Goal: Task Accomplishment & Management: Complete application form

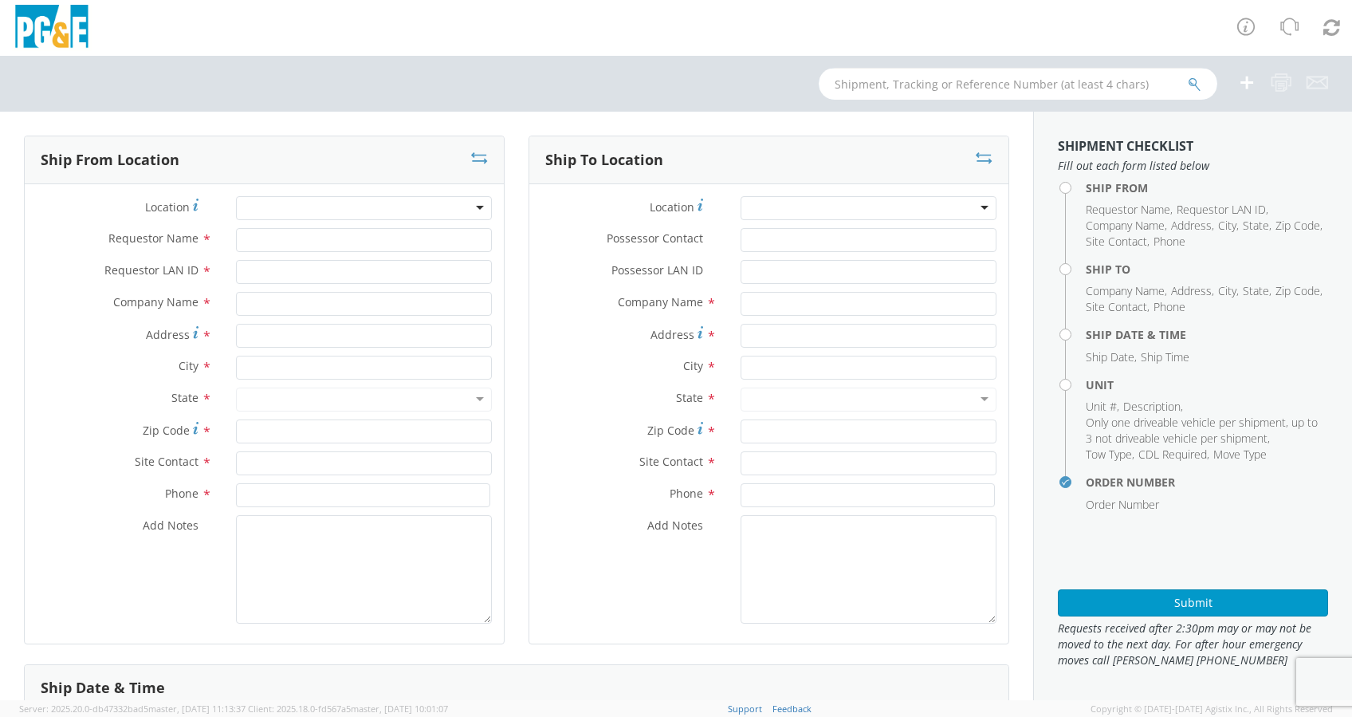
click at [882, 84] on input "text" at bounding box center [1018, 84] width 399 height 32
select select "2041093"
paste input "B43146"
type input "B43146"
click at [1194, 84] on icon "submit" at bounding box center [1195, 84] width 14 height 14
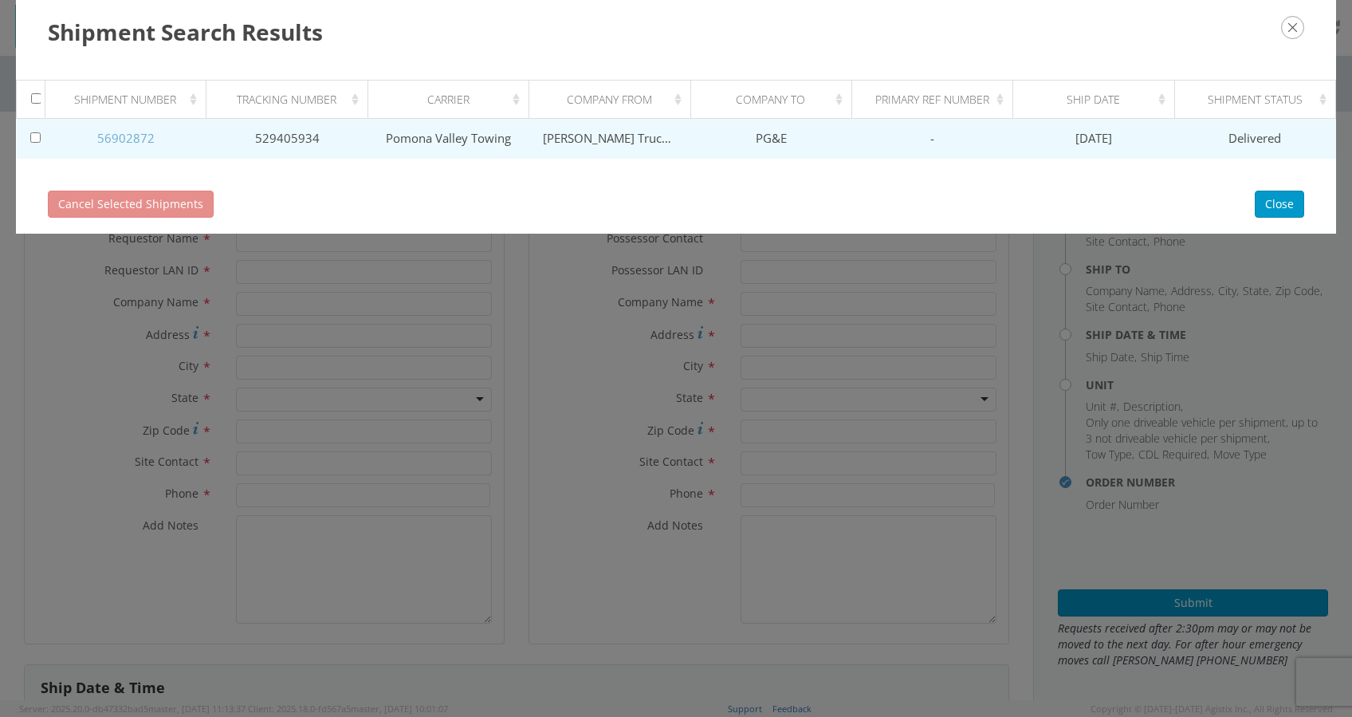
click at [121, 130] on link "56902872" at bounding box center [125, 138] width 57 height 16
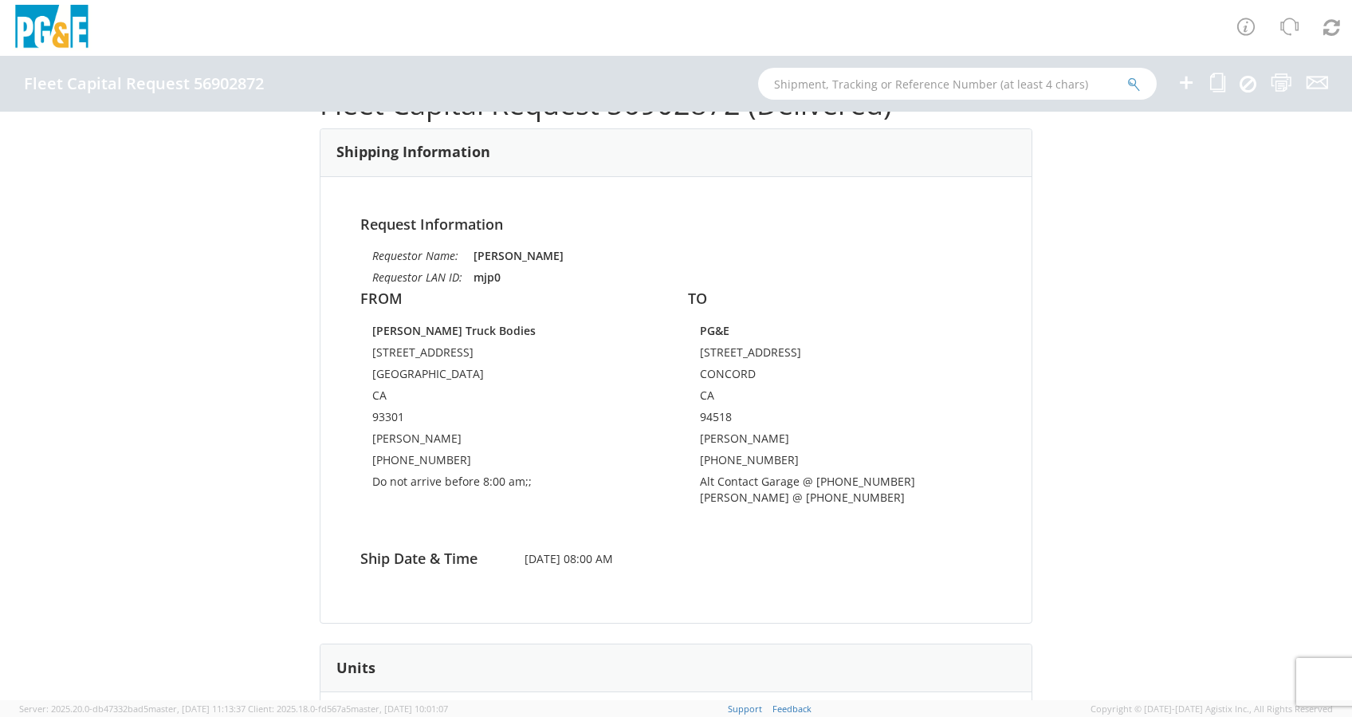
scroll to position [106, 0]
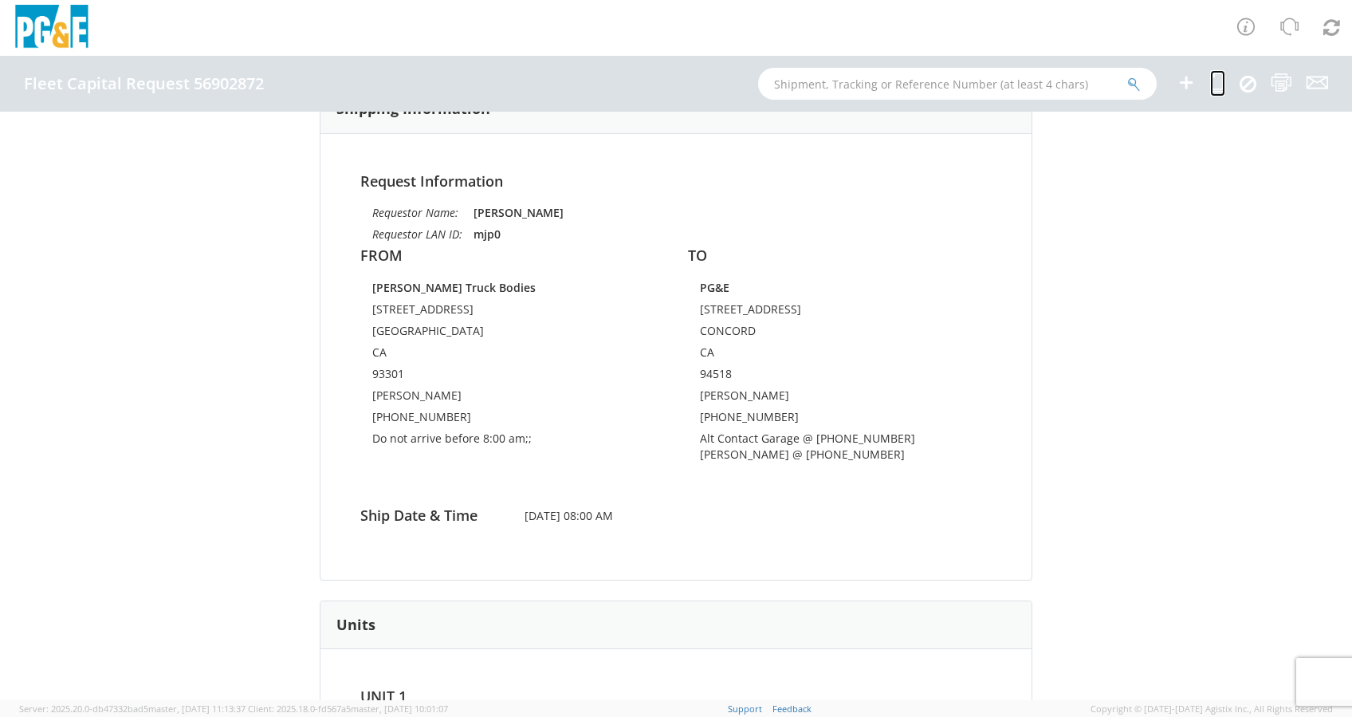
click at [1220, 83] on icon at bounding box center [1217, 83] width 15 height 20
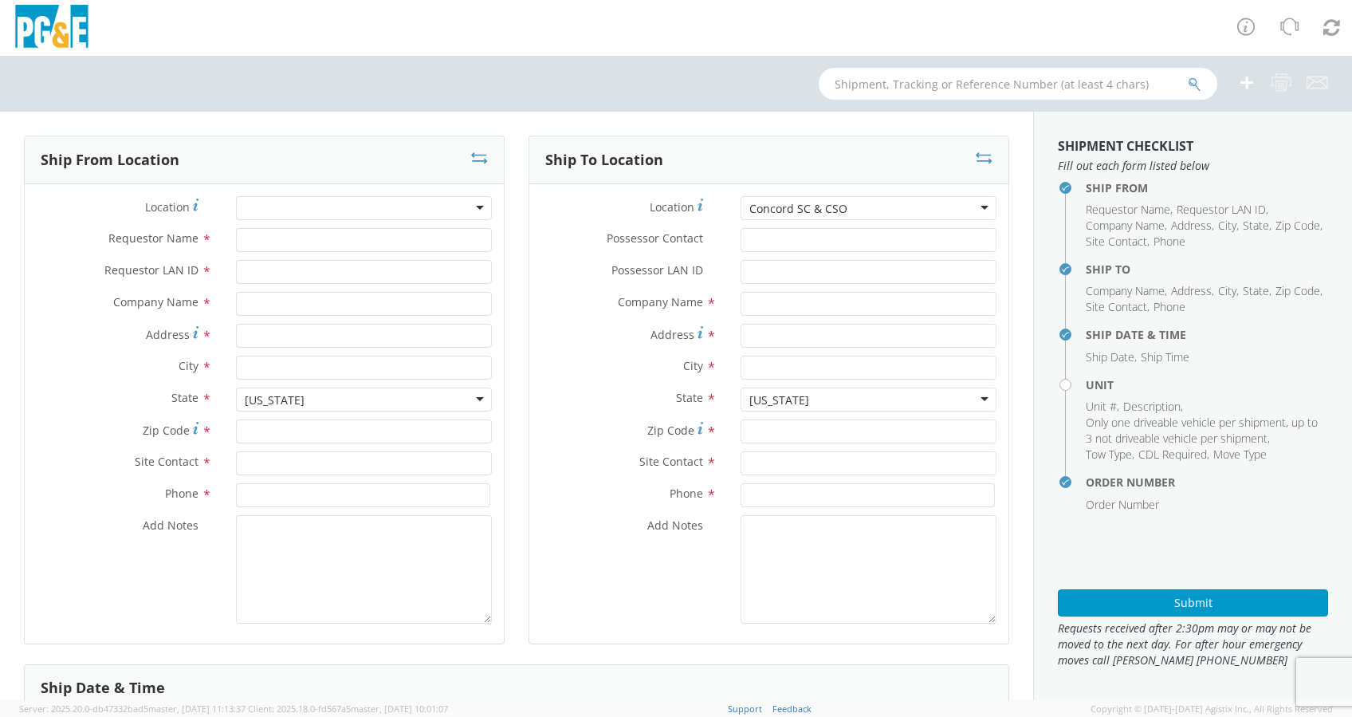
type input "[PERSON_NAME]"
type input "mjp0"
type input "[PERSON_NAME] Truck Bodies"
type input "[STREET_ADDRESS]"
type input "[GEOGRAPHIC_DATA]"
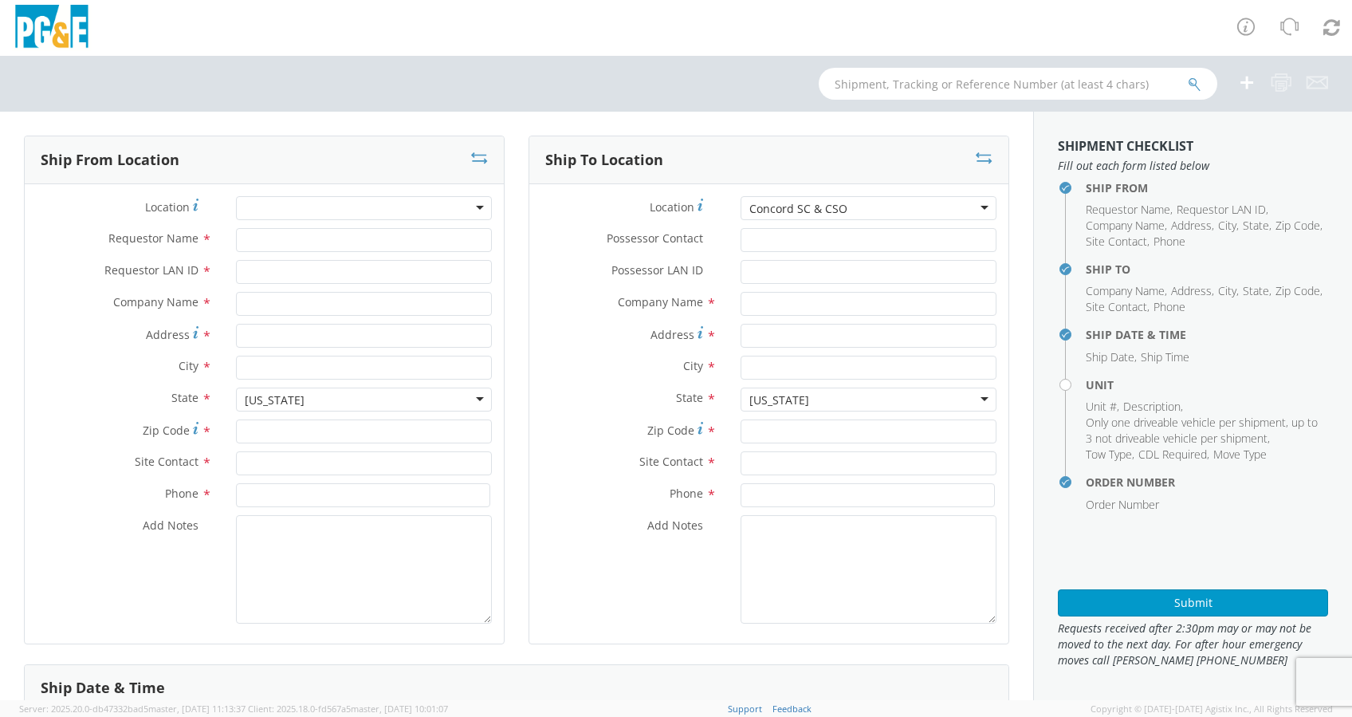
type input "93301"
type input "[PERSON_NAME]"
type input "[PHONE_NUMBER]"
type textarea "Do not arrive before 8:00 am;;"
type input "[PERSON_NAME]"
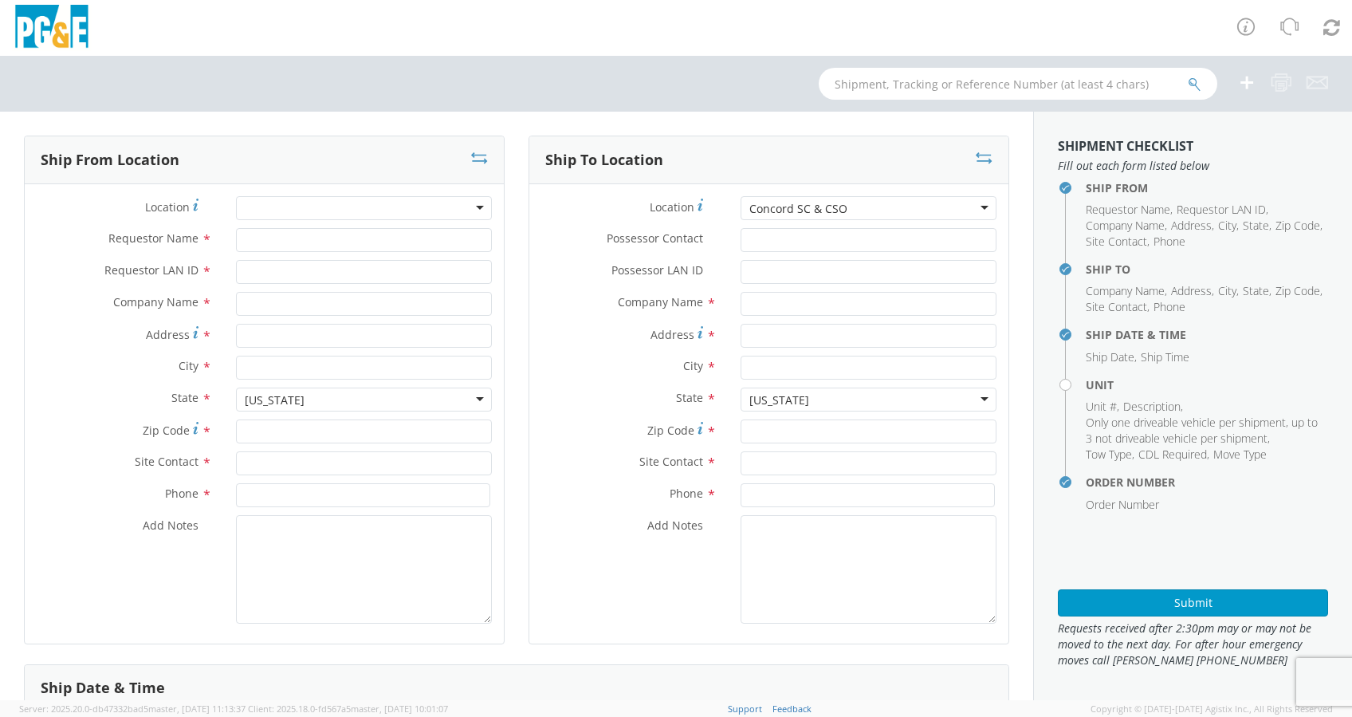
type input "J2Y5"
type input "PG&E"
type input "[STREET_ADDRESS]"
type input "CONCORD"
type input "94518"
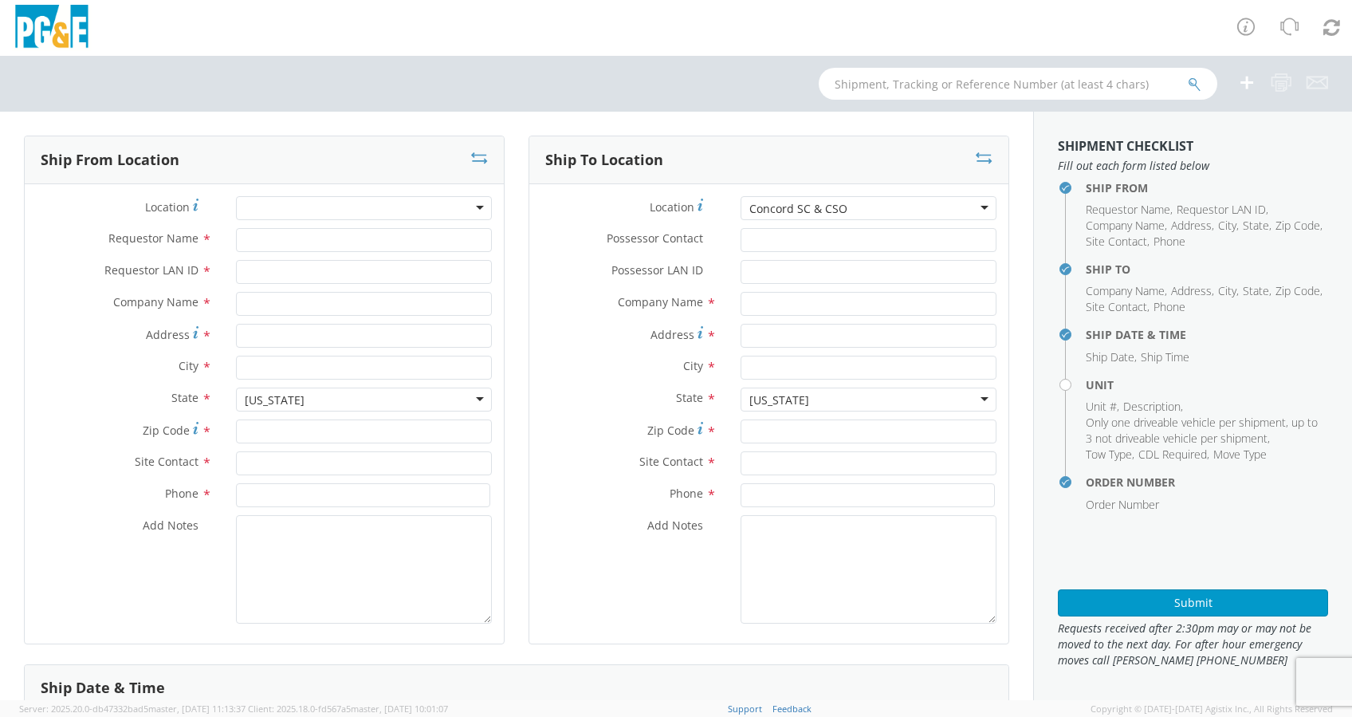
type input "[PERSON_NAME]"
type input "[PHONE_NUMBER]"
type textarea "Alt Contact Garage @ [PHONE_NUMBER] [PERSON_NAME] @ [PHONE_NUMBER]"
type input "[DATE]"
type input "8:00 AM"
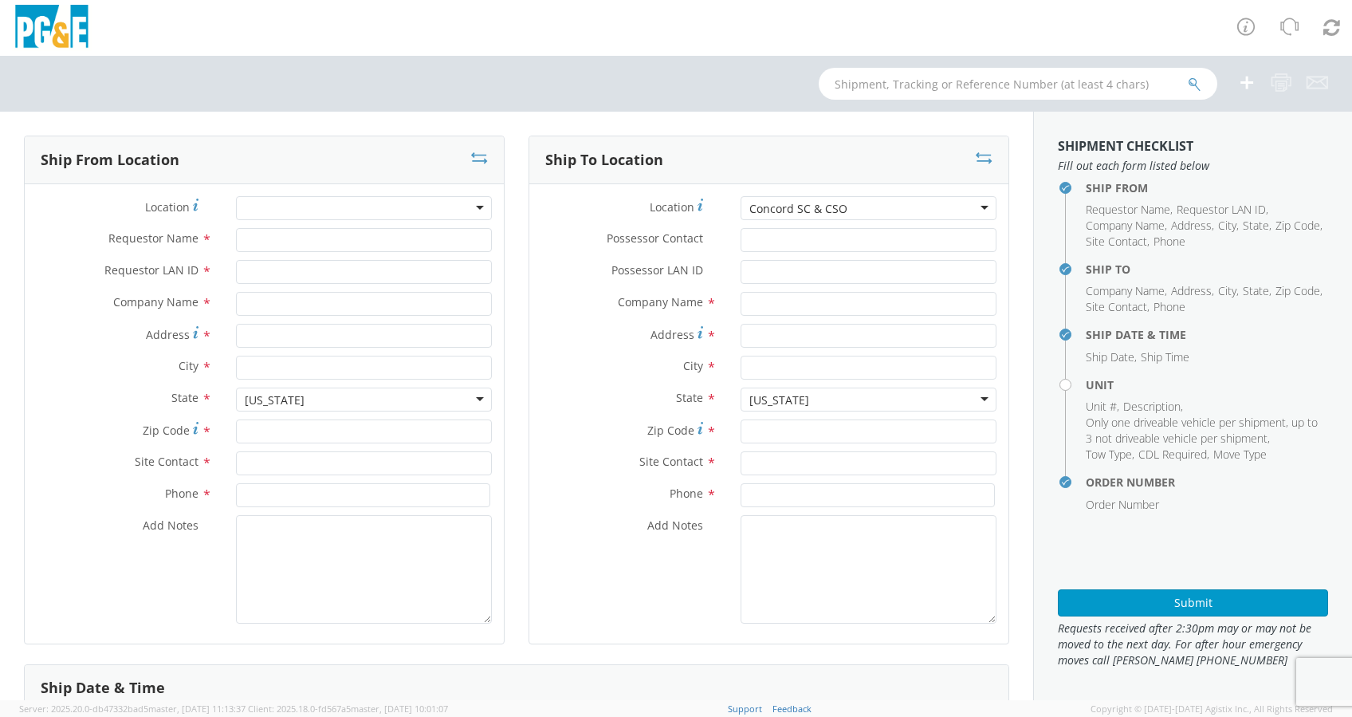
type input "TRUCK; GAS M&C MECHANIC >19500 4X4"
type input "0"
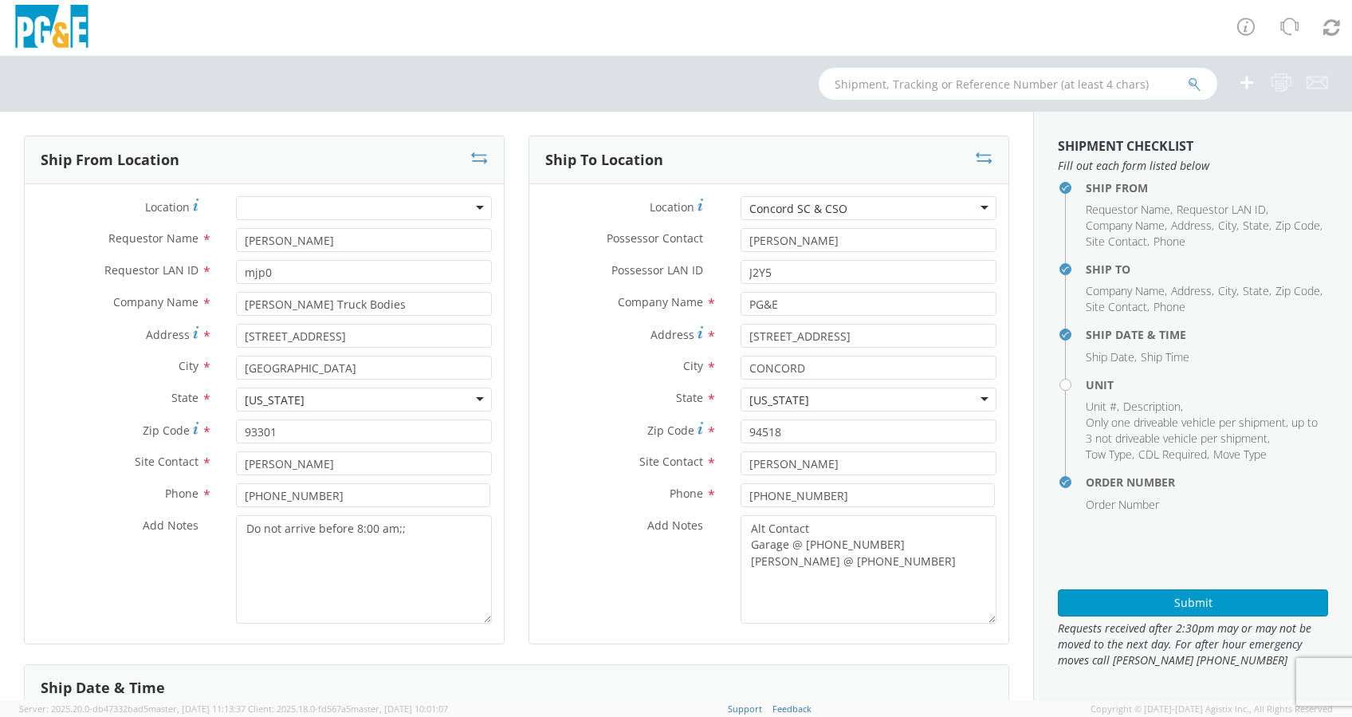
select select "B43146"
click at [873, 206] on div "Concord SC & CSO" at bounding box center [869, 208] width 256 height 24
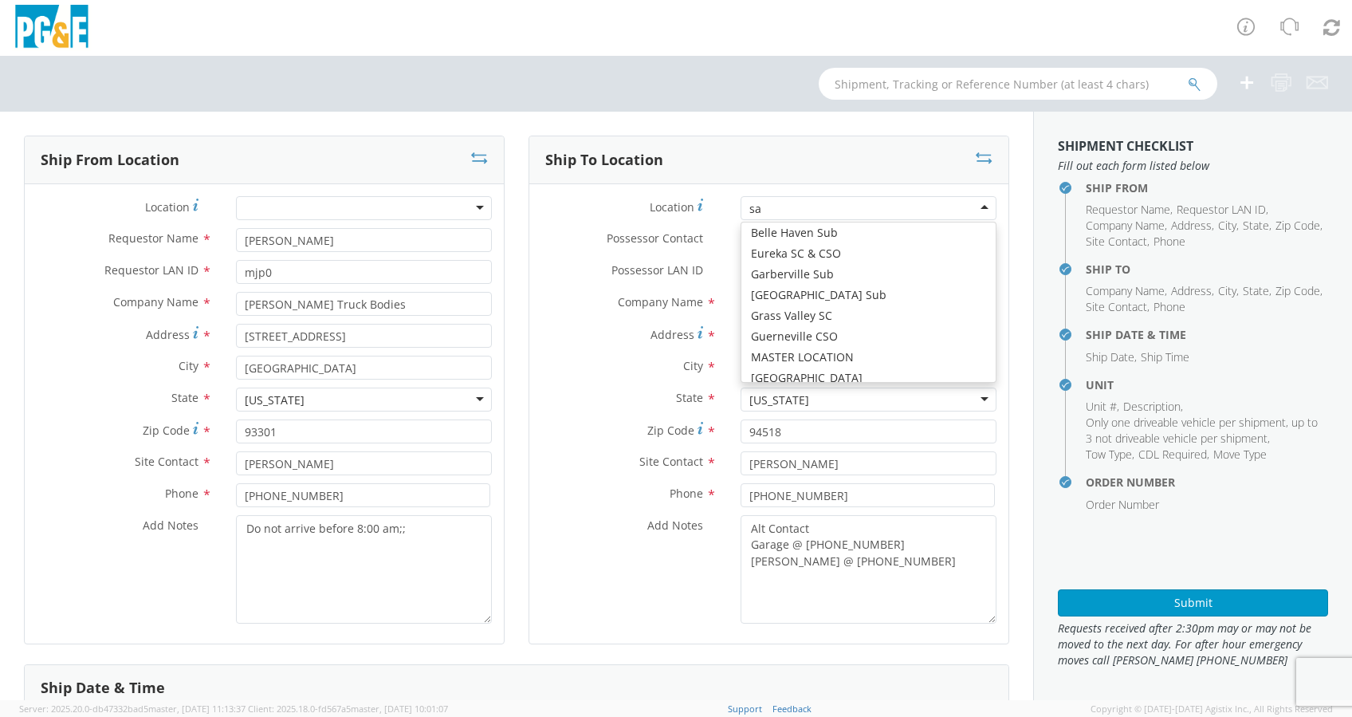
scroll to position [4, 0]
type input "sacra"
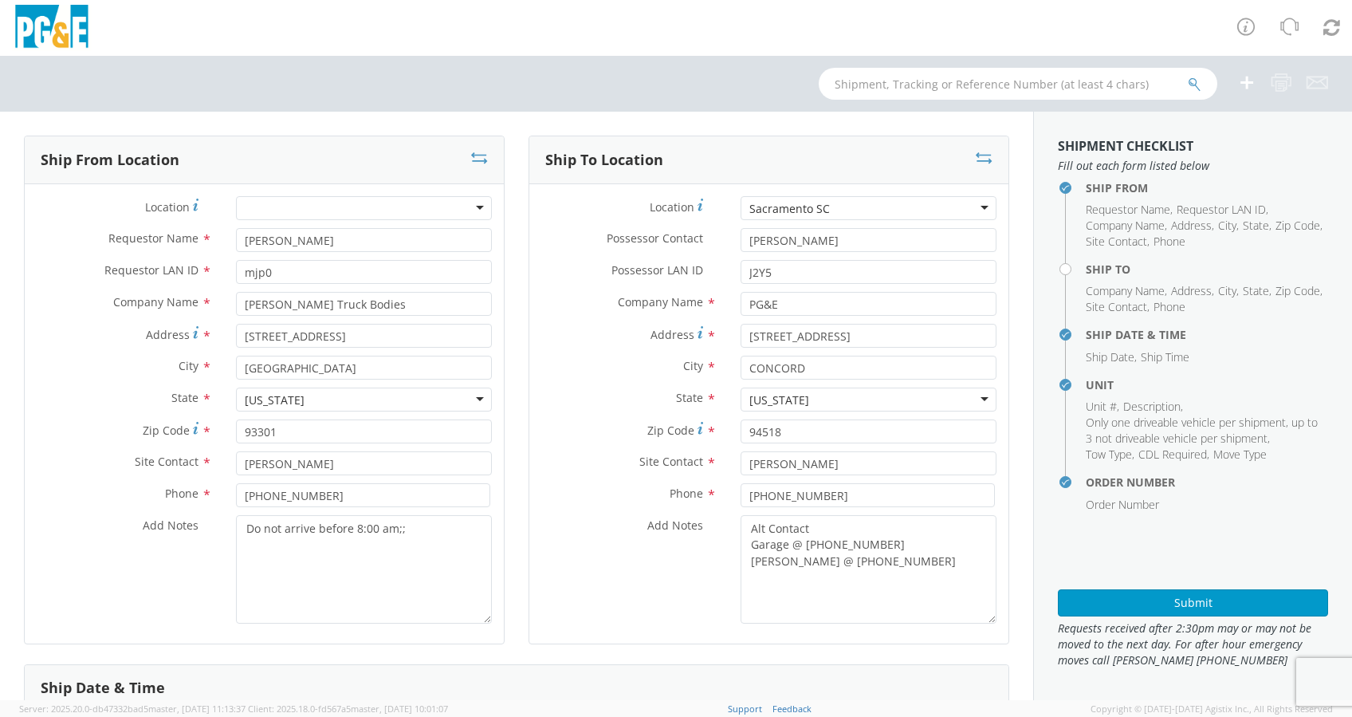
type input "[STREET_ADDRESS][PERSON_NAME]"
type input "SACRAMENTO"
type input "95826"
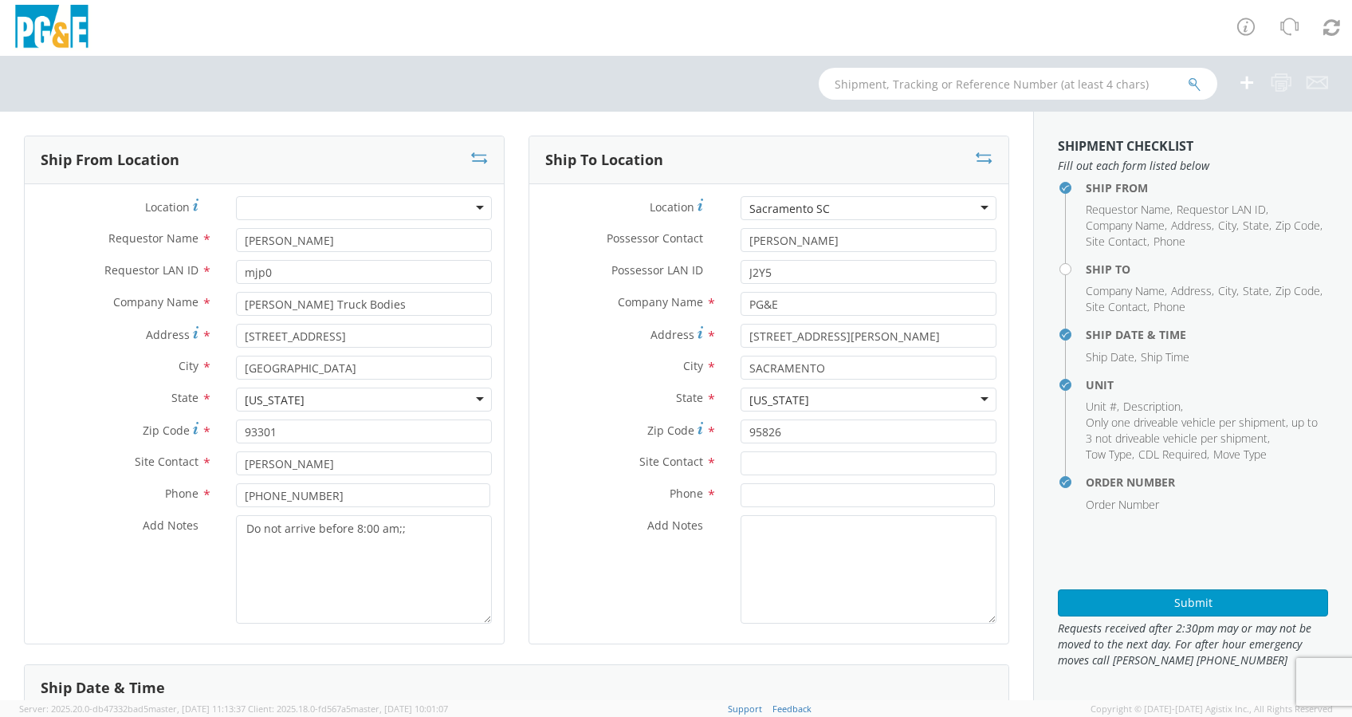
scroll to position [0, 0]
click at [776, 542] on textarea "Add Notes *" at bounding box center [869, 569] width 256 height 108
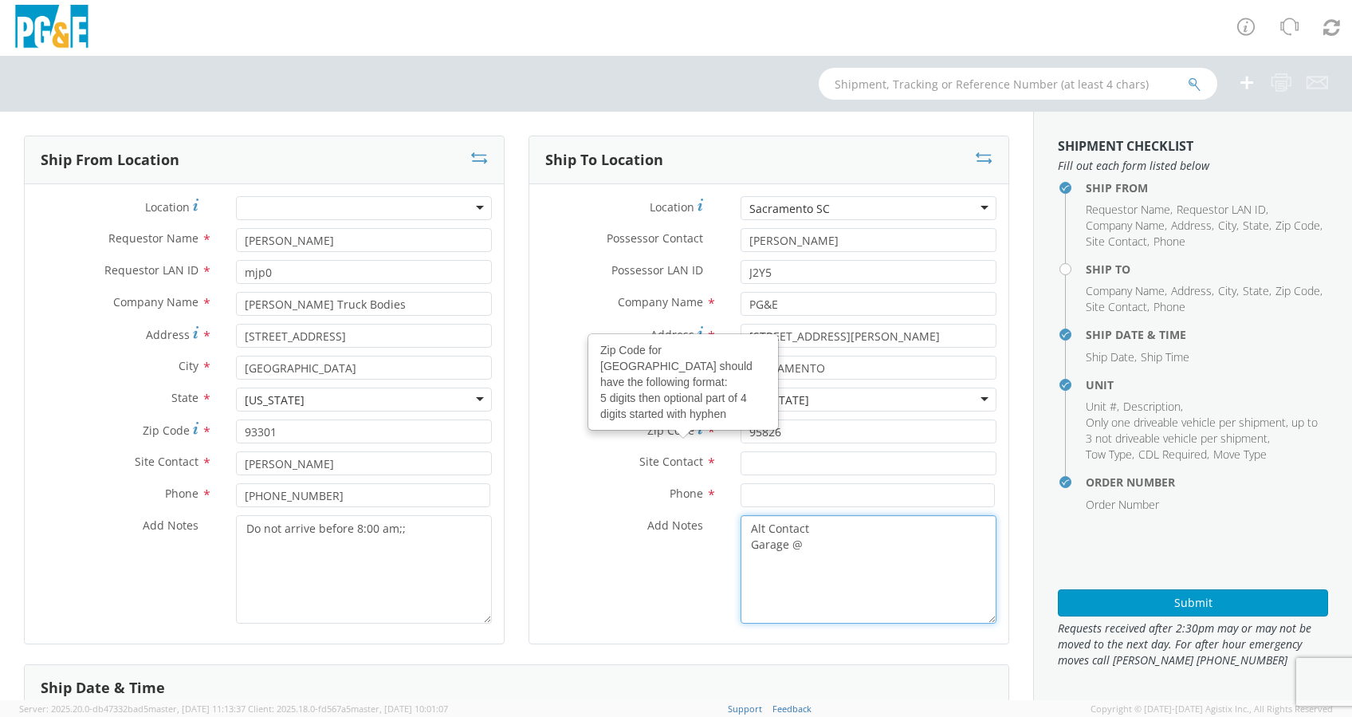
type textarea "Alt Contact Garage @"
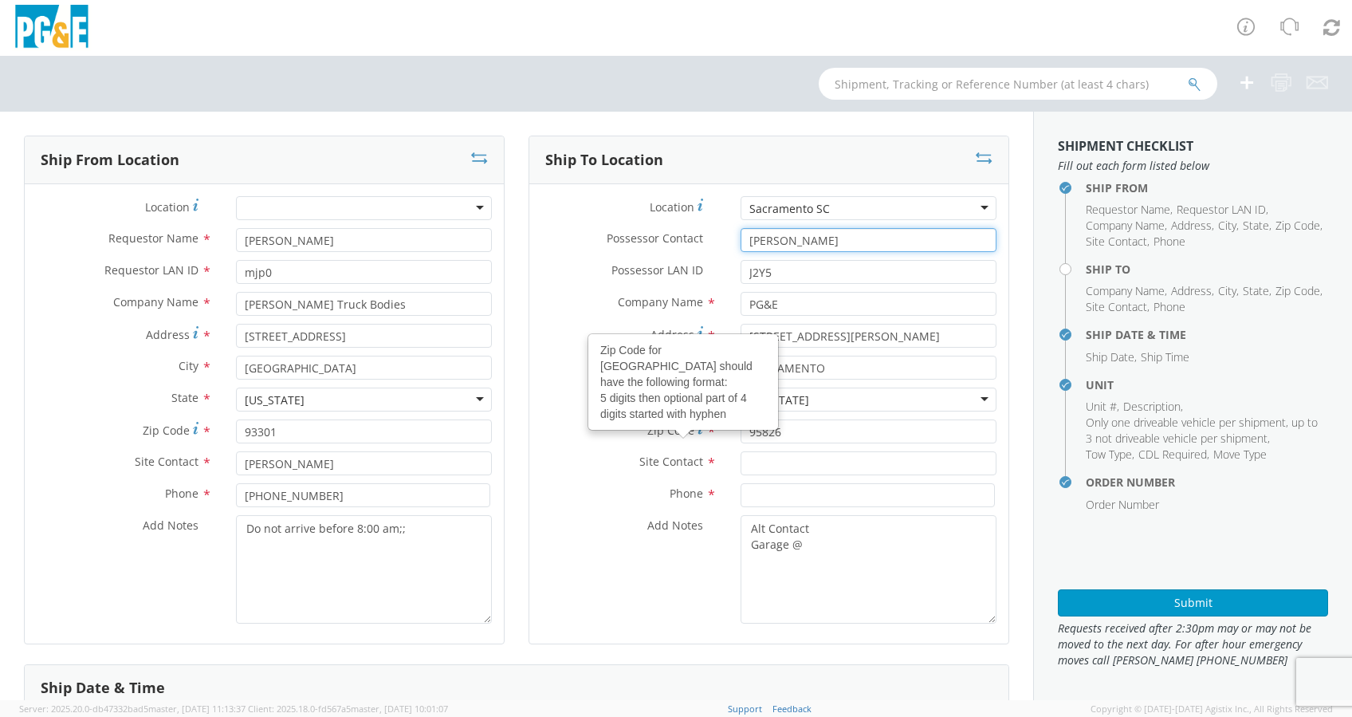
drag, startPoint x: 791, startPoint y: 241, endPoint x: 702, endPoint y: 249, distance: 88.8
click at [703, 249] on div "Possessor Contact * [PERSON_NAME]" at bounding box center [768, 240] width 479 height 24
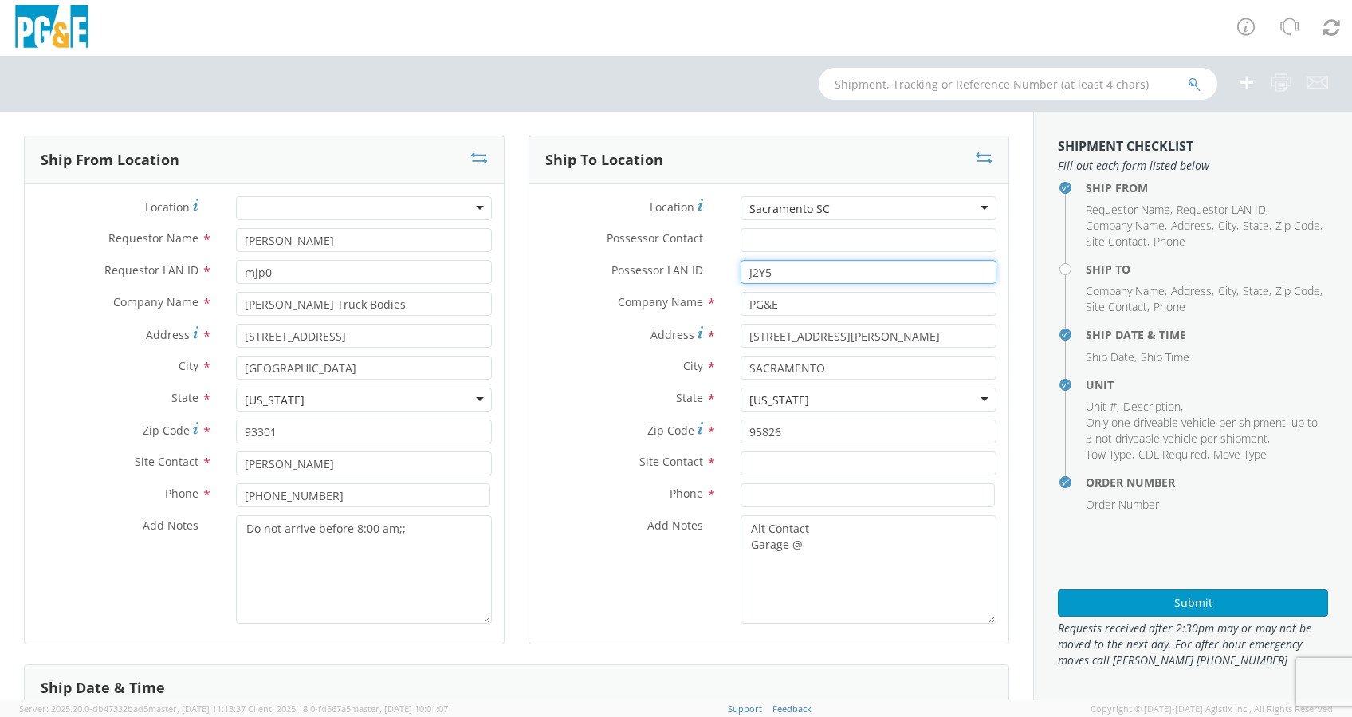
drag, startPoint x: 713, startPoint y: 268, endPoint x: 697, endPoint y: 260, distance: 17.8
click at [704, 268] on div "Possessor LAN ID * J2Y5" at bounding box center [768, 272] width 479 height 24
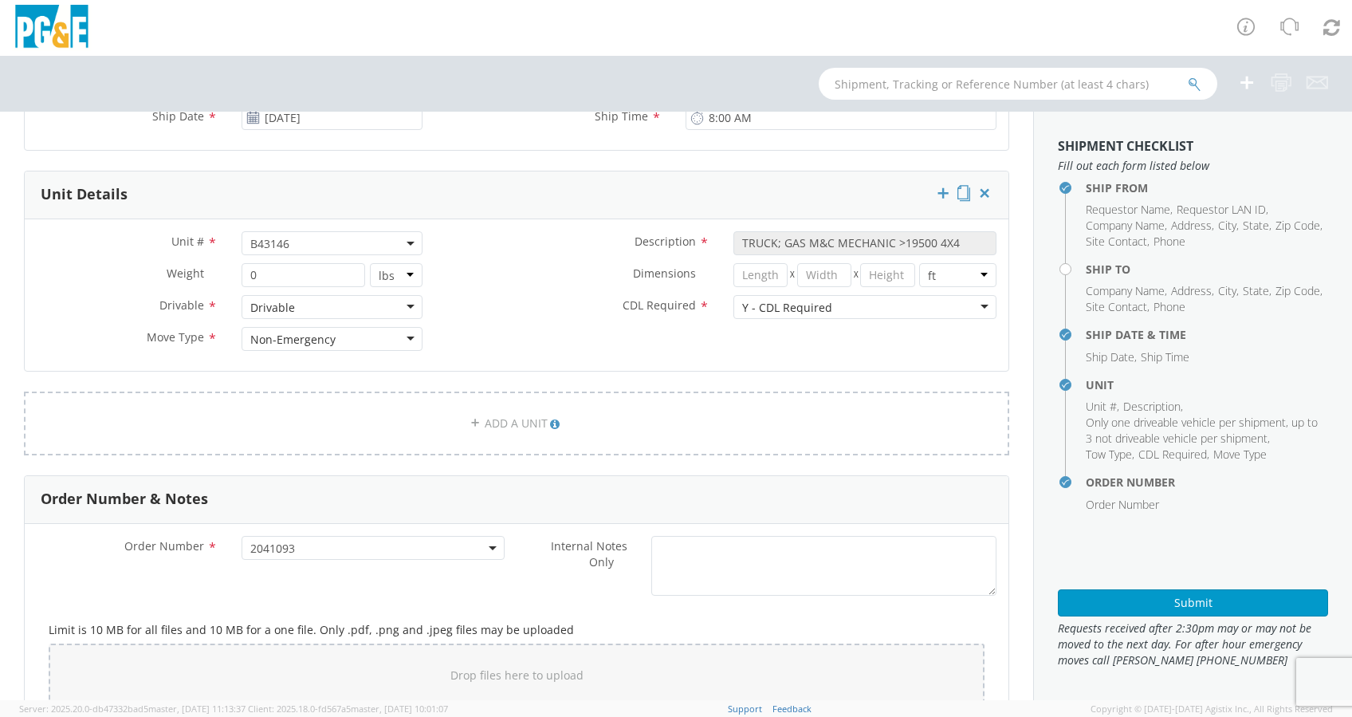
scroll to position [531, 0]
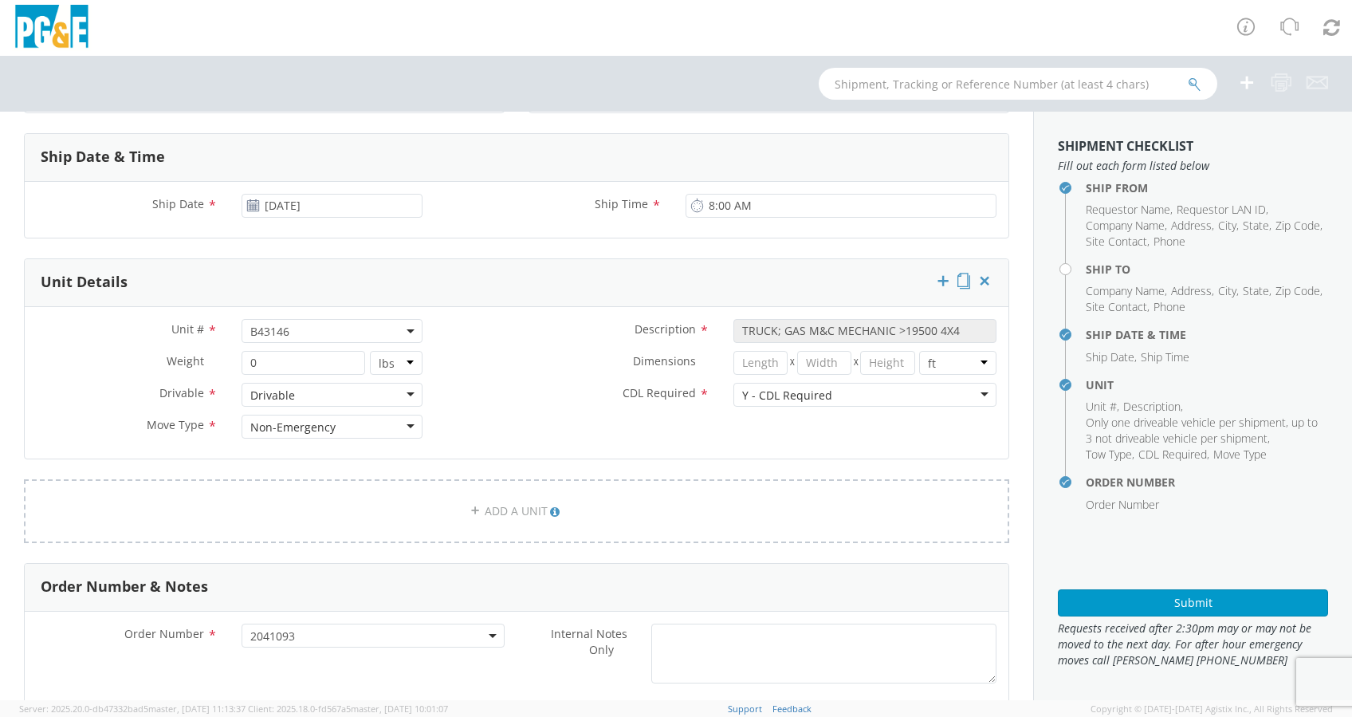
click at [301, 332] on span "B43146" at bounding box center [331, 331] width 163 height 15
click at [292, 358] on input "search" at bounding box center [331, 357] width 170 height 24
paste input "B42650"
type input "B42650"
type input "TRUCK; HEAVY GAS W/SKID COMP 2T"
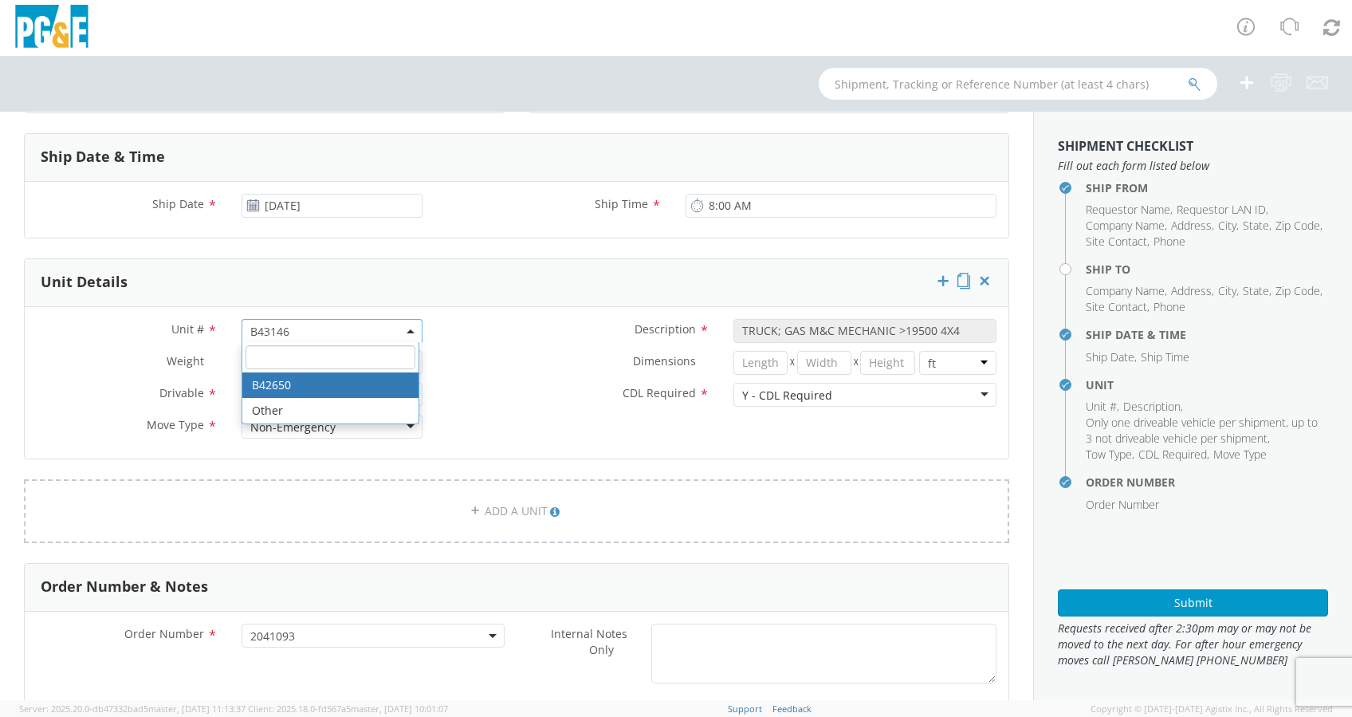
type input "33000"
select select "B42650"
click at [520, 390] on label "CDL Required *" at bounding box center [577, 393] width 287 height 21
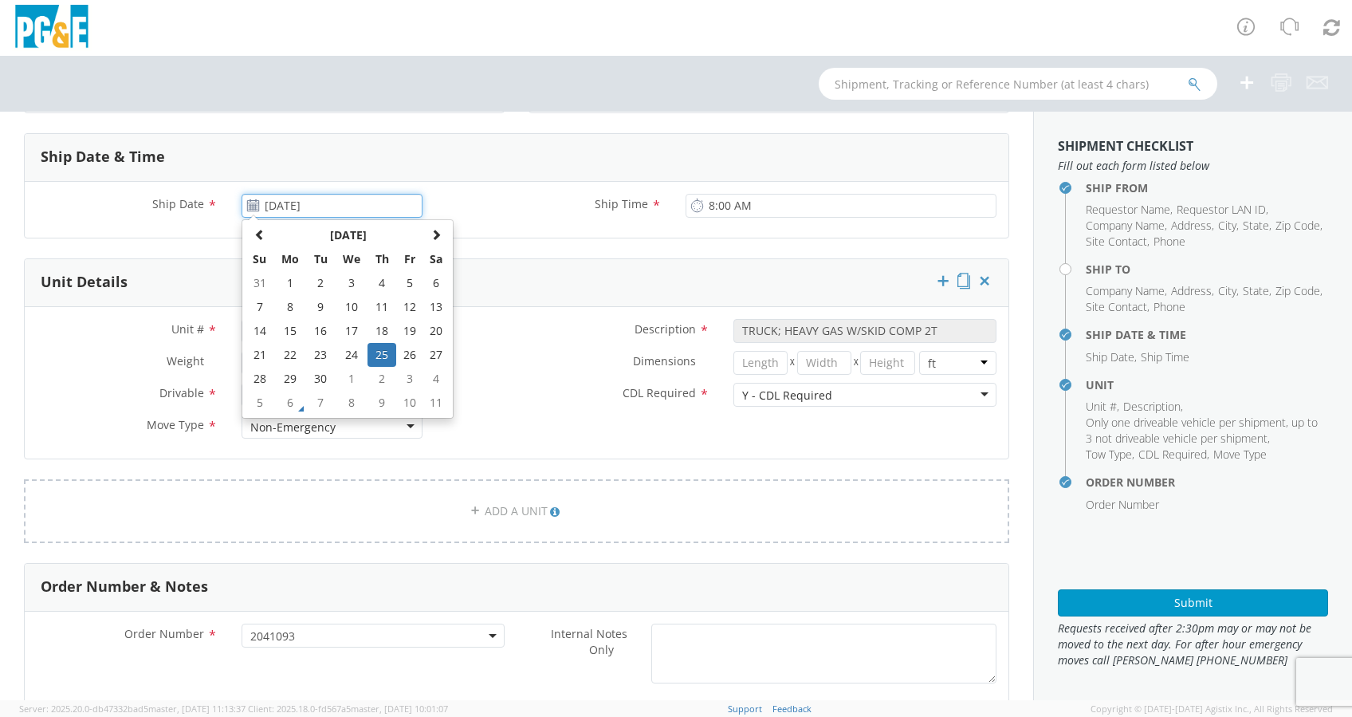
click at [352, 205] on input "[DATE]" at bounding box center [332, 206] width 181 height 24
click at [430, 234] on span at bounding box center [435, 234] width 11 height 11
click at [351, 307] on td "8" at bounding box center [351, 307] width 33 height 24
type input "[DATE]"
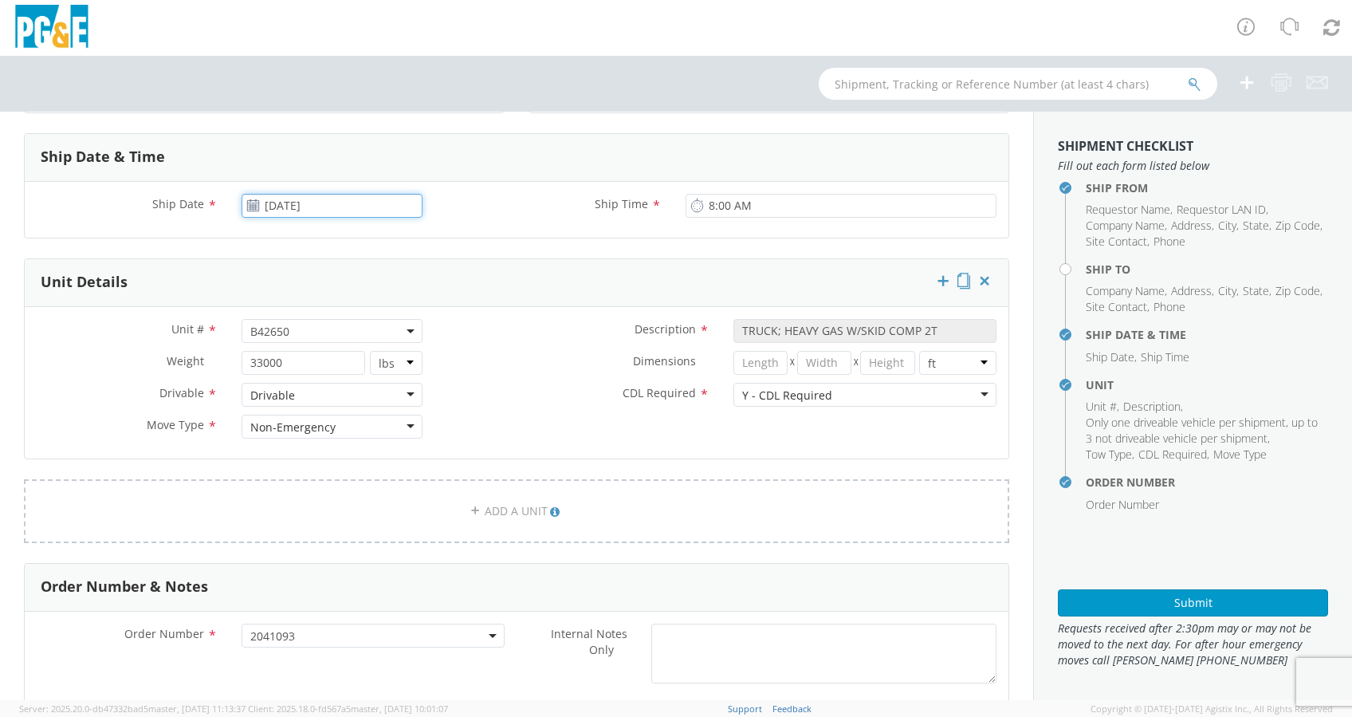
click at [380, 207] on input "[DATE]" at bounding box center [332, 206] width 181 height 24
click at [540, 246] on form "Ship From Location Location * (OBSOLETE) BURNEY SC - GC TRAILER (OBSOLETE) BURN…" at bounding box center [516, 307] width 985 height 1405
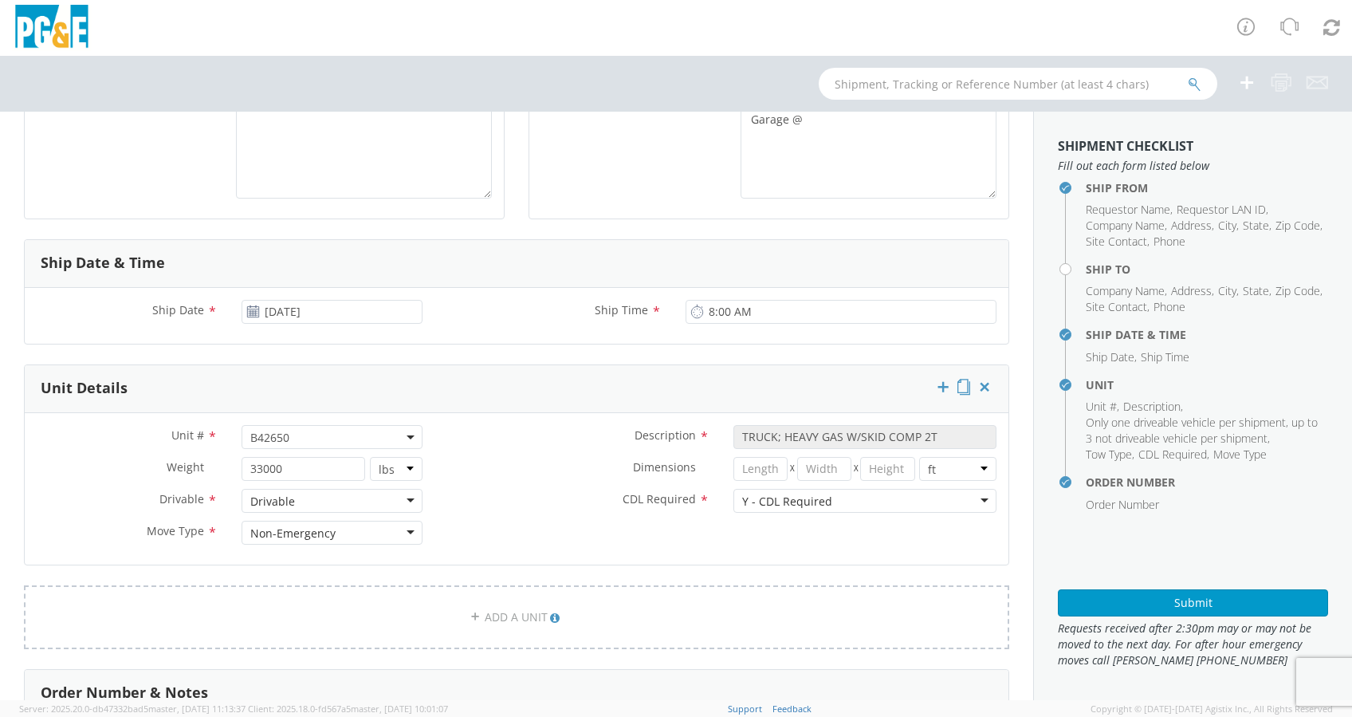
scroll to position [0, 0]
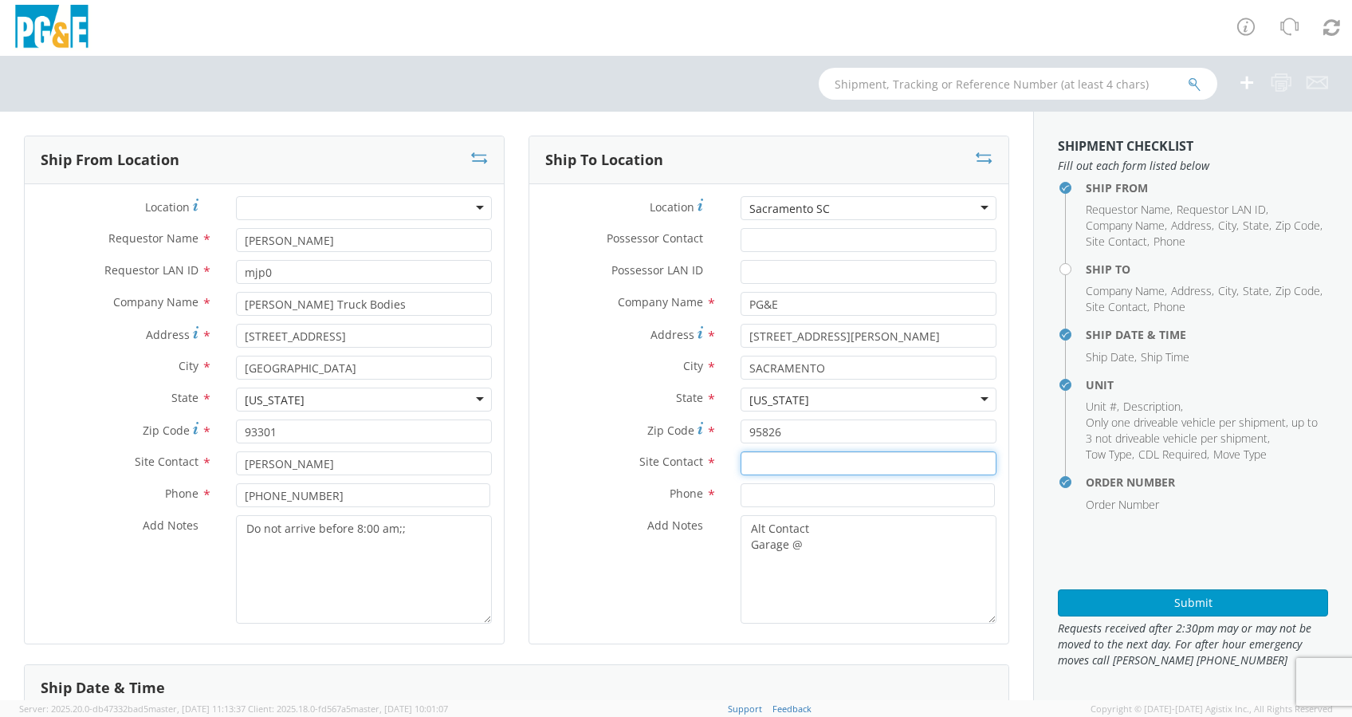
click at [772, 466] on input "text" at bounding box center [869, 463] width 256 height 24
paste input "[PERSON_NAME]"
type input "[PERSON_NAME]"
click at [762, 486] on input at bounding box center [868, 495] width 254 height 24
paste input "[PHONE_NUMBER]"
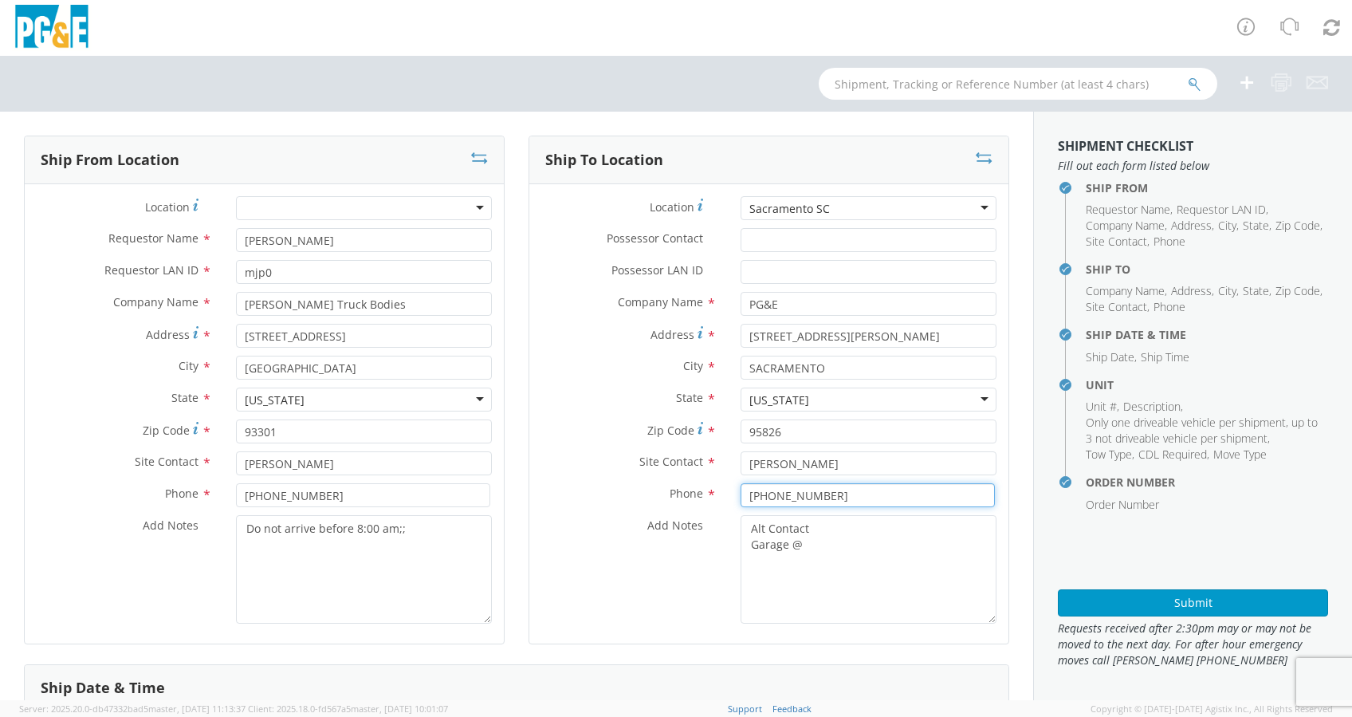
type input "[PHONE_NUMBER]"
click at [815, 546] on textarea "Alt Contact Garage @" at bounding box center [869, 569] width 256 height 108
paste textarea "[PHONE_NUMBER]"
paste textarea "LP THANDI @ [PHONE_NUMBER]"
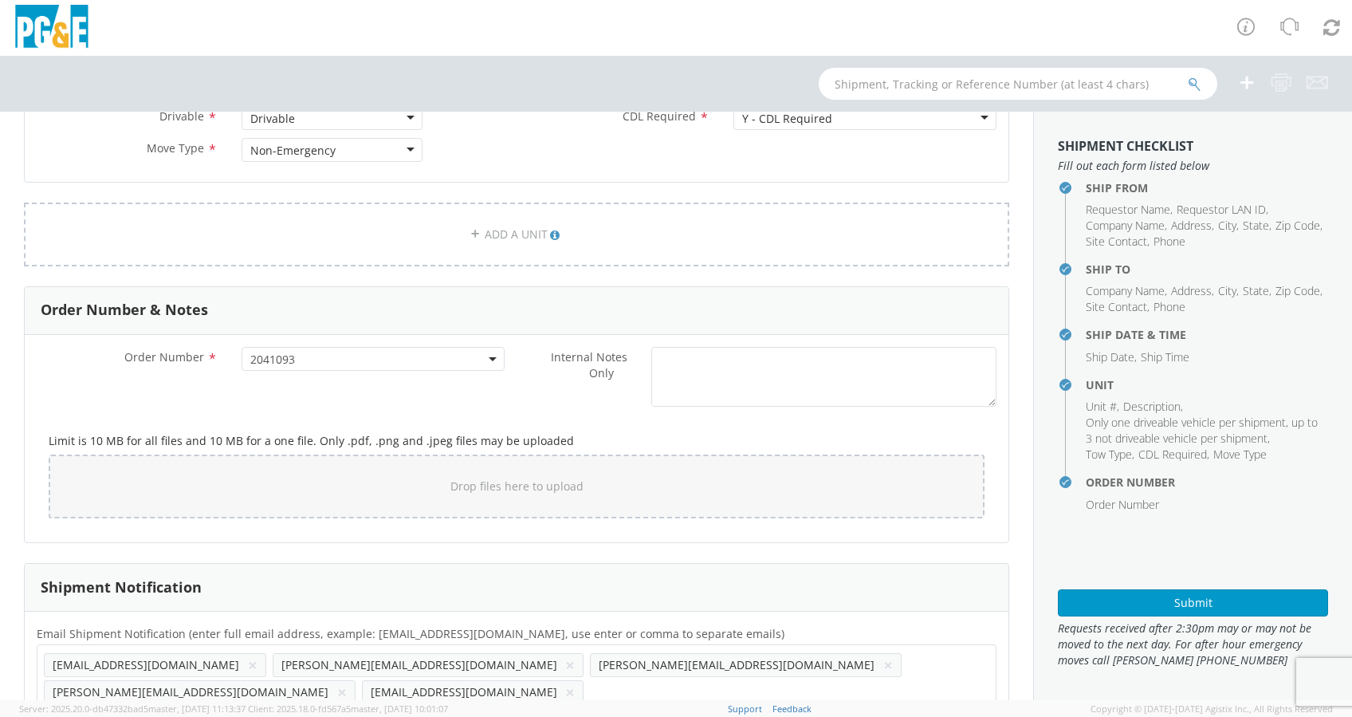
scroll to position [831, 0]
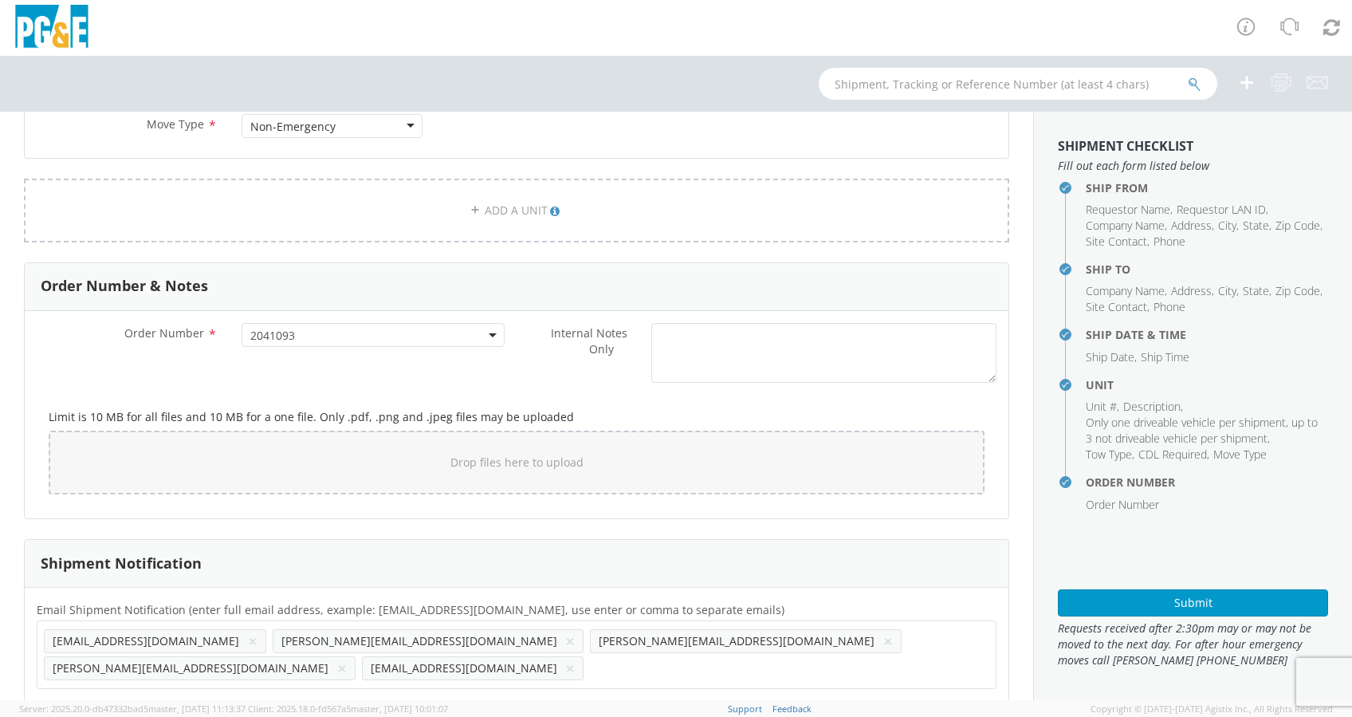
type textarea "Alt Contact Garage @ [PHONE_NUMBER] LP THANDI @ [PHONE_NUMBER]"
click at [248, 639] on button "×" at bounding box center [253, 640] width 10 height 19
click at [575, 658] on button "×" at bounding box center [570, 667] width 10 height 19
paste input "[EMAIL_ADDRESS][DOMAIN_NAME]"
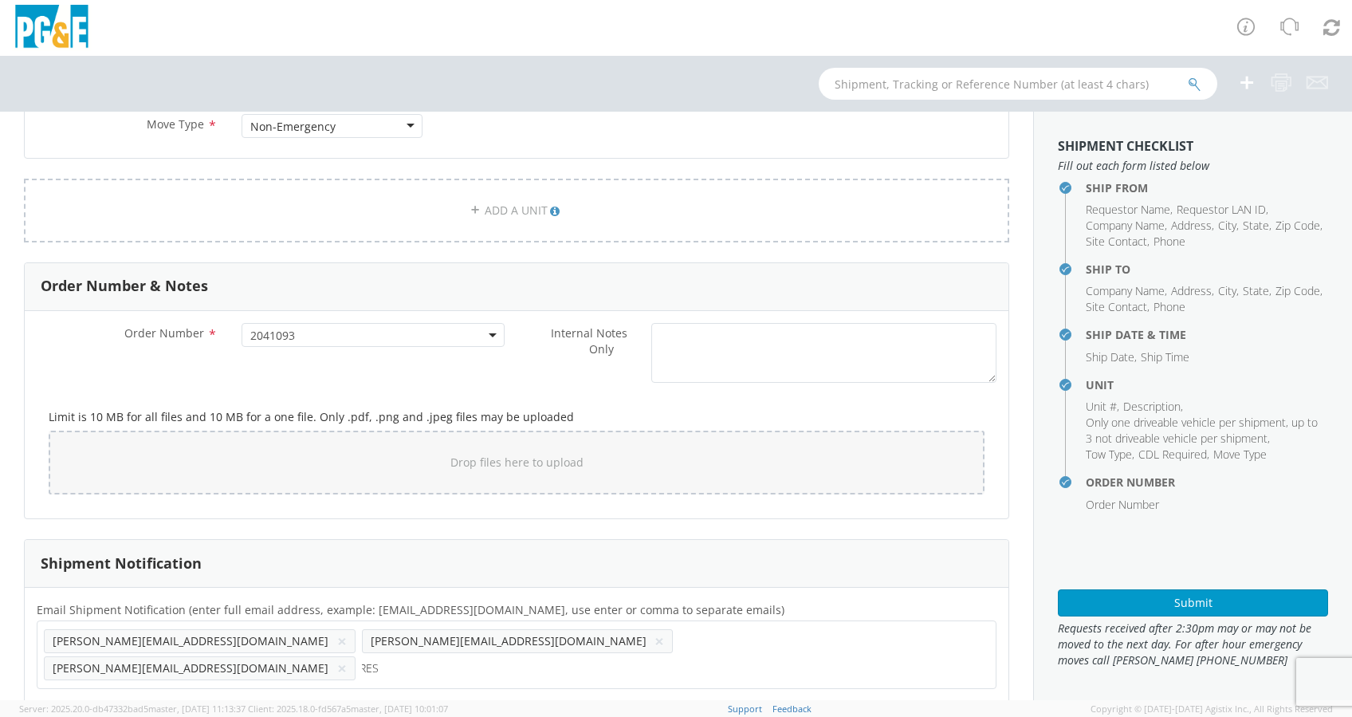
type input "[EMAIL_ADDRESS][DOMAIN_NAME]"
click at [709, 513] on div "Order Number * 2041093 2041093 Internal Notes Only * Limit is 10 MB for all fil…" at bounding box center [517, 414] width 984 height 207
click at [690, 656] on input "text" at bounding box center [640, 667] width 100 height 23
paste input "[EMAIL_ADDRESS][DOMAIN_NAME]"
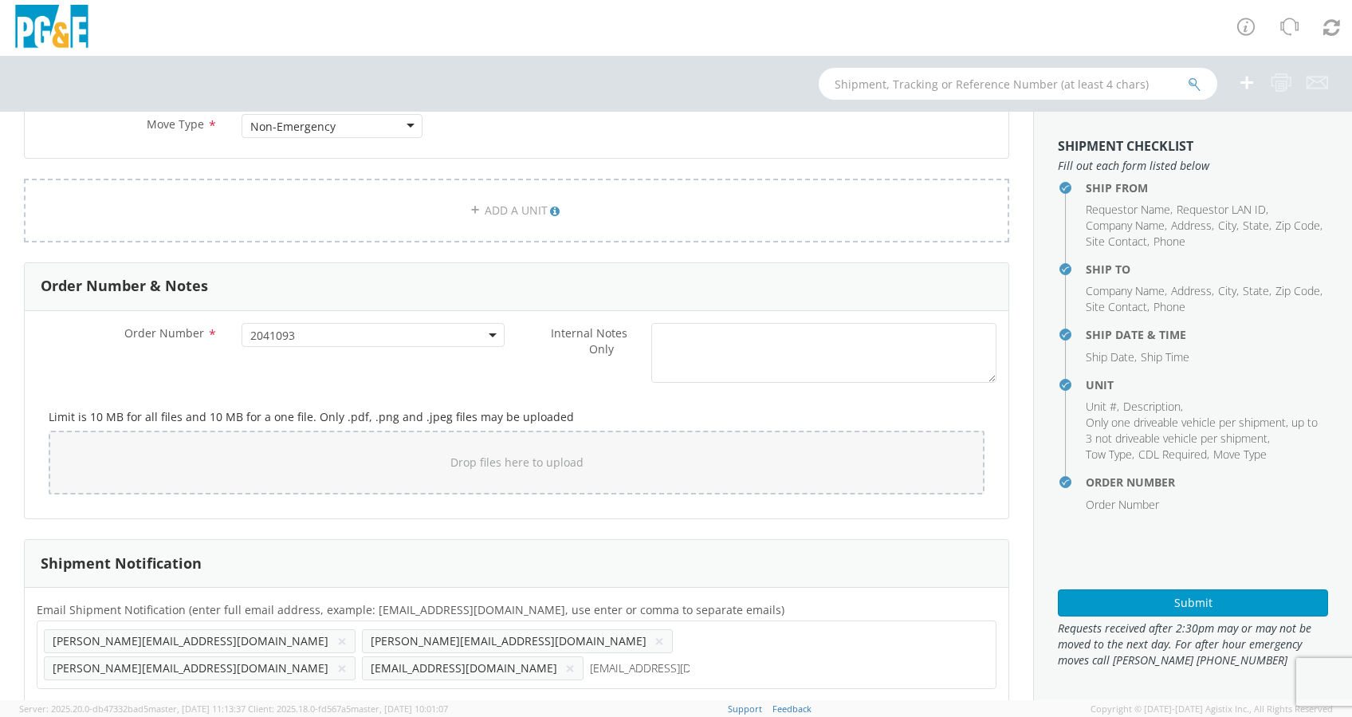
type input "[EMAIL_ADDRESS][DOMAIN_NAME]"
click at [898, 590] on div "Email Shipment Notification (enter full email address, example: jdoe01@agistix.…" at bounding box center [517, 647] width 984 height 121
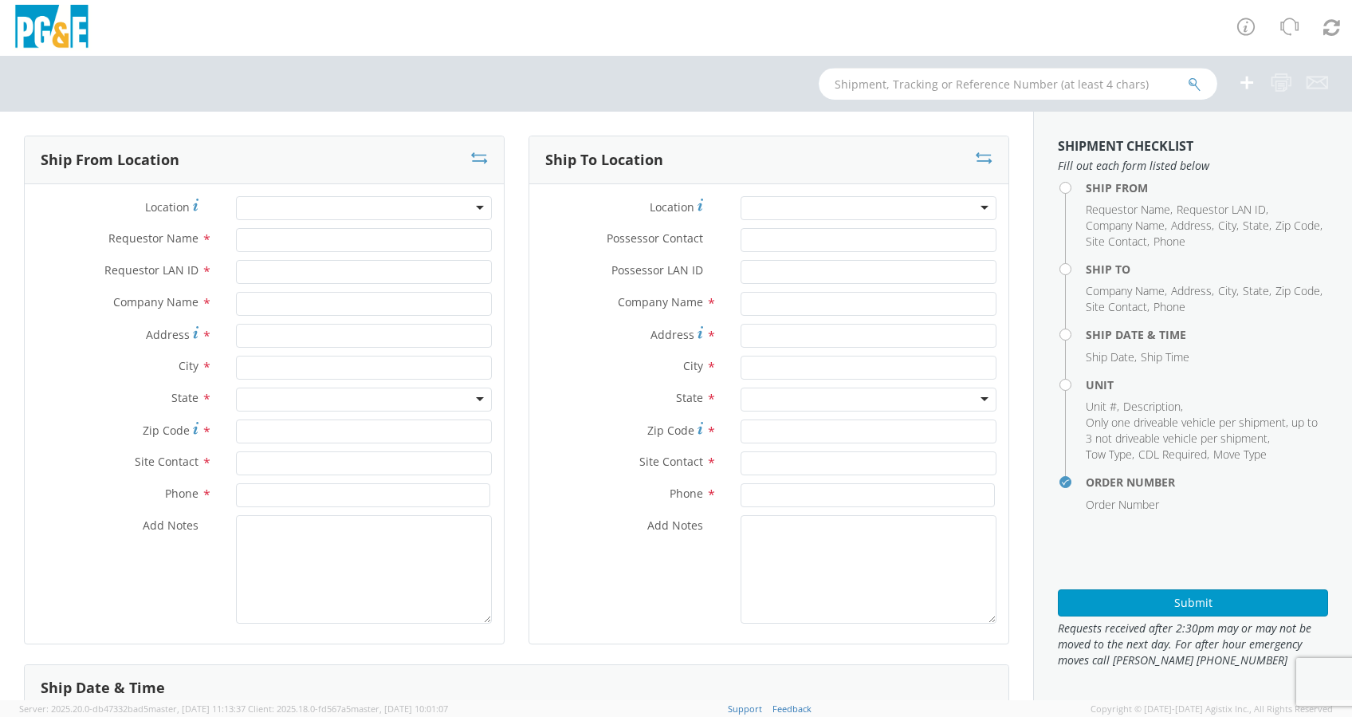
click at [854, 85] on input "text" at bounding box center [1018, 84] width 399 height 32
paste input "B43146"
type input "B43146"
click at [1193, 81] on icon "submit" at bounding box center [1195, 84] width 14 height 14
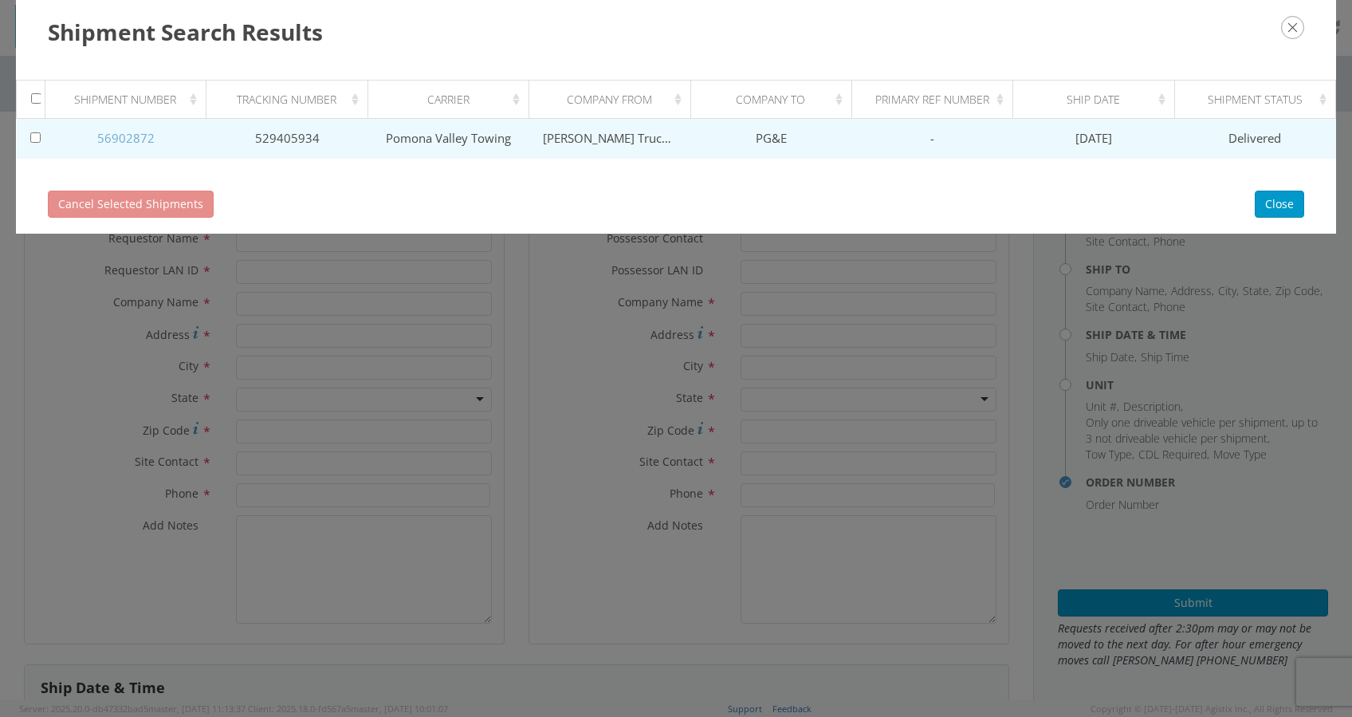
click at [126, 132] on link "56902872" at bounding box center [125, 138] width 57 height 16
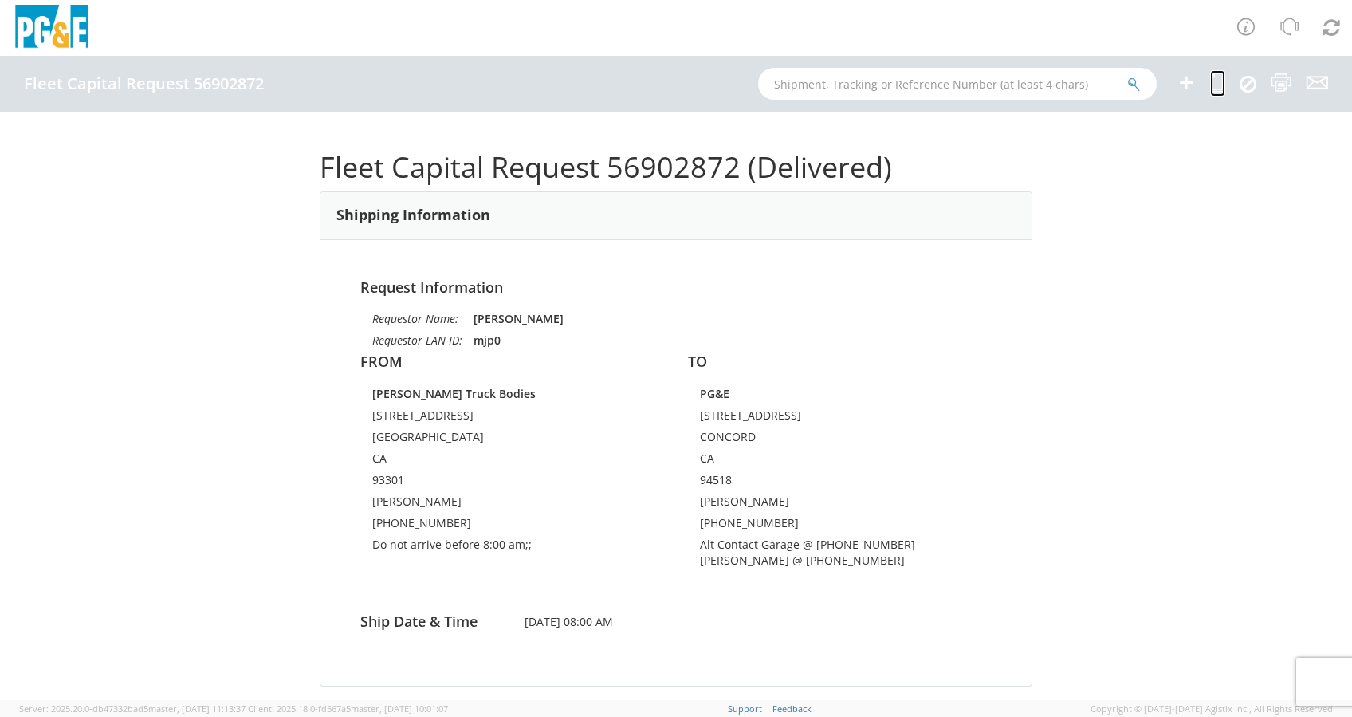
click at [1215, 81] on icon at bounding box center [1217, 83] width 15 height 20
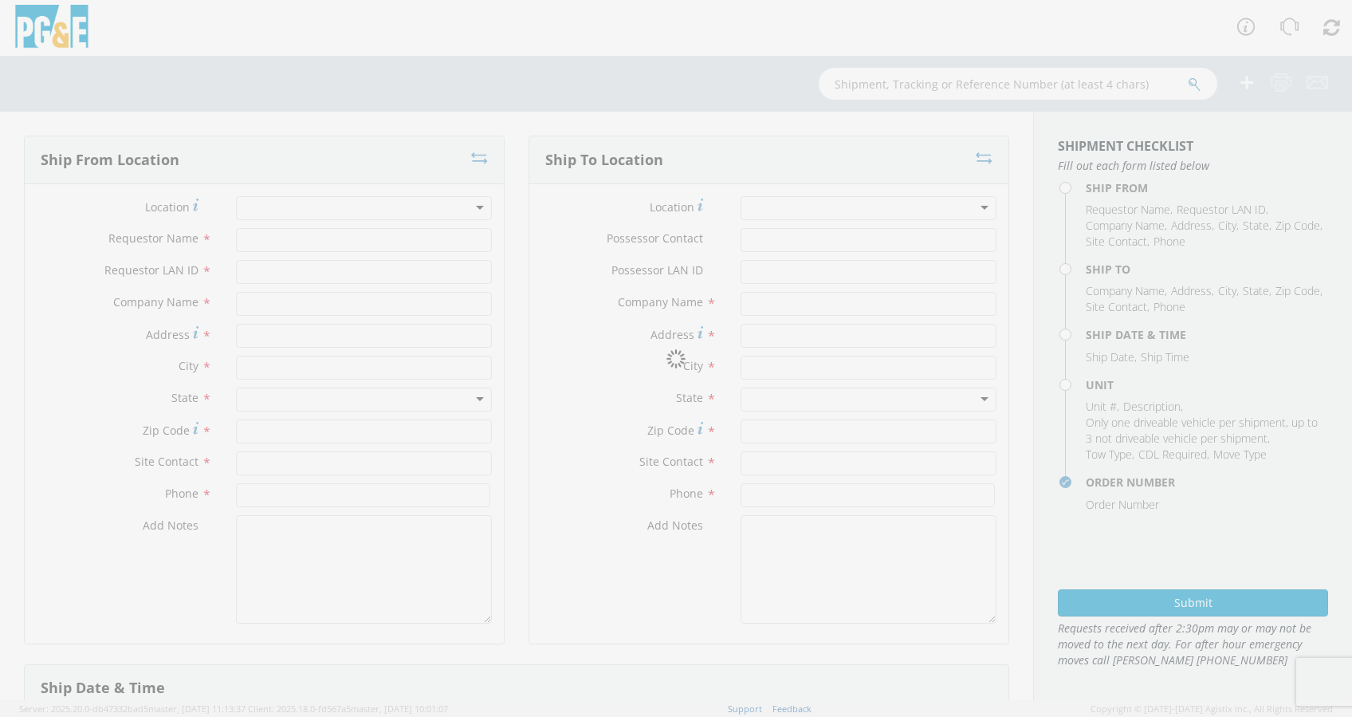
type input "[PERSON_NAME]"
type input "mjp0"
type input "[PERSON_NAME] Truck Bodies"
type input "[STREET_ADDRESS]"
type input "[GEOGRAPHIC_DATA]"
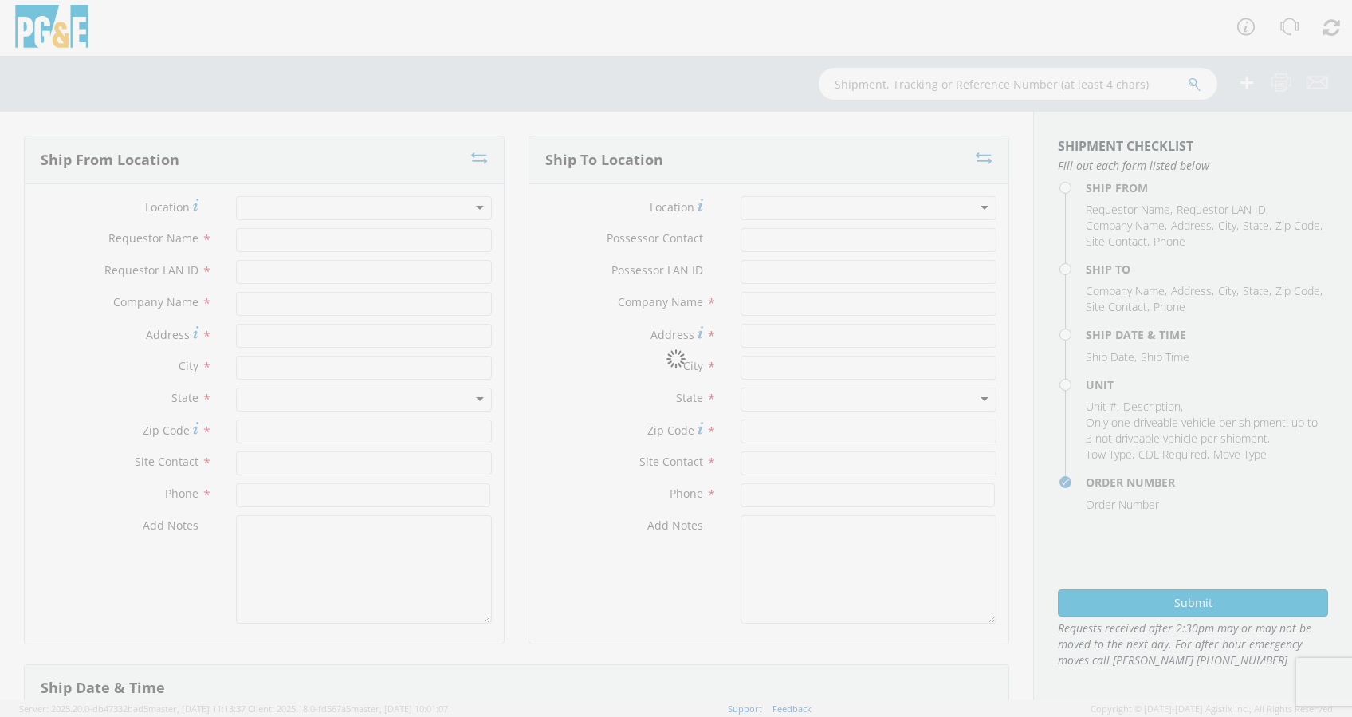
type input "93301"
type input "[PERSON_NAME]"
type input "[PHONE_NUMBER]"
type textarea "Do not arrive before 8:00 am;;"
type input "[PERSON_NAME]"
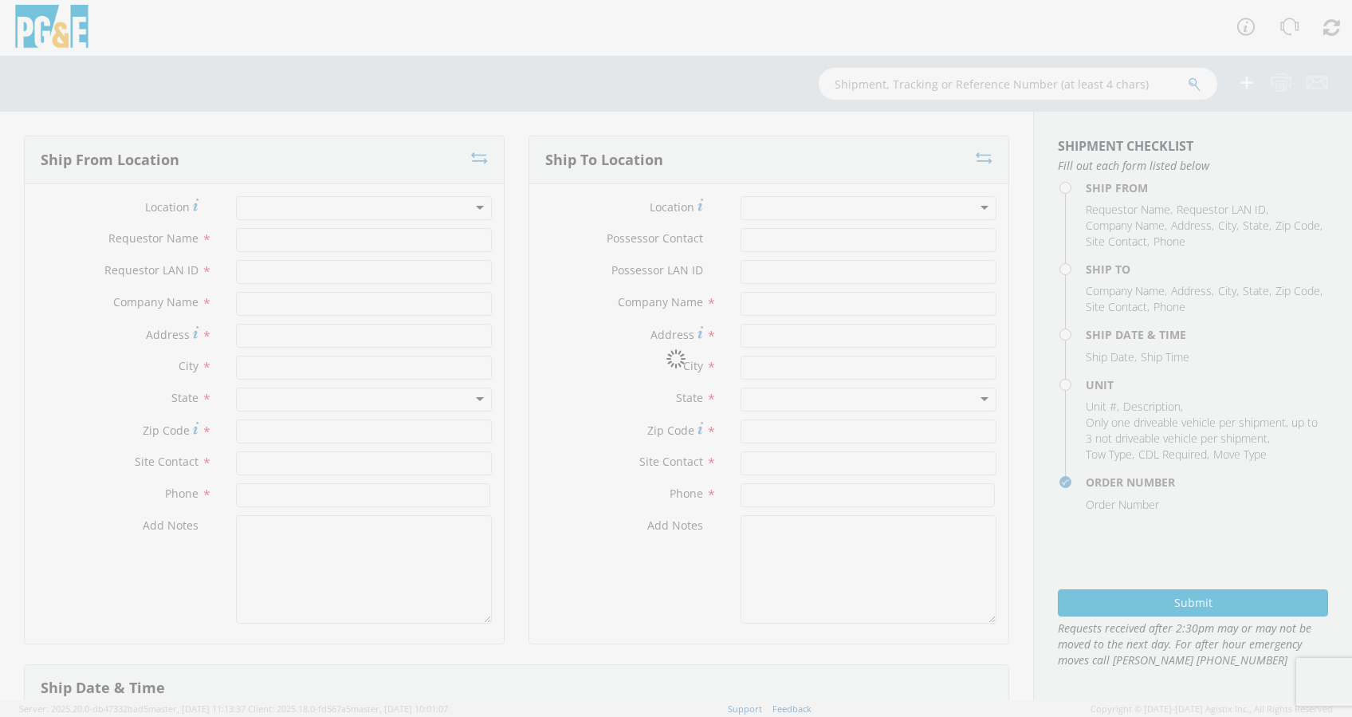
type input "J2Y5"
type input "PG&E"
type input "[STREET_ADDRESS]"
type input "CONCORD"
type input "94518"
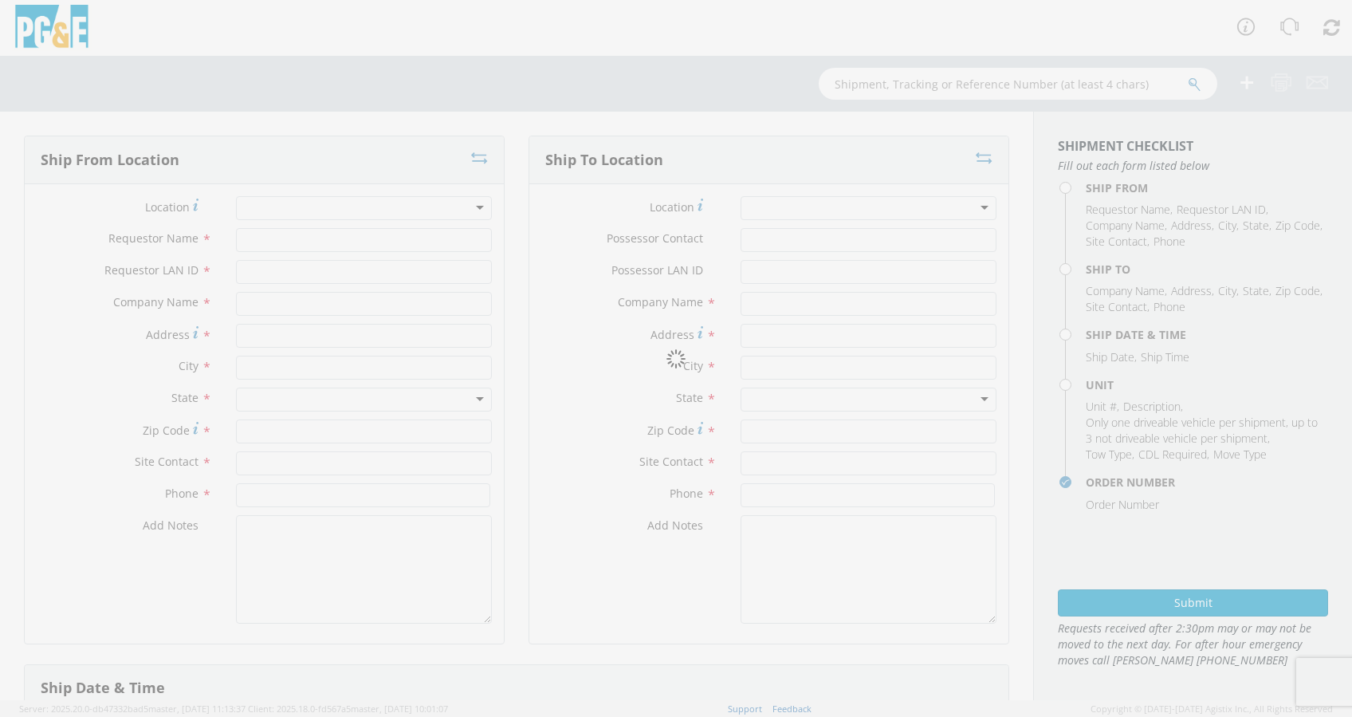
type input "[PERSON_NAME]"
type input "[PHONE_NUMBER]"
type textarea "Alt Contact Garage @ [PHONE_NUMBER] [PERSON_NAME] @ [PHONE_NUMBER]"
type input "[DATE]"
type input "8:00 AM"
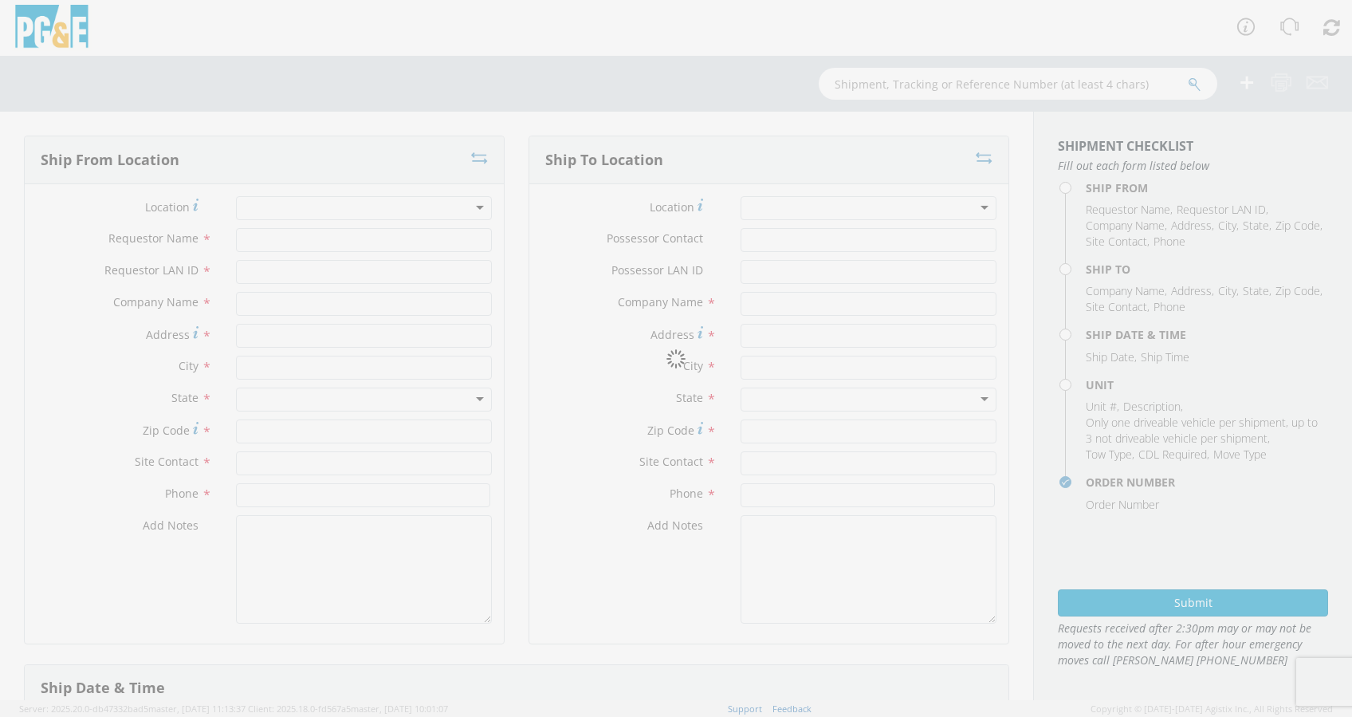
type input "TRUCK; GAS M&C MECHANIC >19500 4X4"
type input "0"
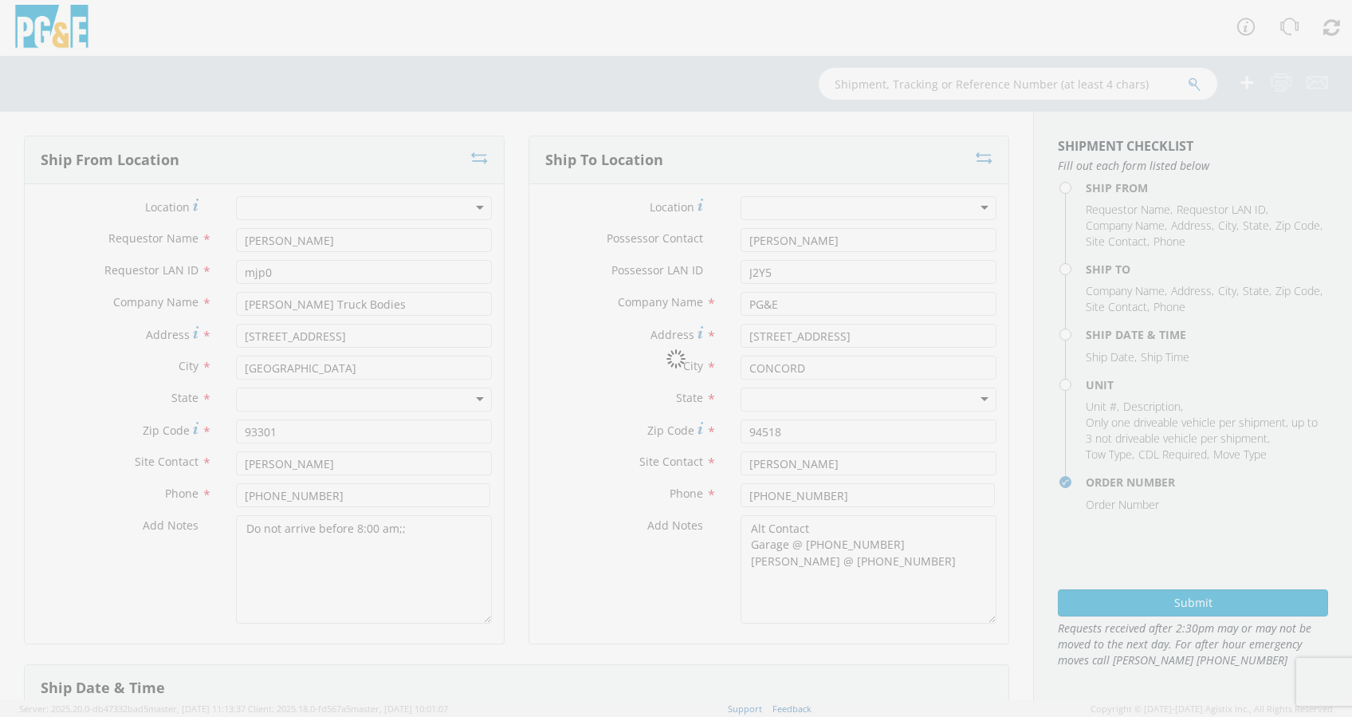
select select "B43146"
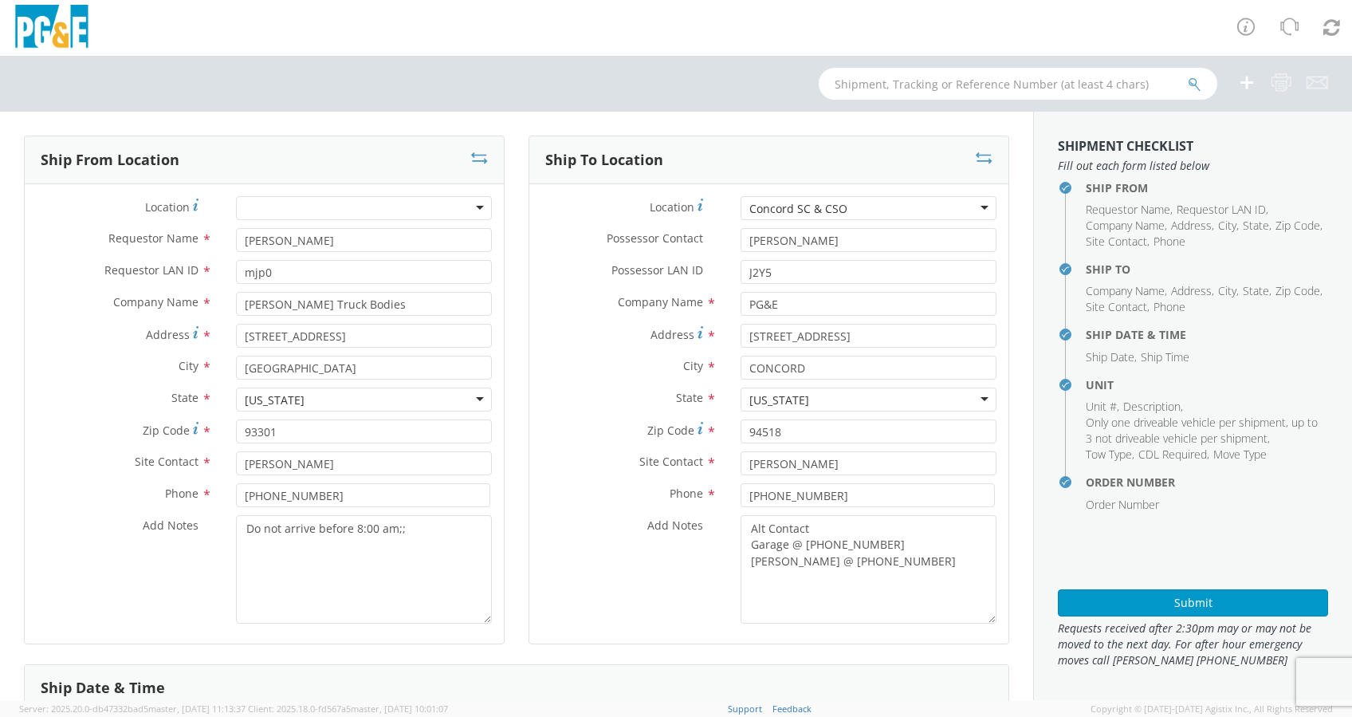
scroll to position [1554, 0]
drag, startPoint x: 851, startPoint y: 206, endPoint x: 549, endPoint y: 194, distance: 301.6
click at [553, 196] on div "Location * Concord SC & CSO Concord SC & CSO (OBSOLETE) [PERSON_NAME] SC - GC T…" at bounding box center [768, 208] width 479 height 24
drag, startPoint x: 838, startPoint y: 206, endPoint x: 362, endPoint y: 187, distance: 476.3
click at [371, 187] on div "Ship From Location Location * (OBSOLETE) [GEOGRAPHIC_DATA] SC - GC TRAILER (OBS…" at bounding box center [516, 400] width 1009 height 528
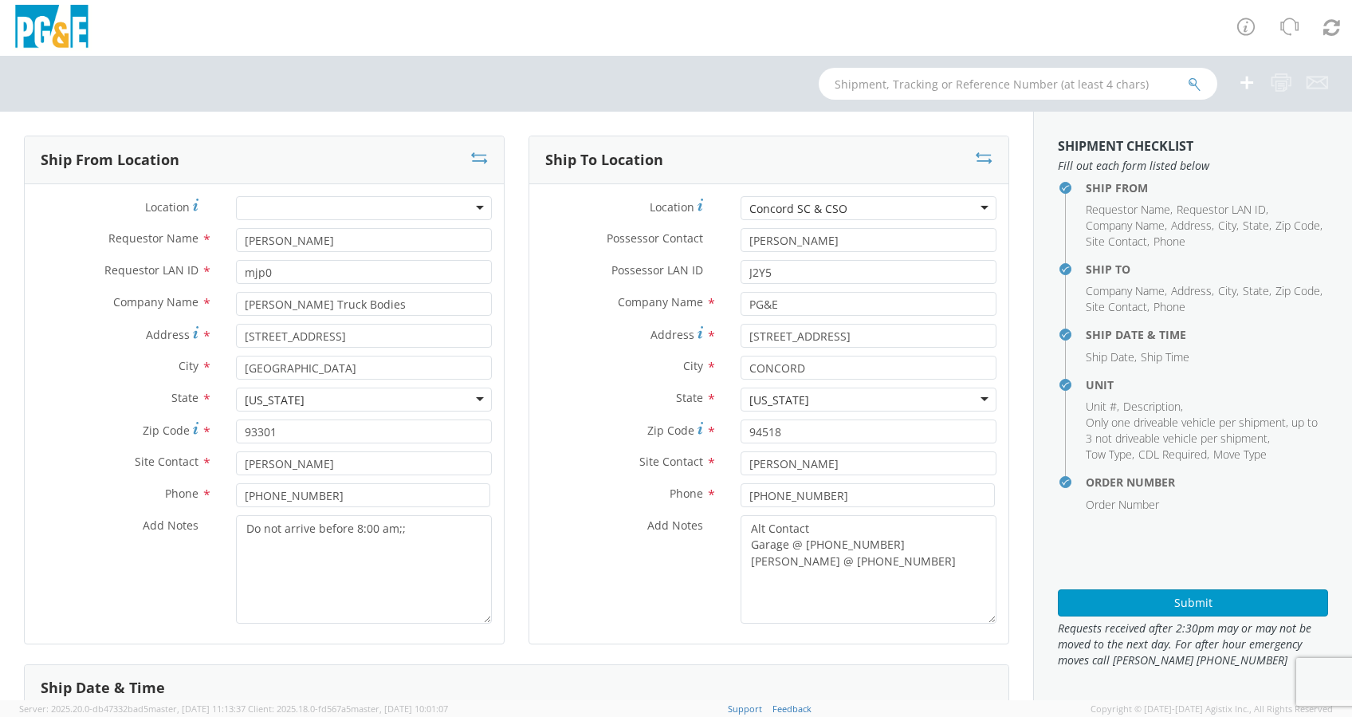
click at [845, 206] on div "Concord SC & CSO" at bounding box center [869, 208] width 256 height 24
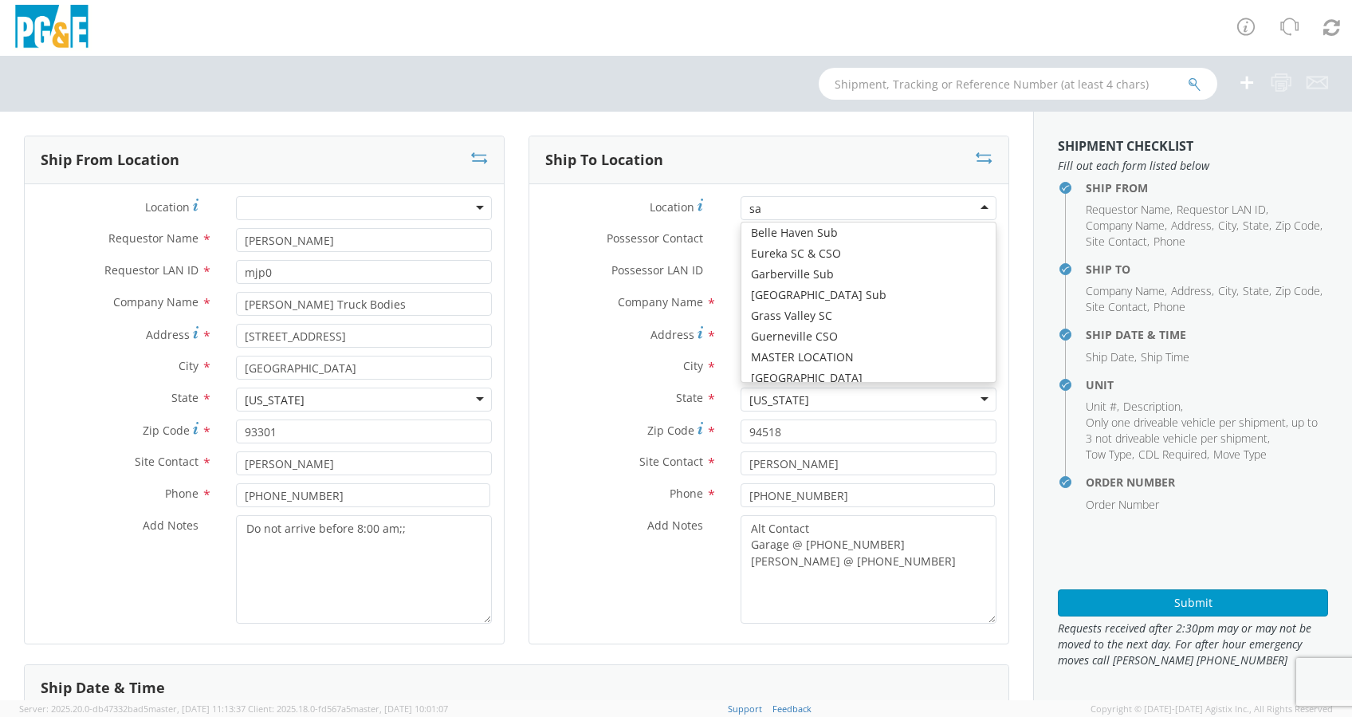
type input "sac"
type input "[STREET_ADDRESS][PERSON_NAME]"
type input "SACRAMENTO"
type input "95826"
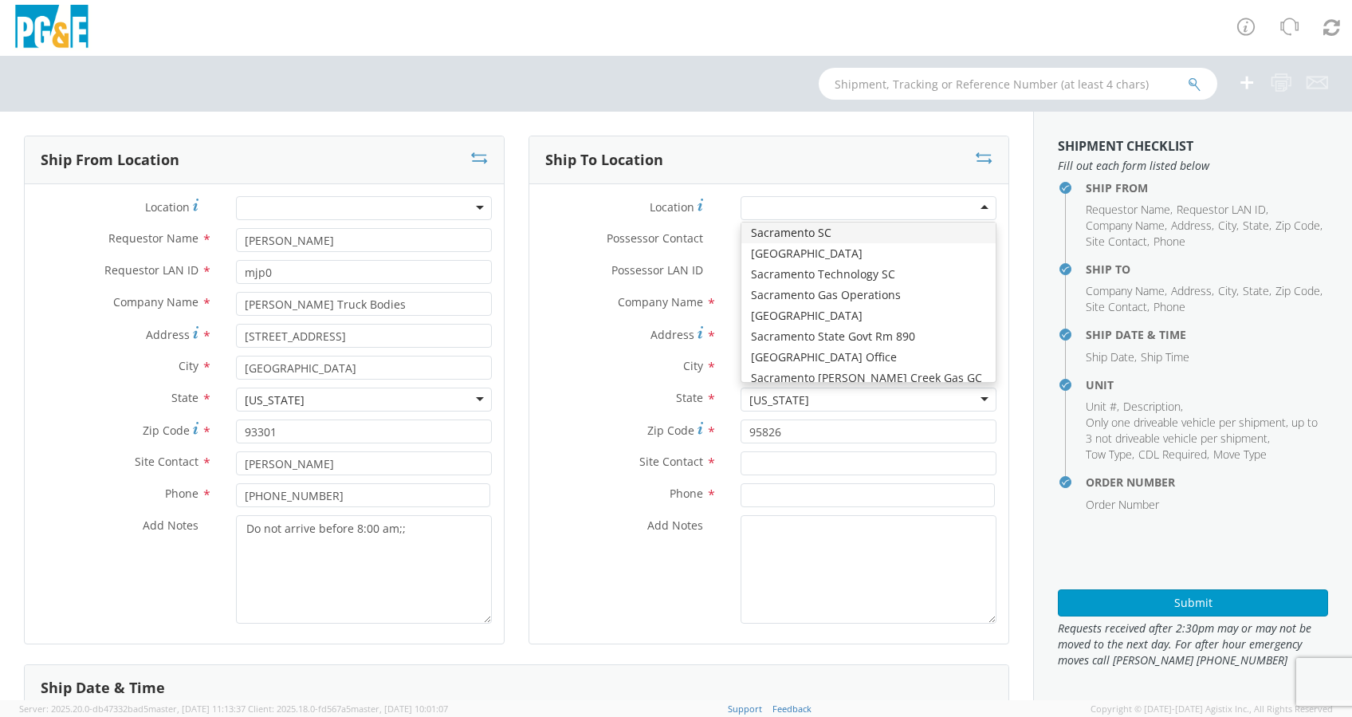
scroll to position [0, 0]
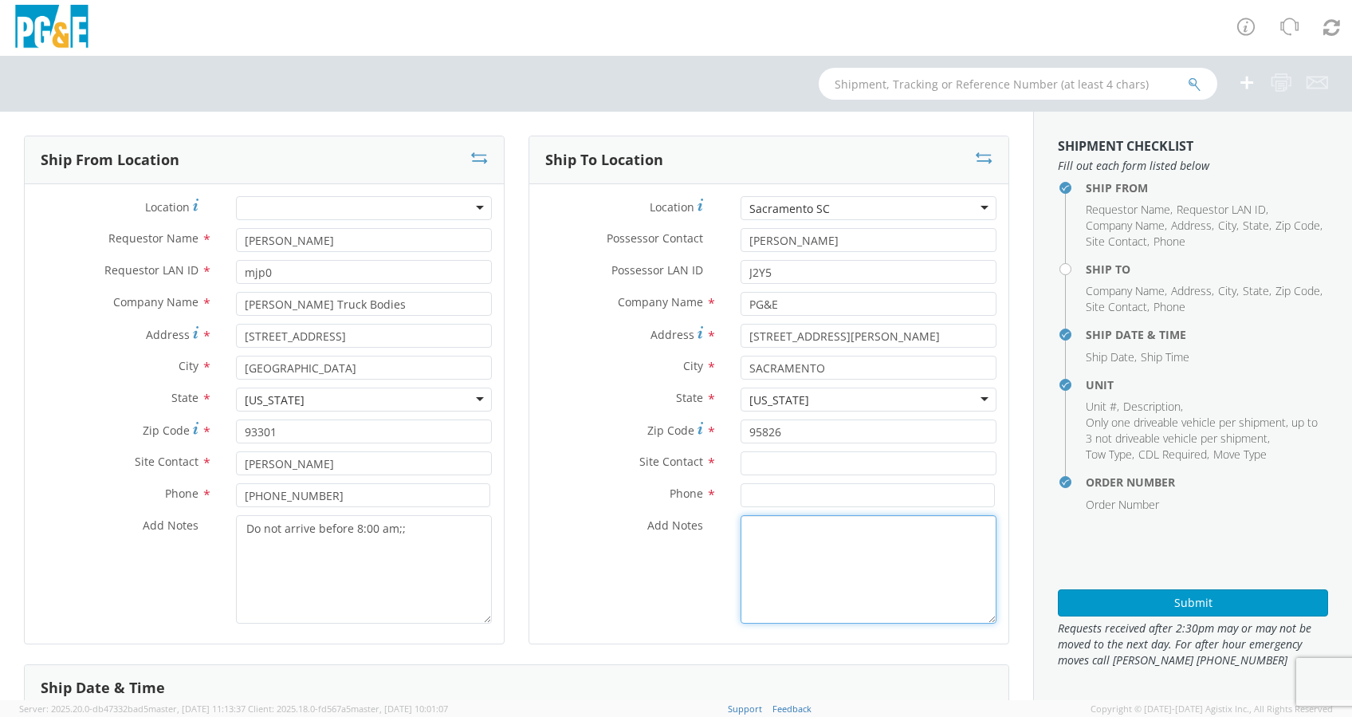
click at [804, 561] on textarea "Add Notes *" at bounding box center [869, 569] width 256 height 108
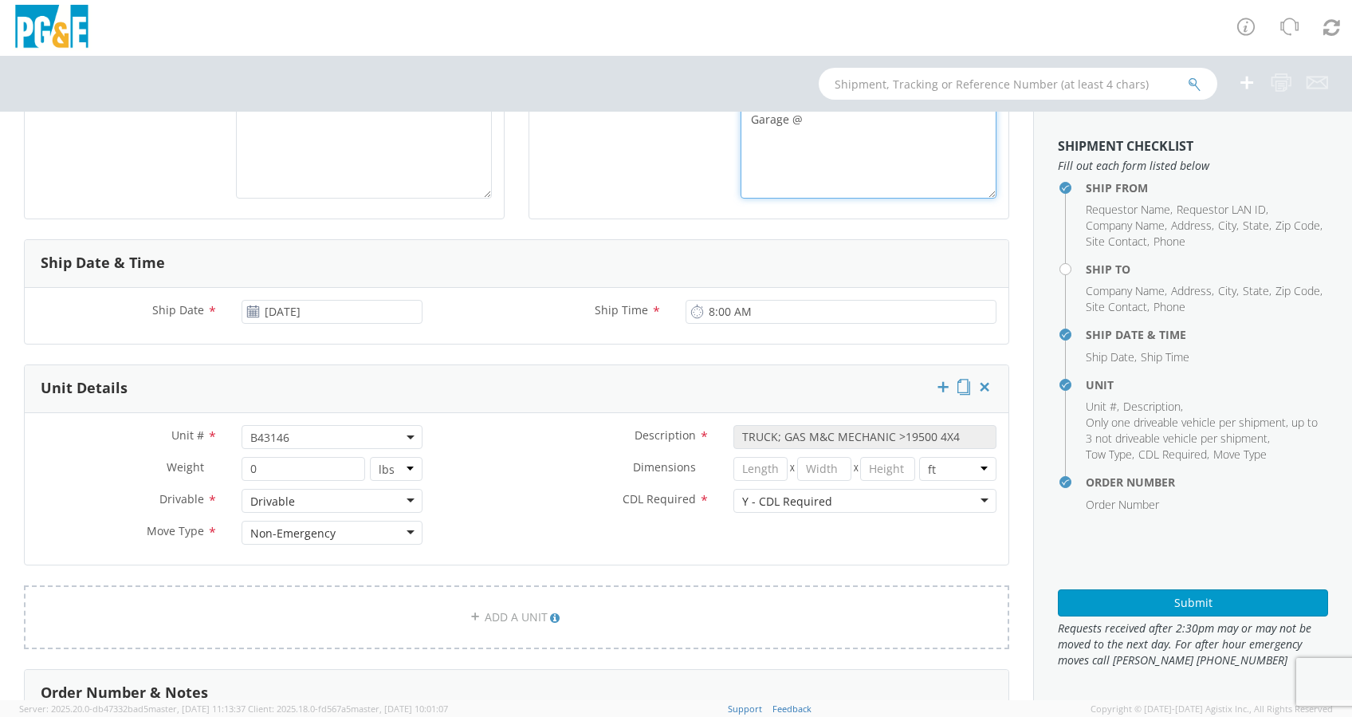
type textarea "Alt Contact Garage @"
click at [295, 433] on span "B43146" at bounding box center [331, 437] width 163 height 15
click at [287, 459] on input "search" at bounding box center [331, 463] width 170 height 24
paste input "B42650"
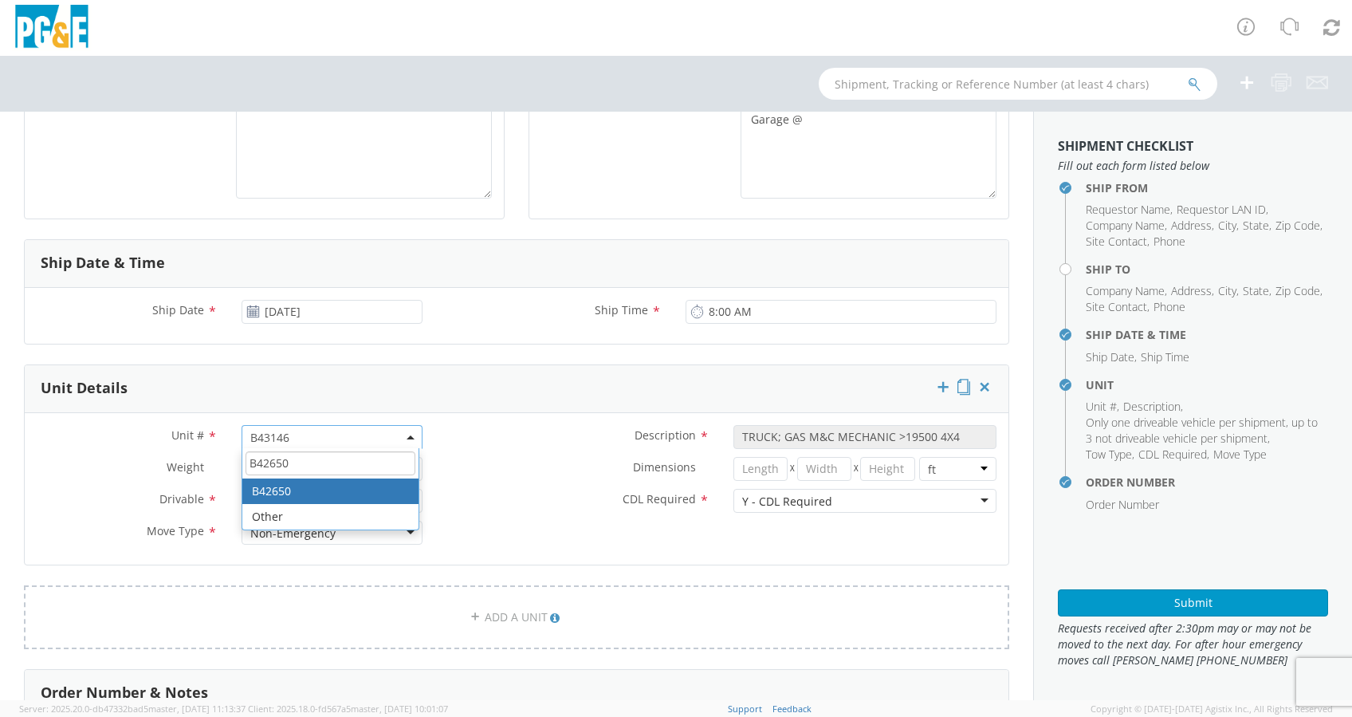
type input "B42650"
type input "TRUCK; HEAVY GAS W/SKID COMP 2T"
type input "33000"
select select "B42650"
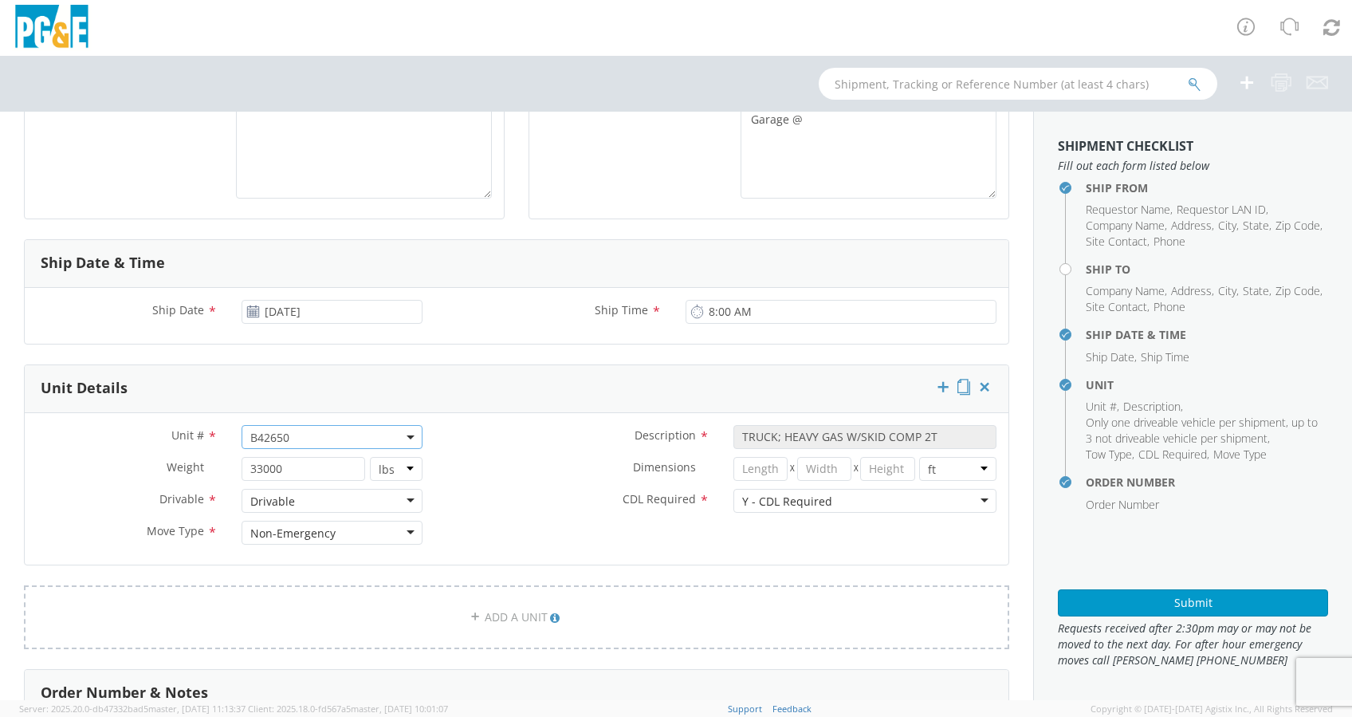
click at [504, 491] on label "CDL Required *" at bounding box center [577, 499] width 287 height 21
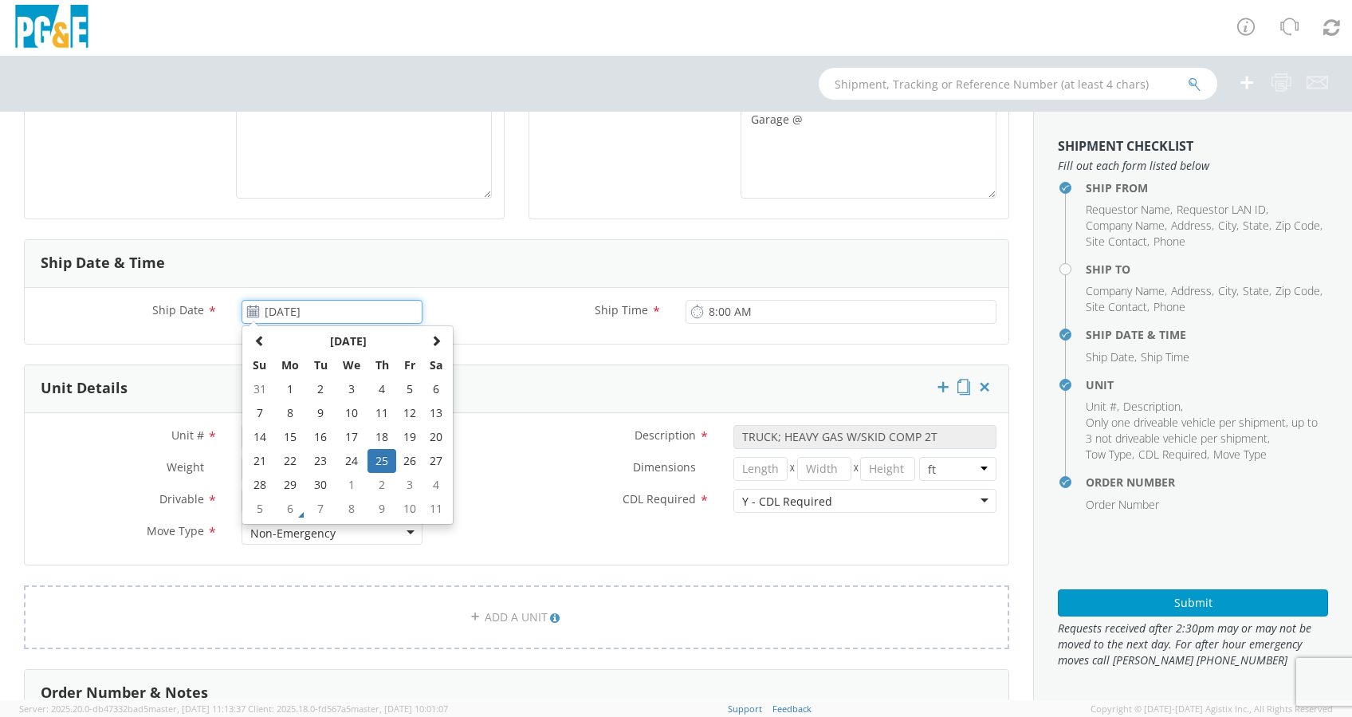
click at [328, 312] on input "[DATE]" at bounding box center [332, 312] width 181 height 24
click at [438, 338] on th at bounding box center [435, 341] width 27 height 24
click at [351, 410] on td "8" at bounding box center [351, 413] width 33 height 24
type input "[DATE]"
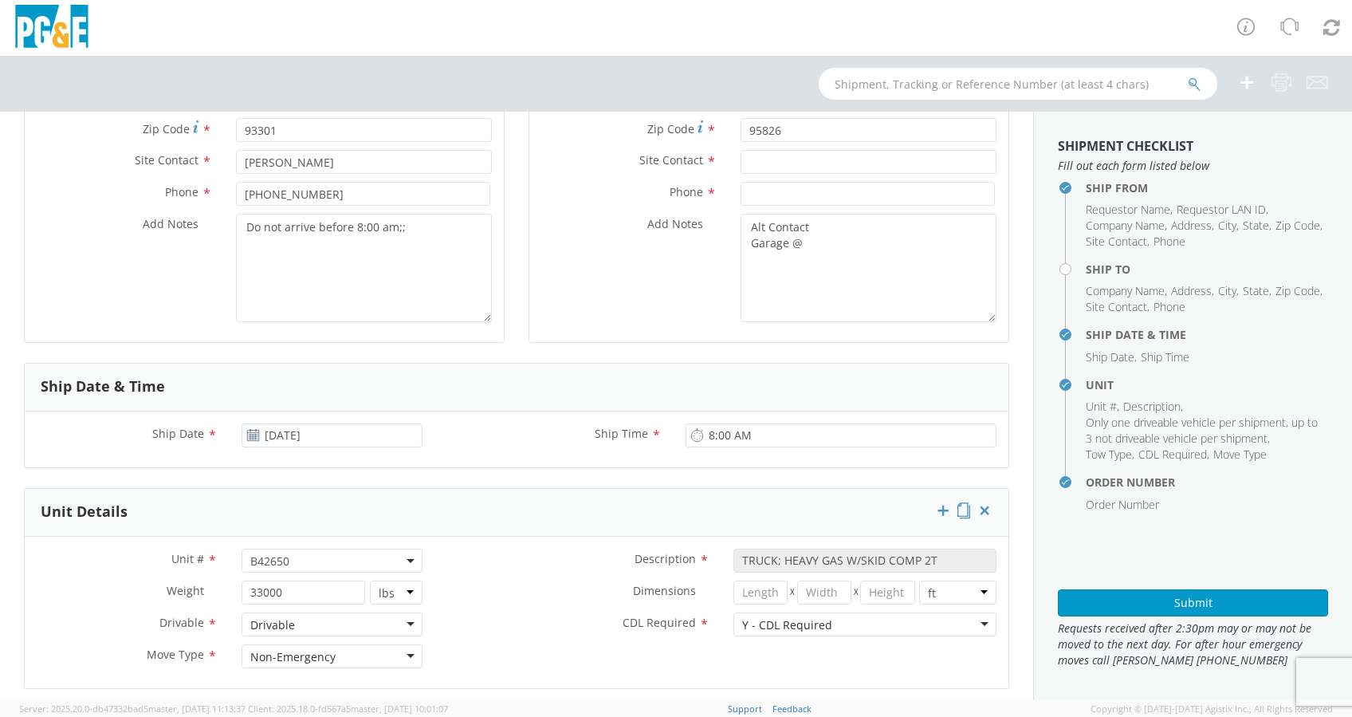
scroll to position [106, 0]
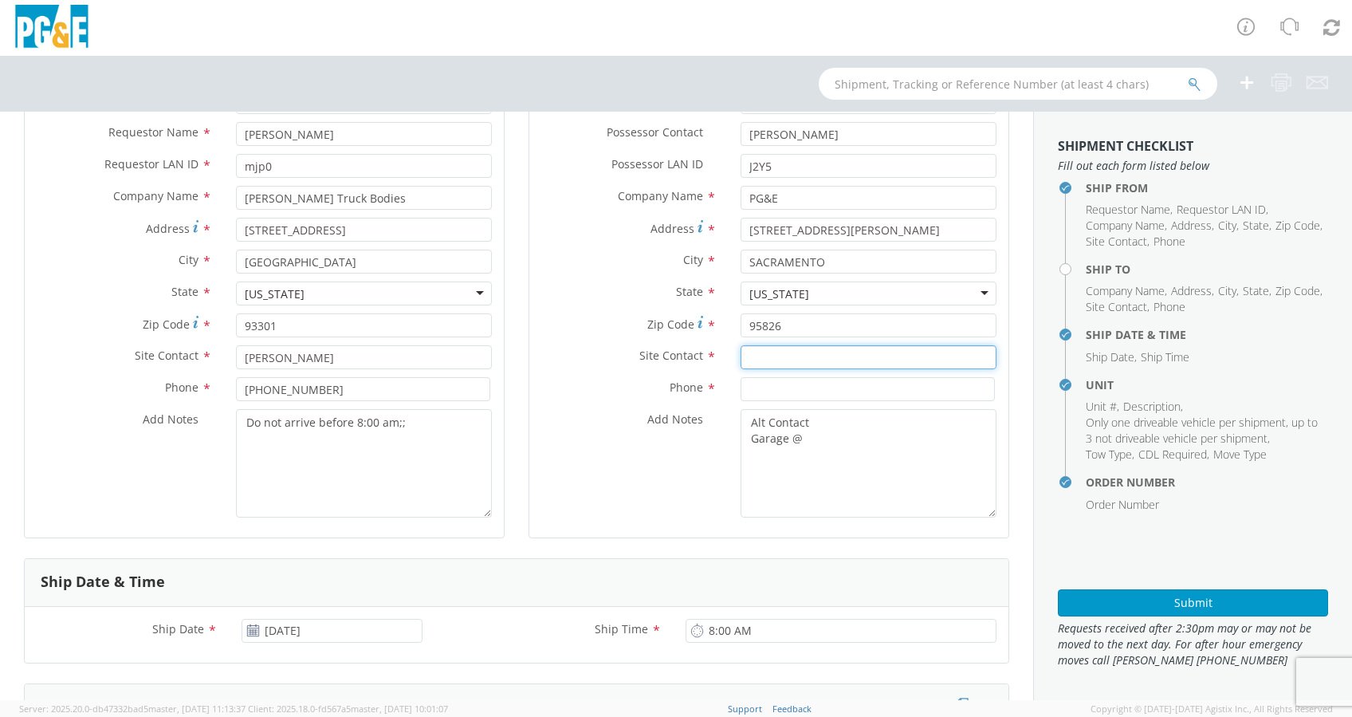
click at [767, 357] on input "text" at bounding box center [869, 357] width 256 height 24
paste input "[PERSON_NAME]"
type input "[PERSON_NAME]"
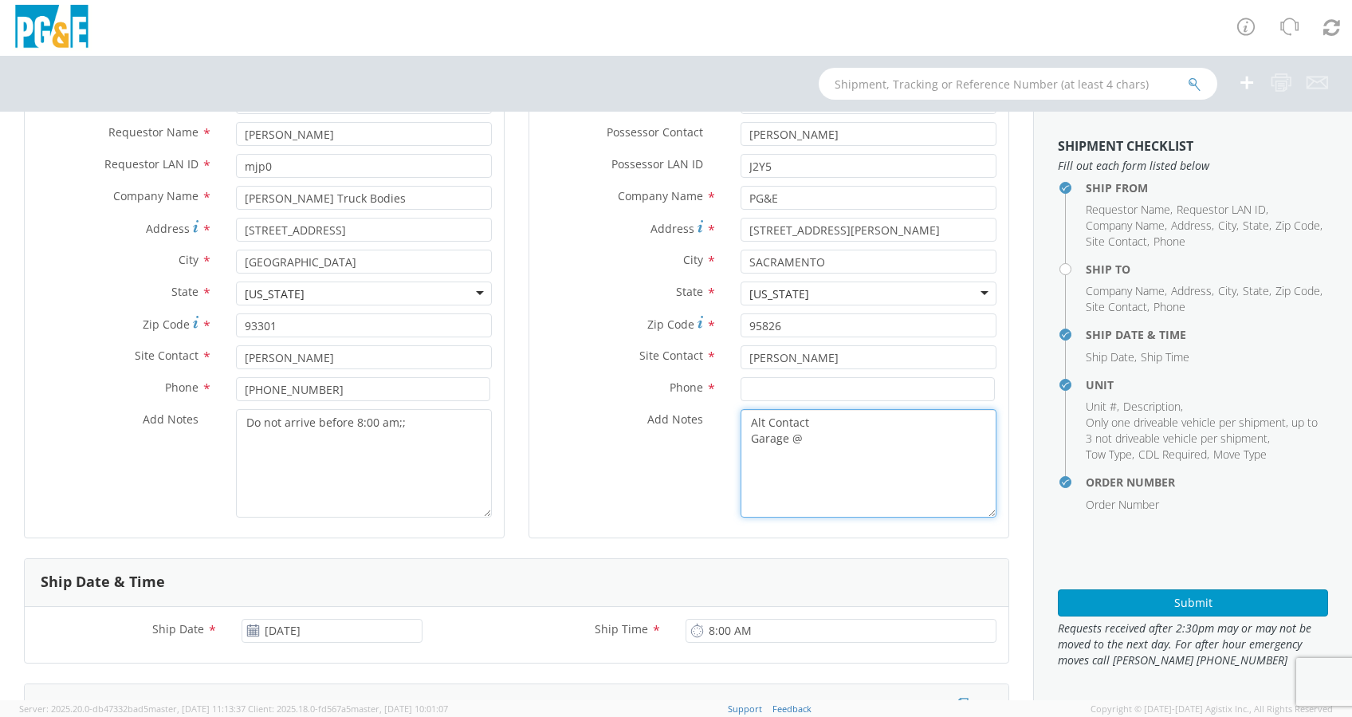
click at [817, 438] on textarea "Alt Contact Garage @" at bounding box center [869, 463] width 256 height 108
paste textarea "[PHONE_NUMBER]"
paste textarea "LP THANDI @ [PHONE_NUMBER]"
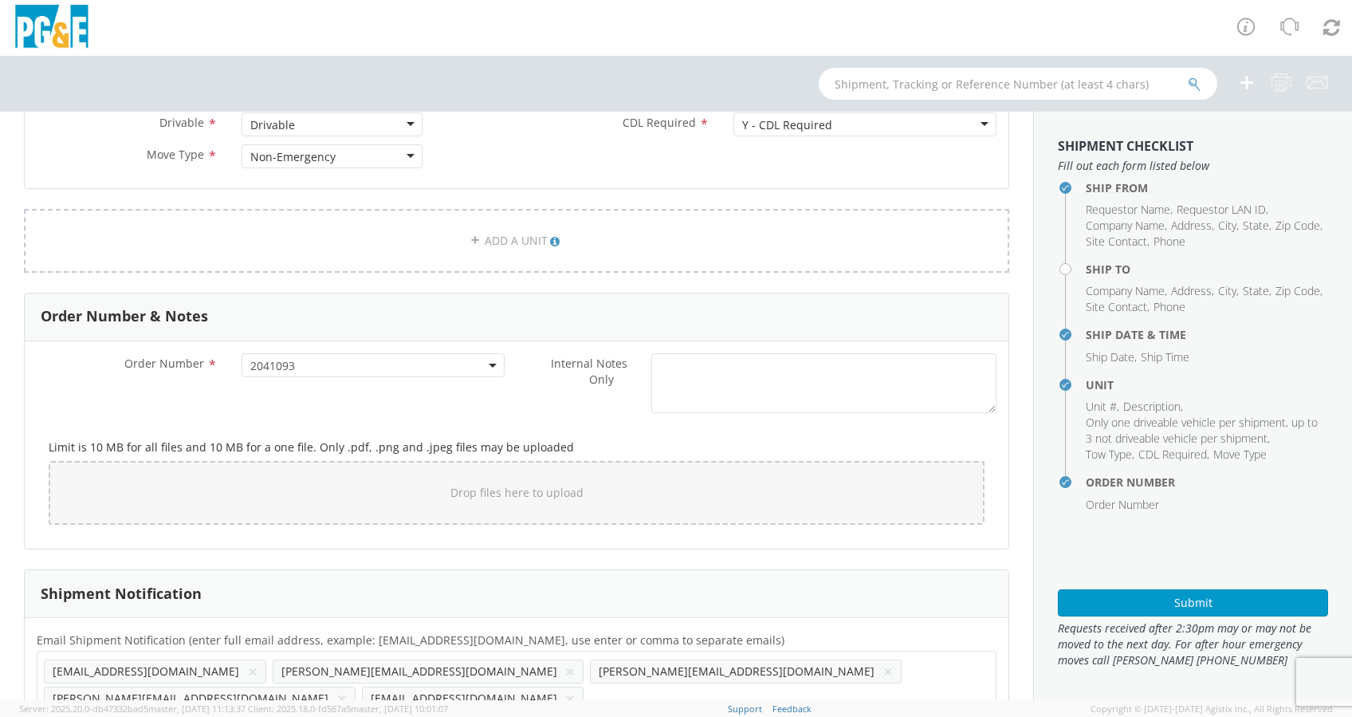
scroll to position [831, 0]
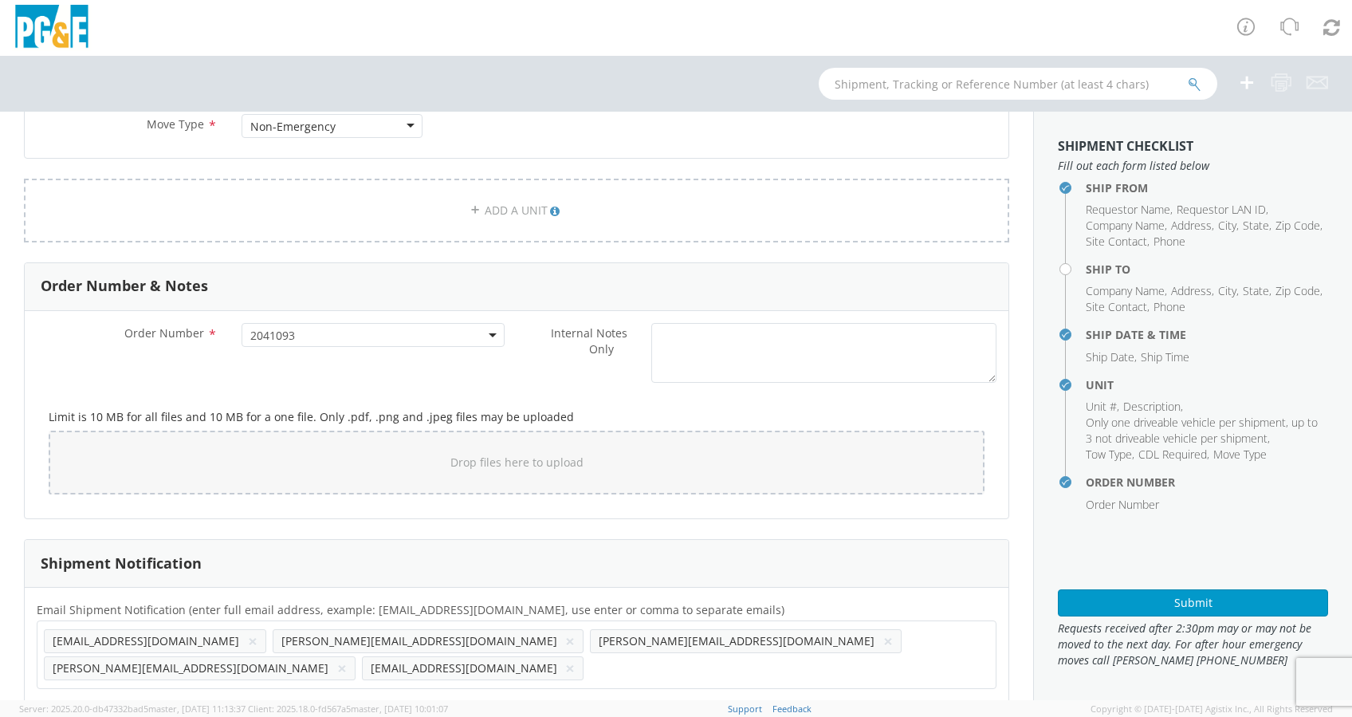
type textarea "Alt Contact Garage @ [PHONE_NUMBER] LP THANDI @ [PHONE_NUMBER]"
click at [248, 638] on button "×" at bounding box center [253, 640] width 10 height 19
click at [575, 658] on button "×" at bounding box center [570, 667] width 10 height 19
paste input "[EMAIL_ADDRESS][DOMAIN_NAME]"
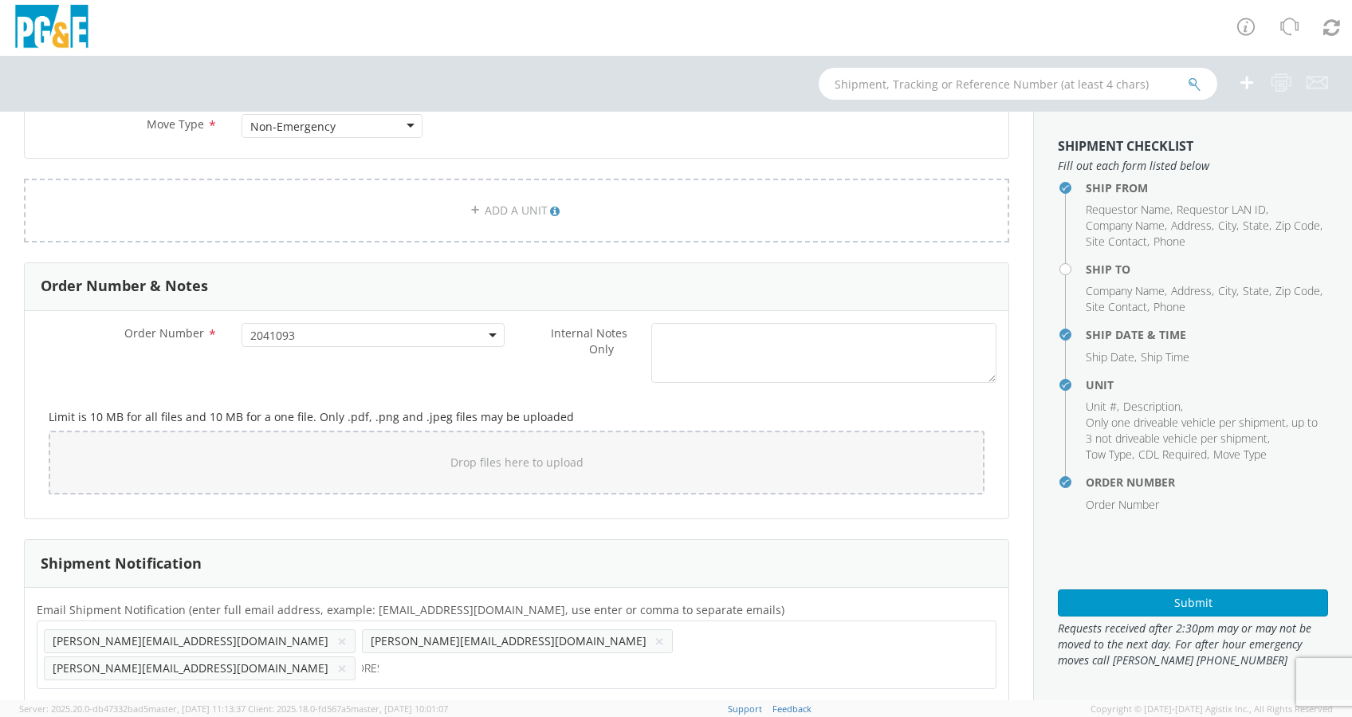
type input "[EMAIL_ADDRESS][DOMAIN_NAME]"
click at [826, 642] on ul "[PERSON_NAME][EMAIL_ADDRESS][DOMAIN_NAME] × [PERSON_NAME][EMAIL_ADDRESS][DOMAIN…" at bounding box center [516, 654] width 945 height 54
click at [686, 656] on input "text" at bounding box center [638, 667] width 96 height 23
paste input "[EMAIL_ADDRESS][DOMAIN_NAME]"
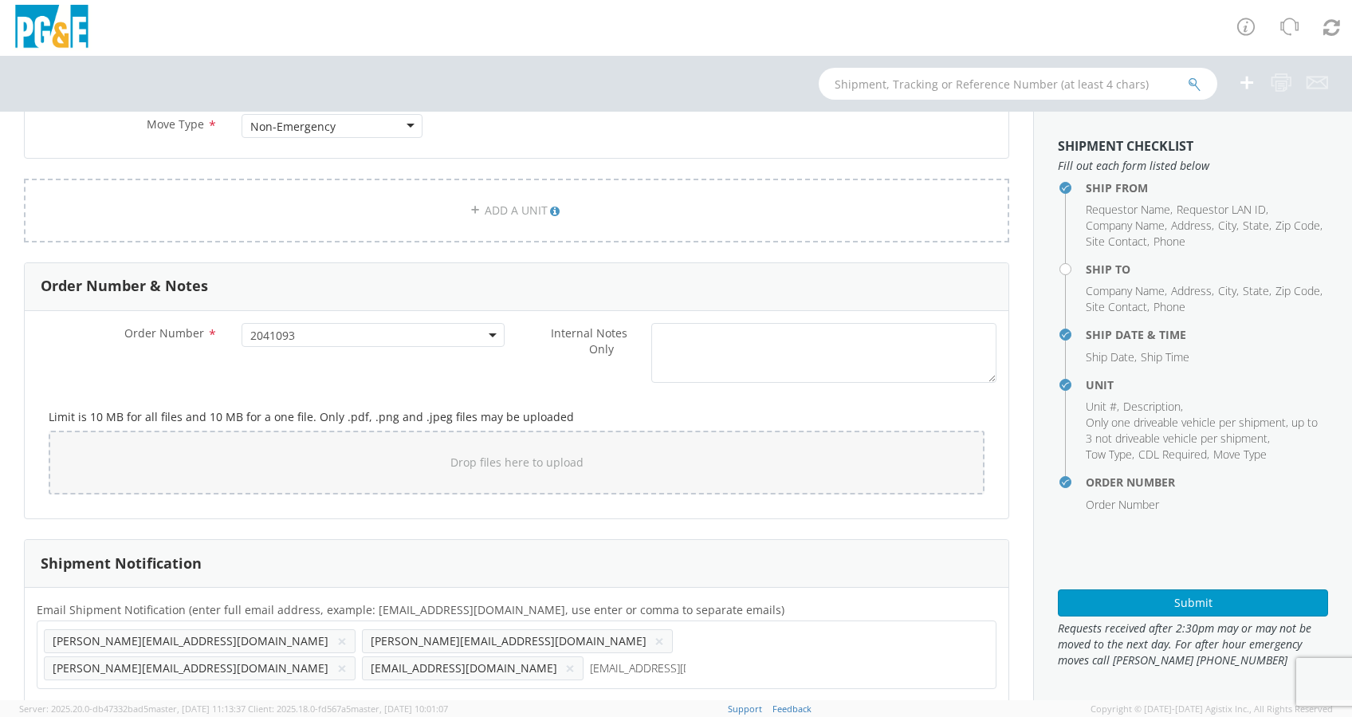
type input "[EMAIL_ADDRESS][DOMAIN_NAME]"
click at [789, 392] on div "Limit is 10 MB for all files and 10 MB for a one file. Only .pdf, .png and .jpe…" at bounding box center [517, 449] width 960 height 116
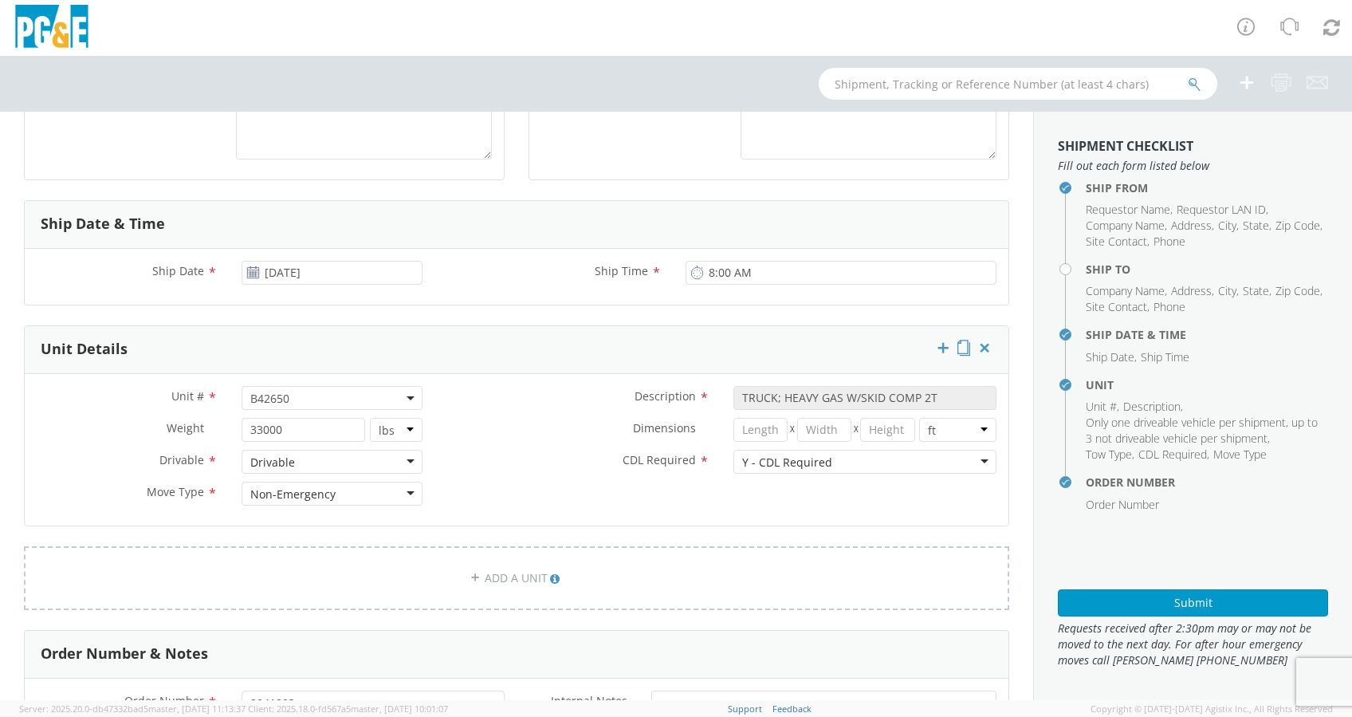
scroll to position [194, 0]
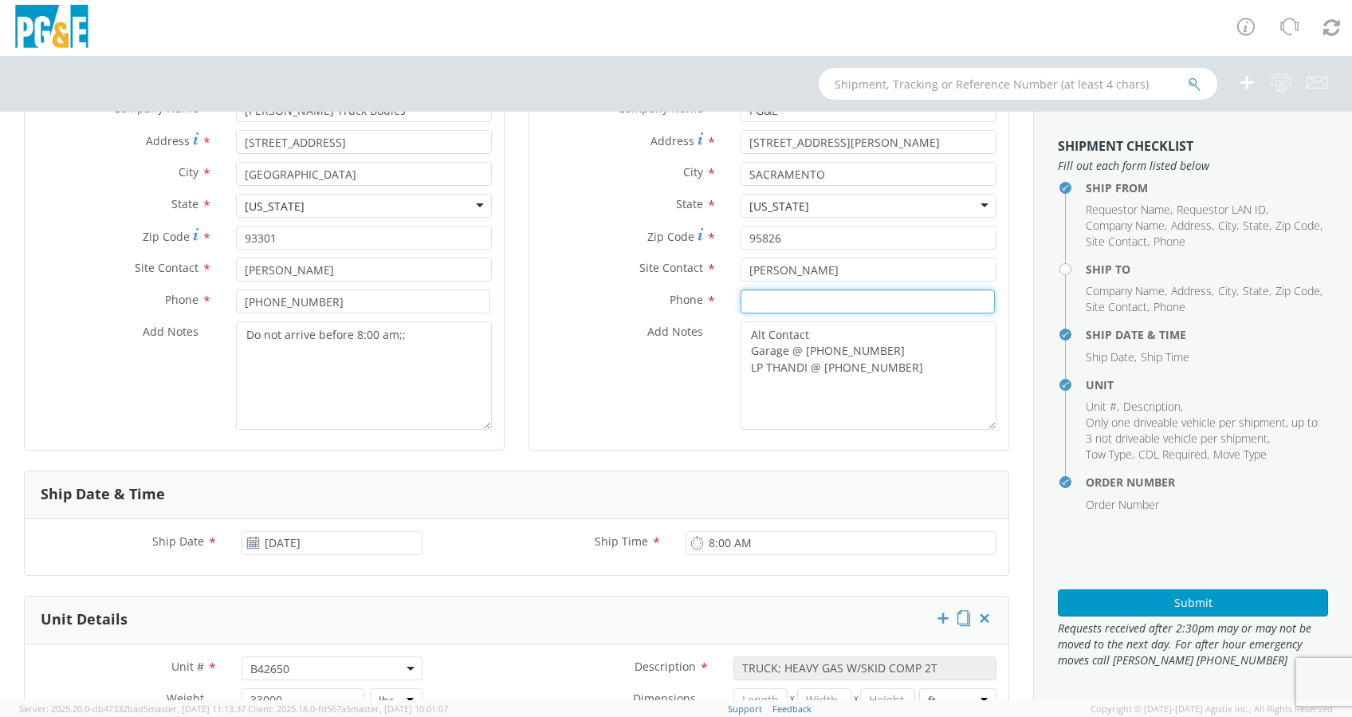
click at [768, 296] on input at bounding box center [868, 301] width 254 height 24
paste input "[PHONE_NUMBER]"
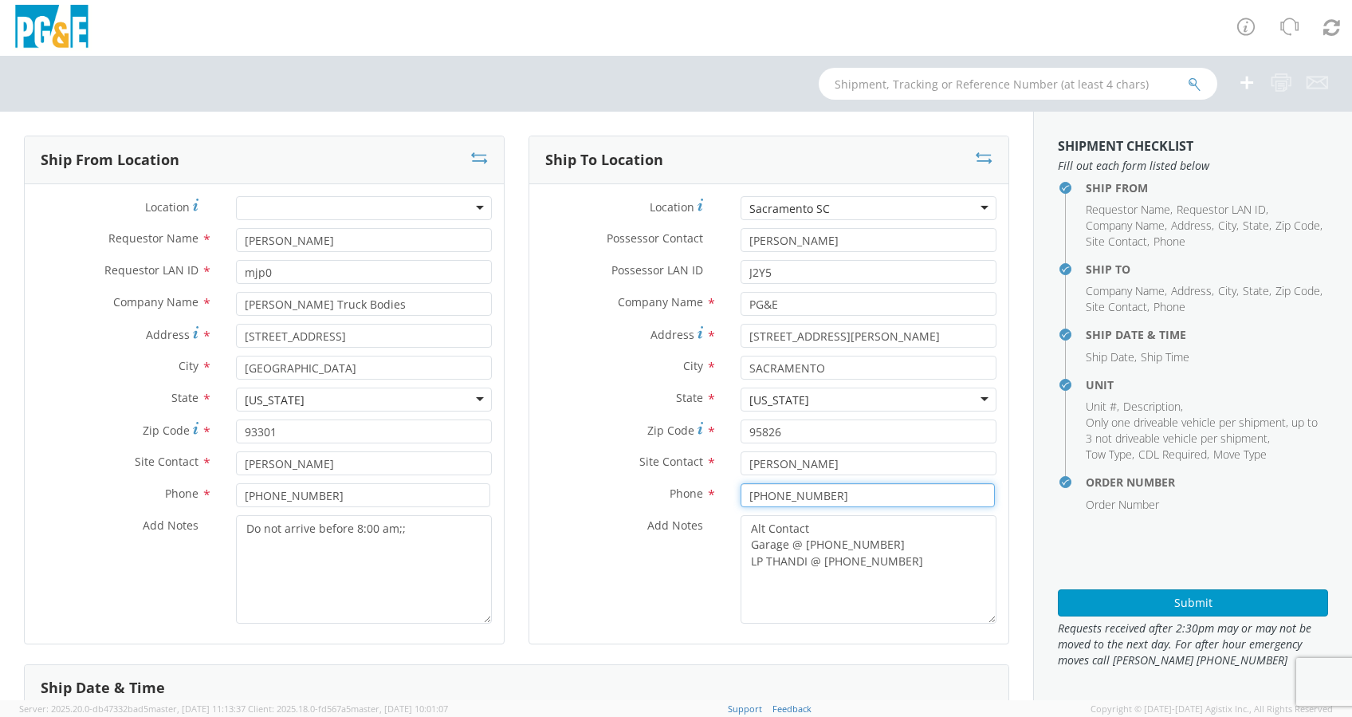
type input "[PHONE_NUMBER]"
drag, startPoint x: 763, startPoint y: 242, endPoint x: 612, endPoint y: 238, distance: 150.7
click at [615, 240] on div "Possessor Contact * [PERSON_NAME]" at bounding box center [768, 240] width 479 height 24
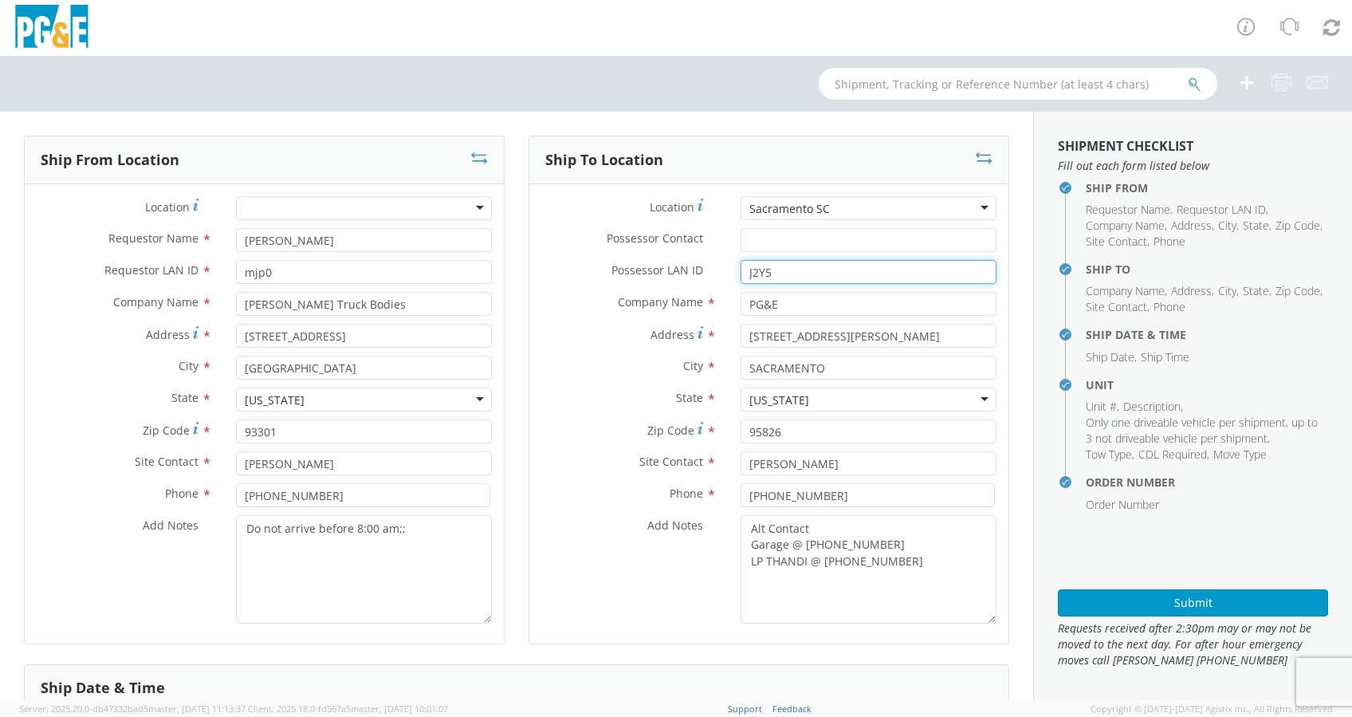
drag, startPoint x: 754, startPoint y: 274, endPoint x: 686, endPoint y: 278, distance: 68.7
click at [686, 278] on div "Possessor LAN ID * J2Y5" at bounding box center [768, 272] width 479 height 24
click at [783, 277] on input "Possessor LAN ID *" at bounding box center [869, 272] width 256 height 24
paste input "M1HA"
type input "M1HA"
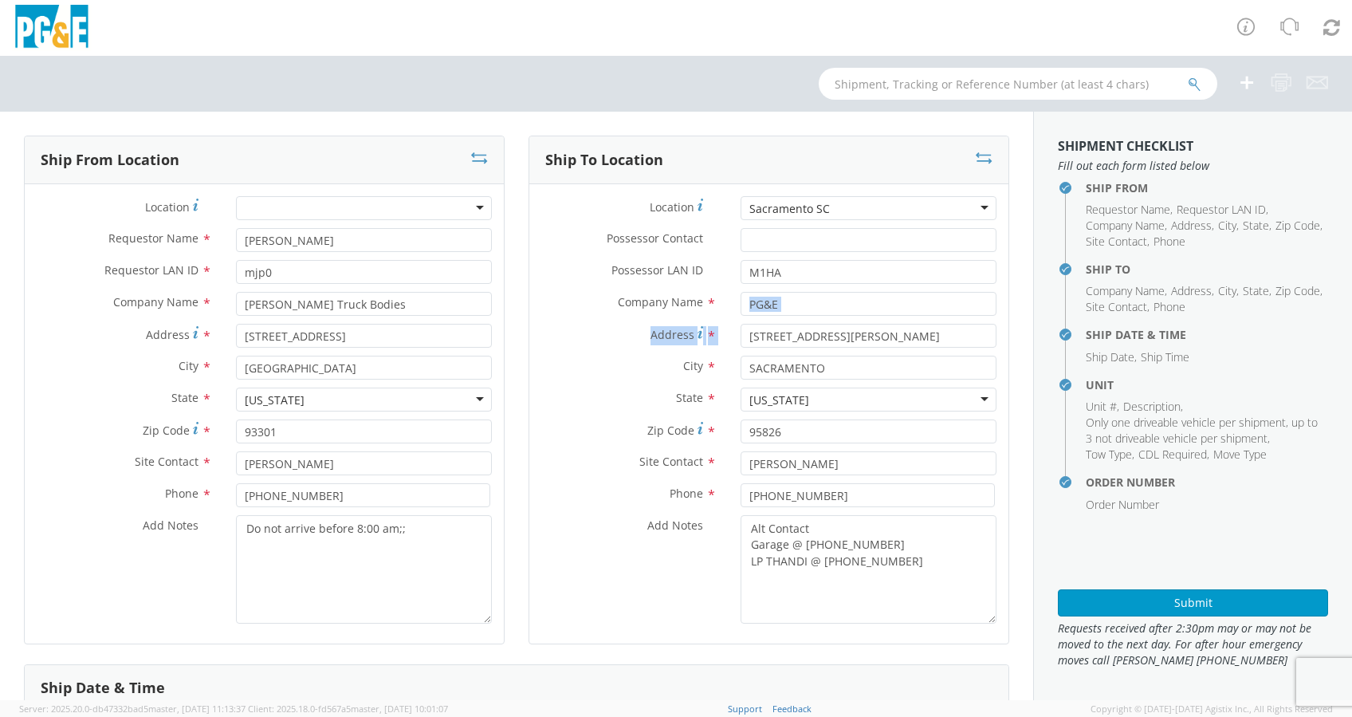
click at [741, 325] on div "Location * [GEOGRAPHIC_DATA] SC [GEOGRAPHIC_DATA] [GEOGRAPHIC_DATA] (OBSOLETE) …" at bounding box center [768, 413] width 479 height 435
drag, startPoint x: 773, startPoint y: 273, endPoint x: 731, endPoint y: 267, distance: 42.7
click at [741, 270] on input "M1HA" at bounding box center [869, 272] width 256 height 24
click at [778, 242] on input "Possessor Contact *" at bounding box center [869, 240] width 256 height 24
paste input "[PERSON_NAME]"
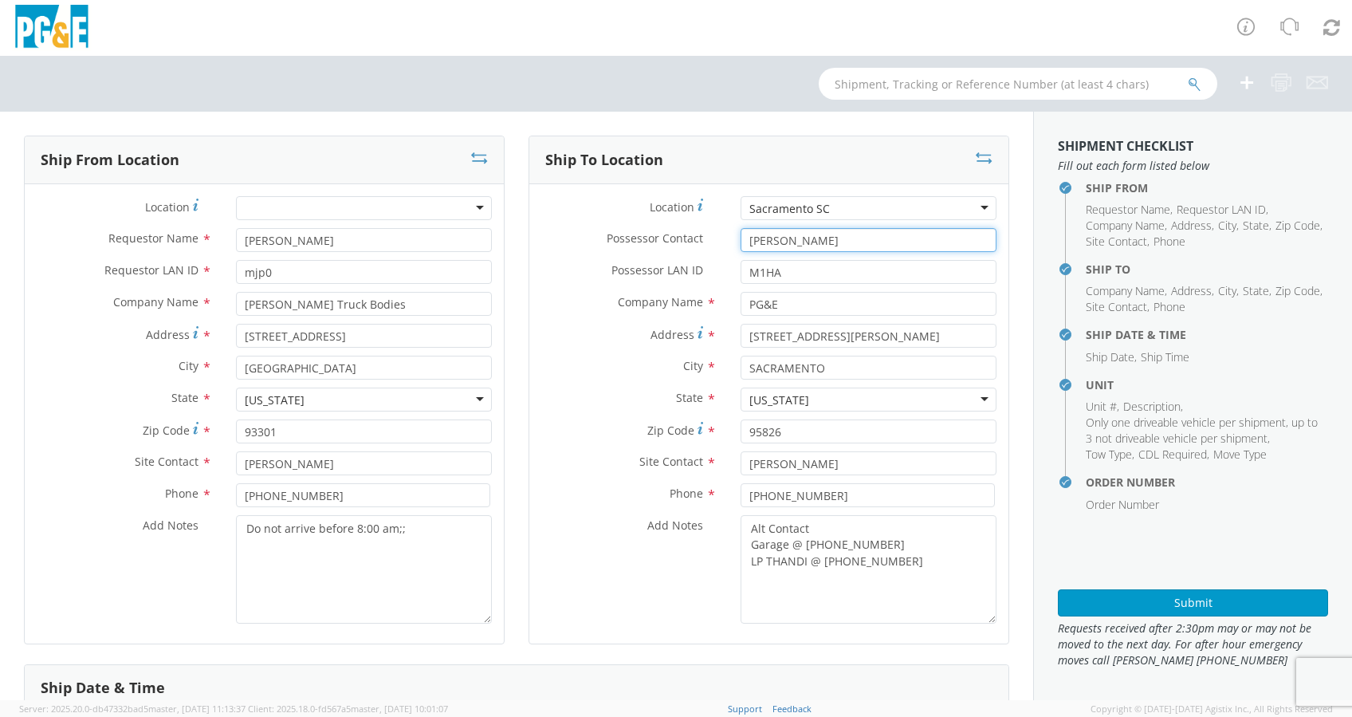
type input "[PERSON_NAME]"
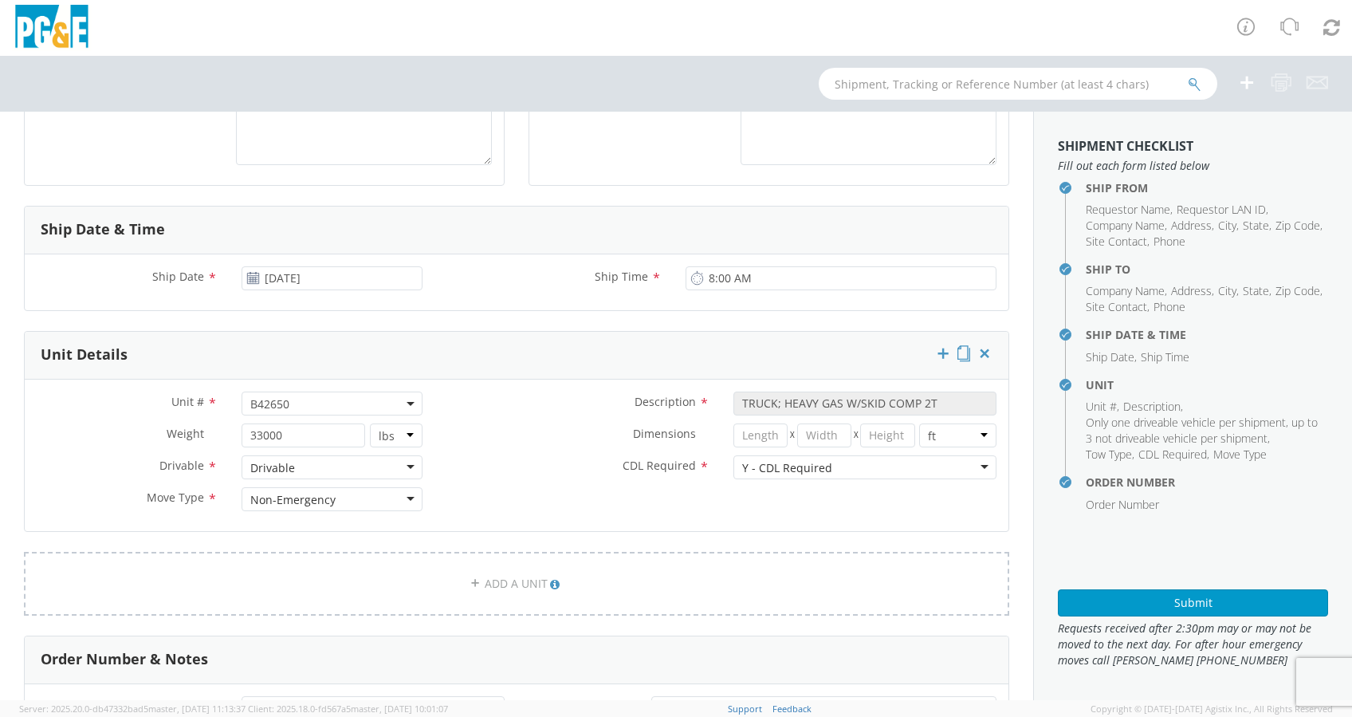
scroll to position [425, 0]
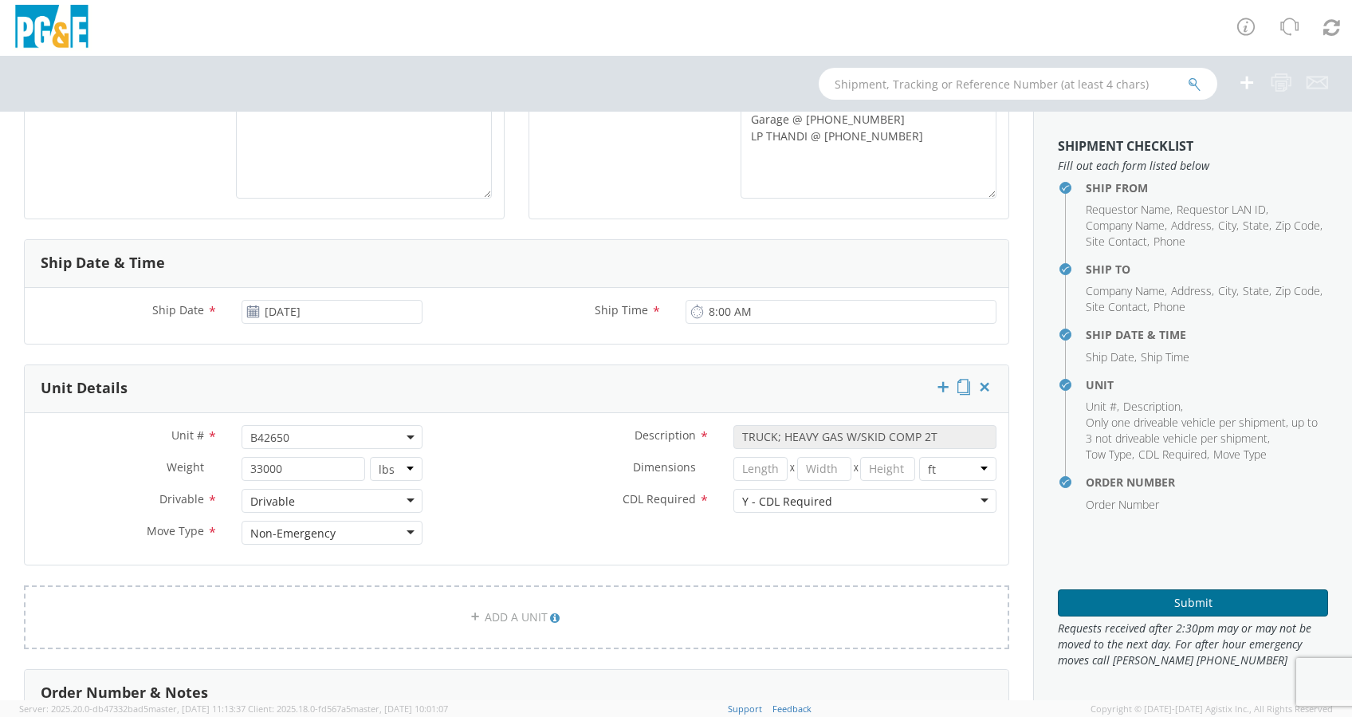
click at [1196, 605] on button "Submit" at bounding box center [1193, 602] width 270 height 27
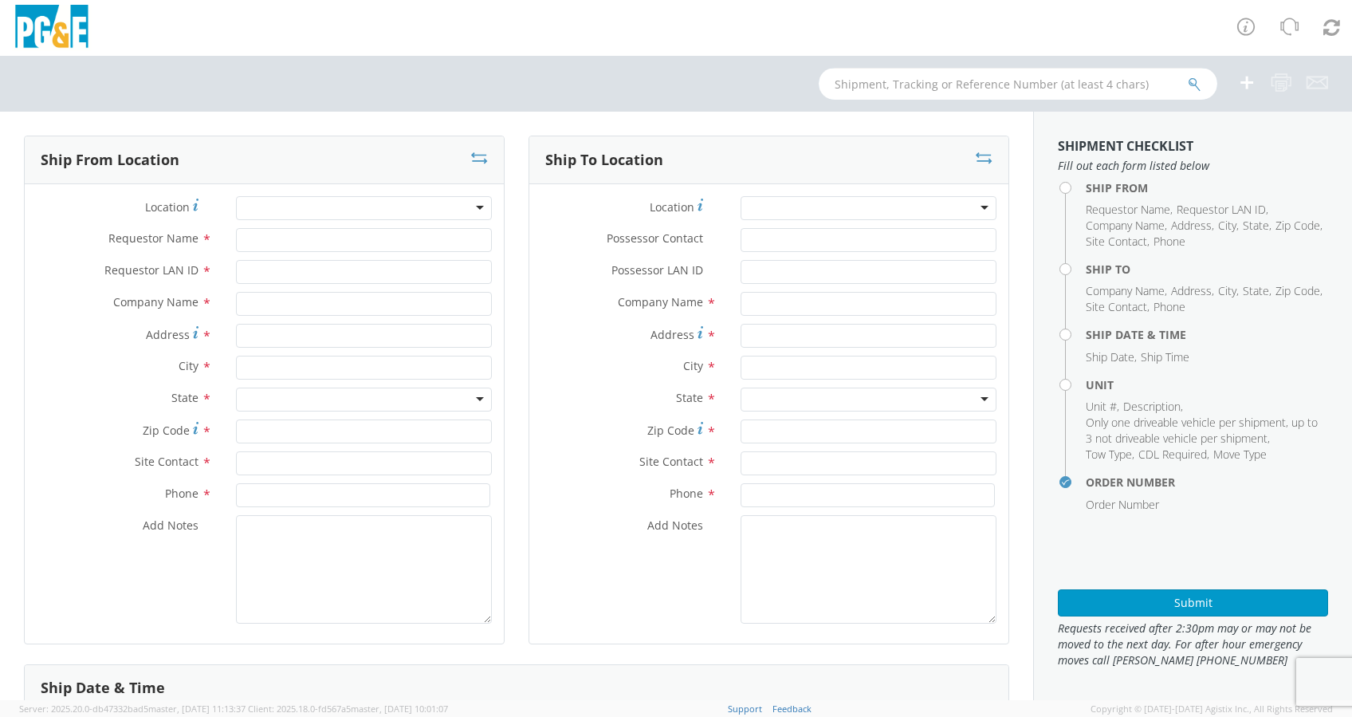
click at [872, 84] on input "text" at bounding box center [1018, 84] width 399 height 32
paste input "B43146"
type input "B43146"
click at [1194, 81] on icon "submit" at bounding box center [1195, 84] width 14 height 14
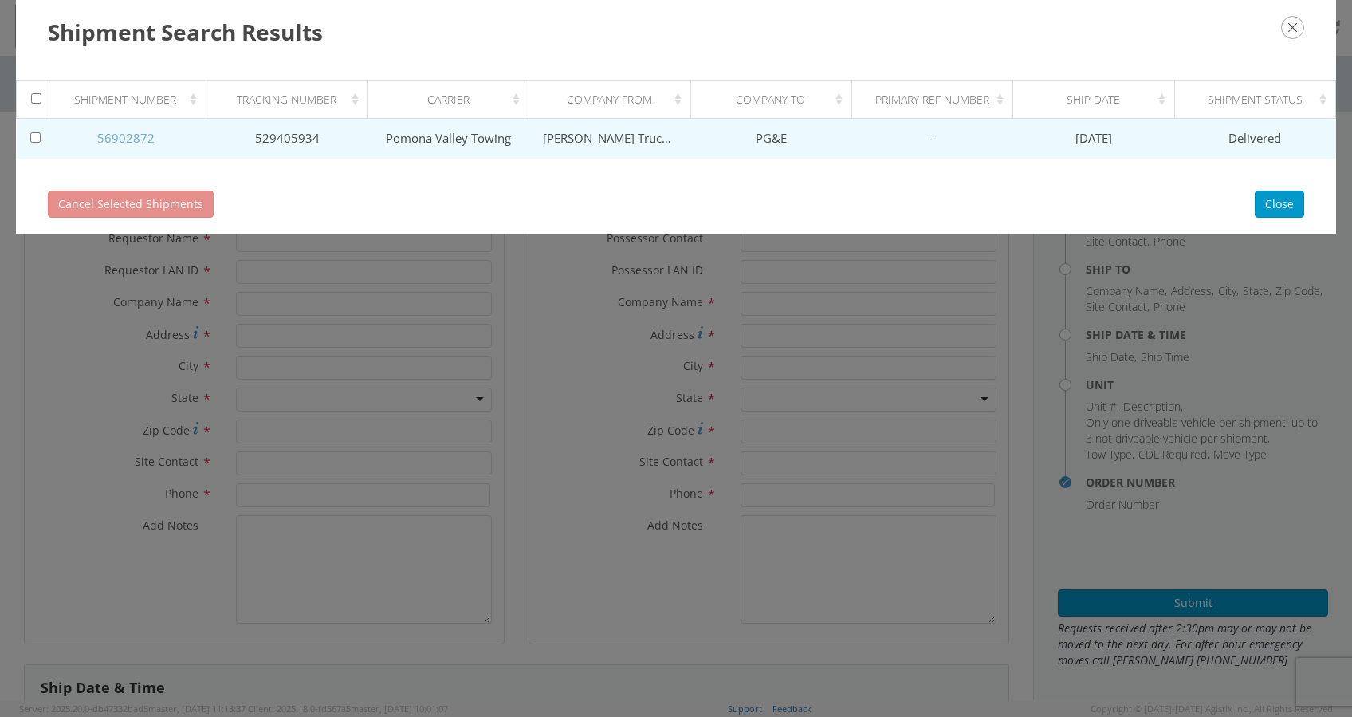
click at [124, 132] on link "56902872" at bounding box center [125, 138] width 57 height 16
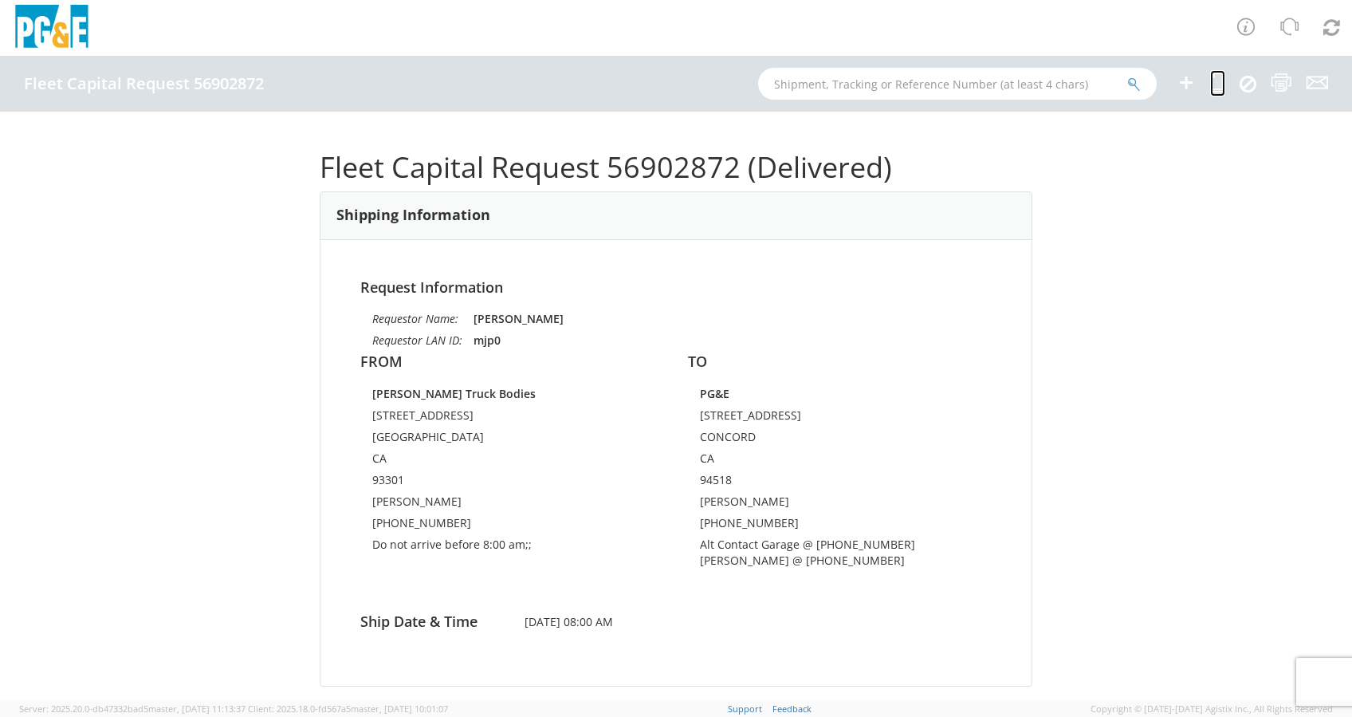
click at [1222, 84] on icon at bounding box center [1217, 83] width 15 height 20
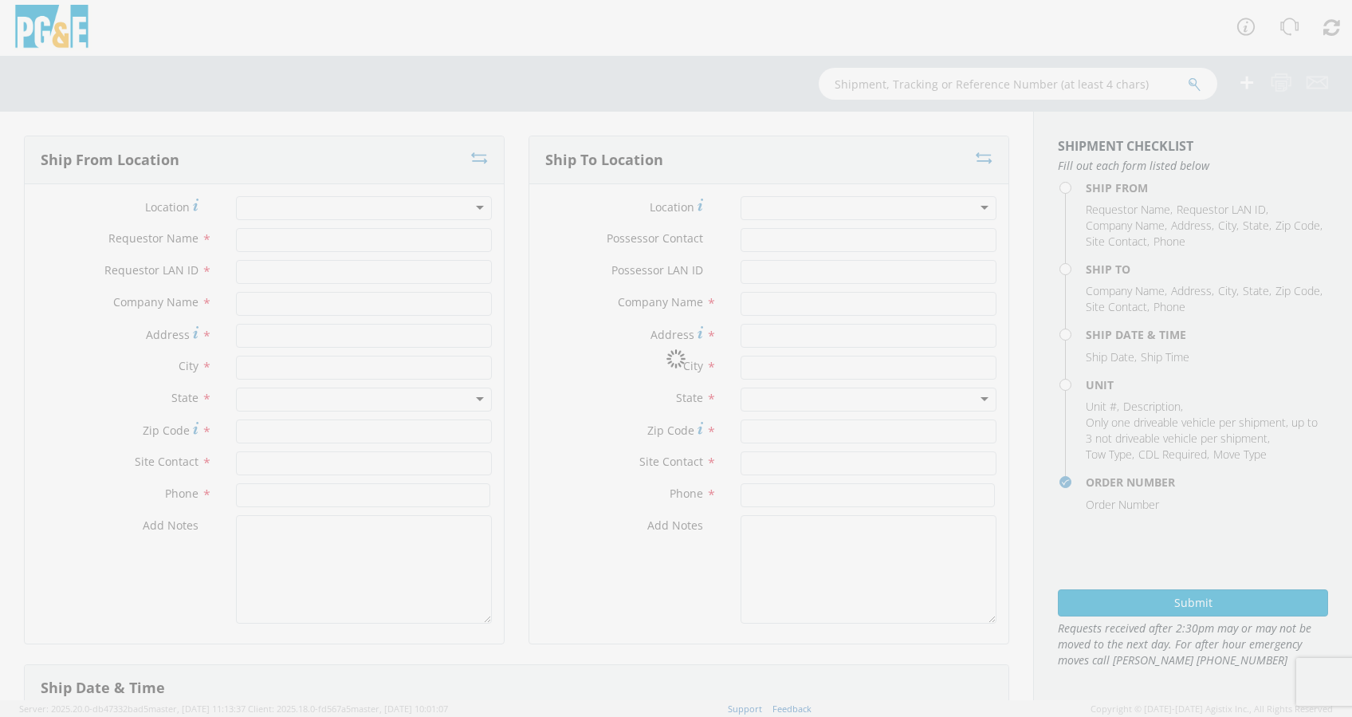
type input "[PERSON_NAME]"
type input "mjp0"
type input "[PERSON_NAME] Truck Bodies"
type input "[STREET_ADDRESS]"
type input "[GEOGRAPHIC_DATA]"
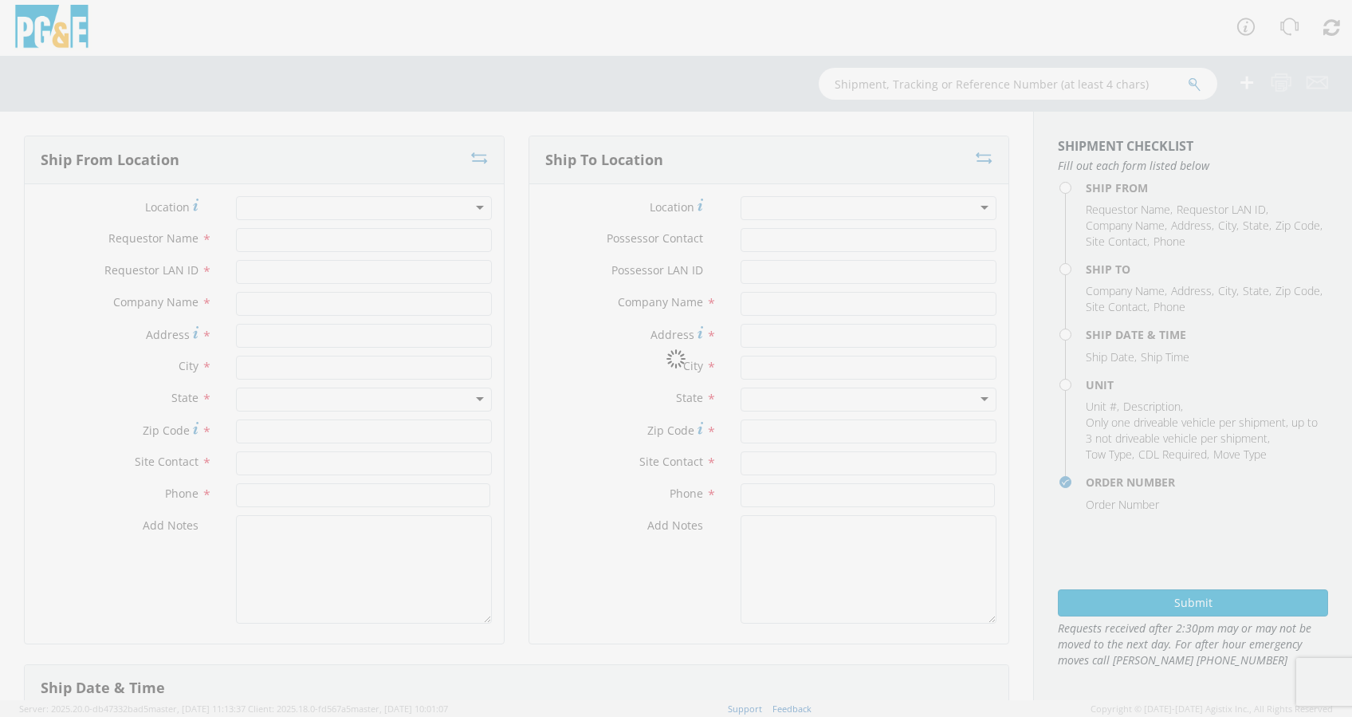
type input "93301"
type input "[PERSON_NAME]"
type input "[PHONE_NUMBER]"
type textarea "Do not arrive before 8:00 am;;"
type input "[PERSON_NAME]"
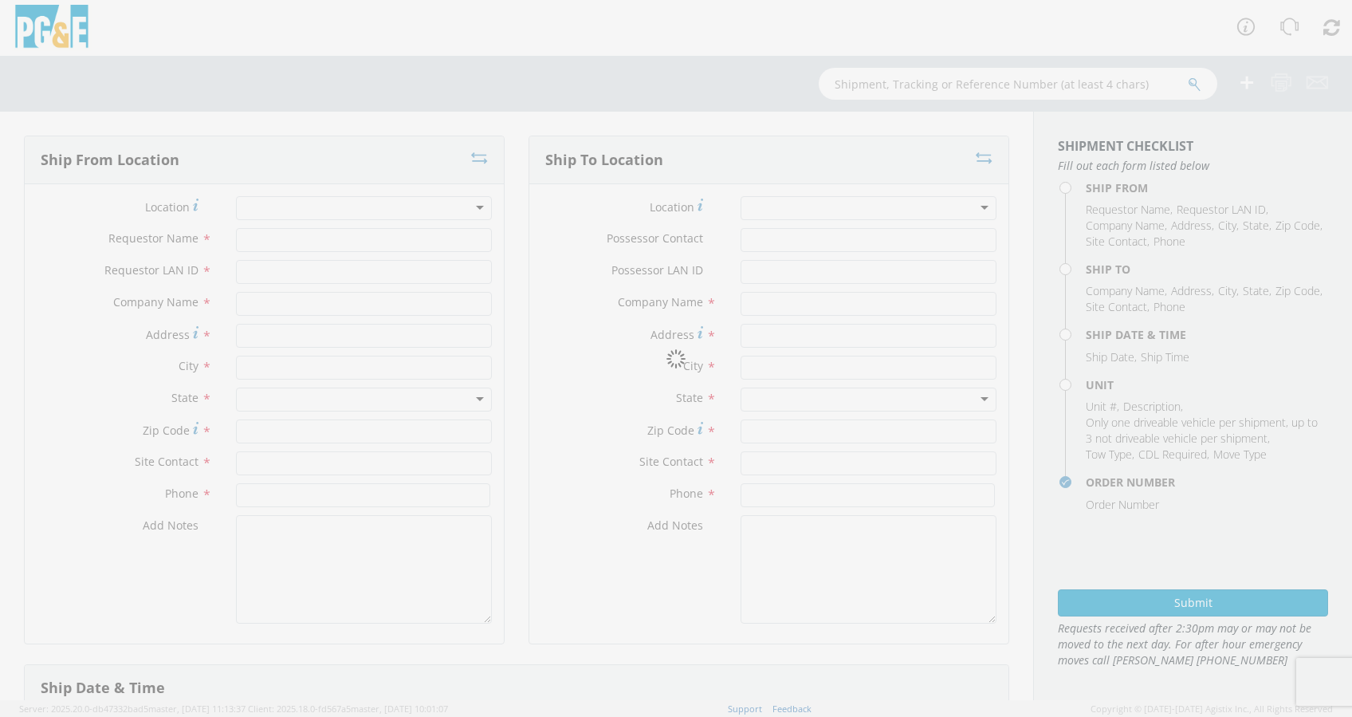
type input "J2Y5"
type input "PG&E"
type input "[STREET_ADDRESS]"
type input "CONCORD"
type input "94518"
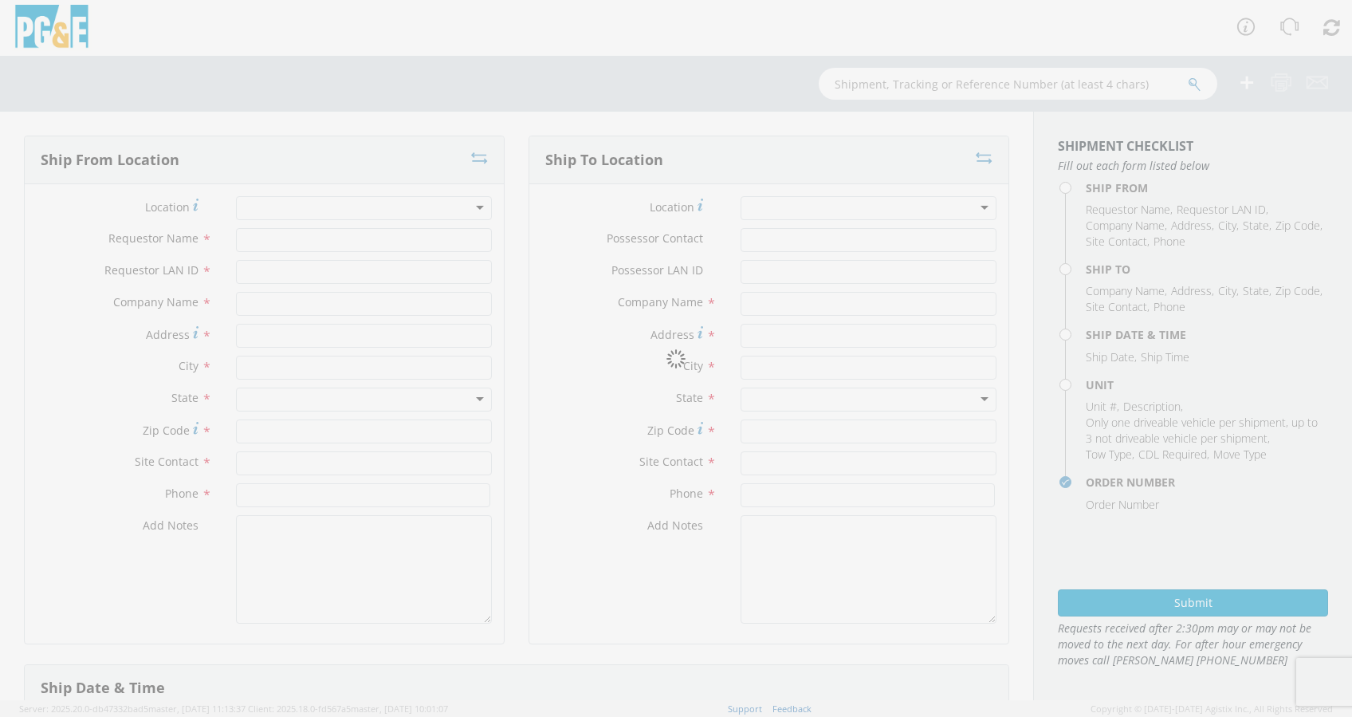
type input "[PERSON_NAME]"
type input "[PHONE_NUMBER]"
type textarea "Alt Contact Garage @ [PHONE_NUMBER] [PERSON_NAME] @ [PHONE_NUMBER]"
type input "[DATE]"
type input "8:00 AM"
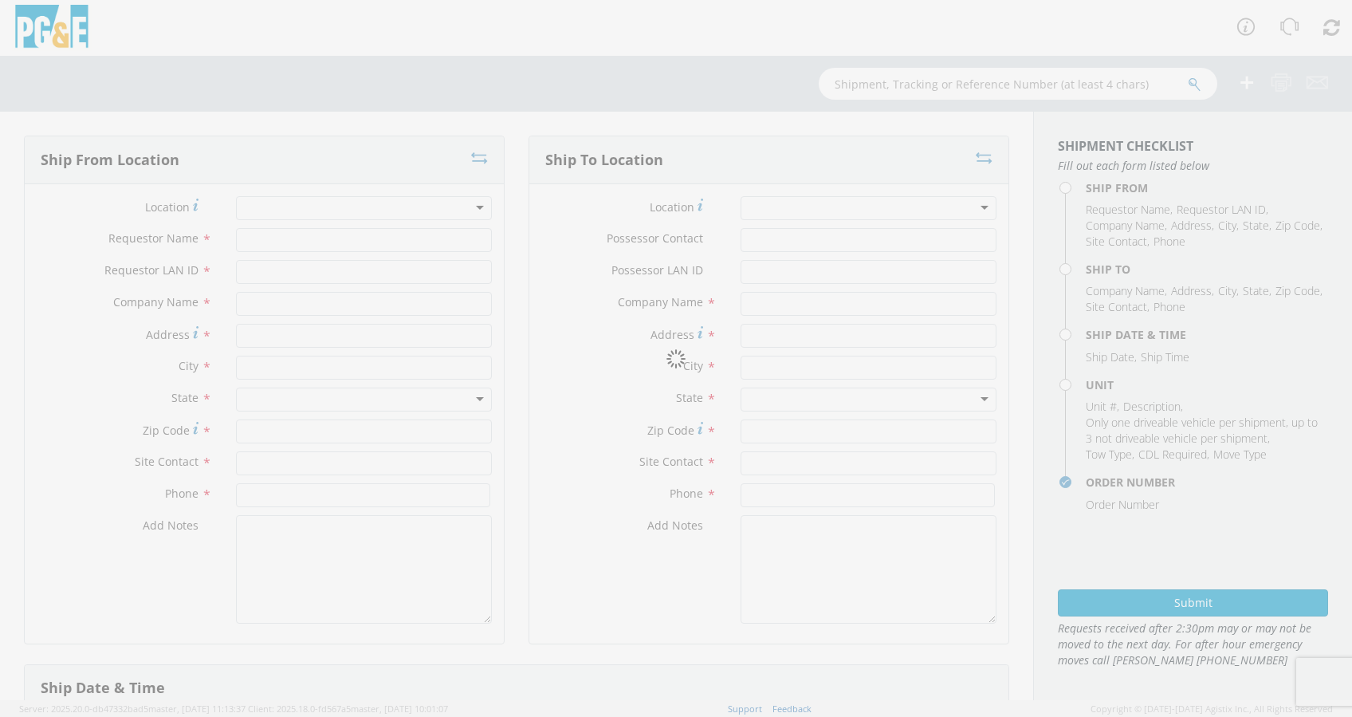
type input "TRUCK; GAS M&C MECHANIC >19500 4X4"
type input "0"
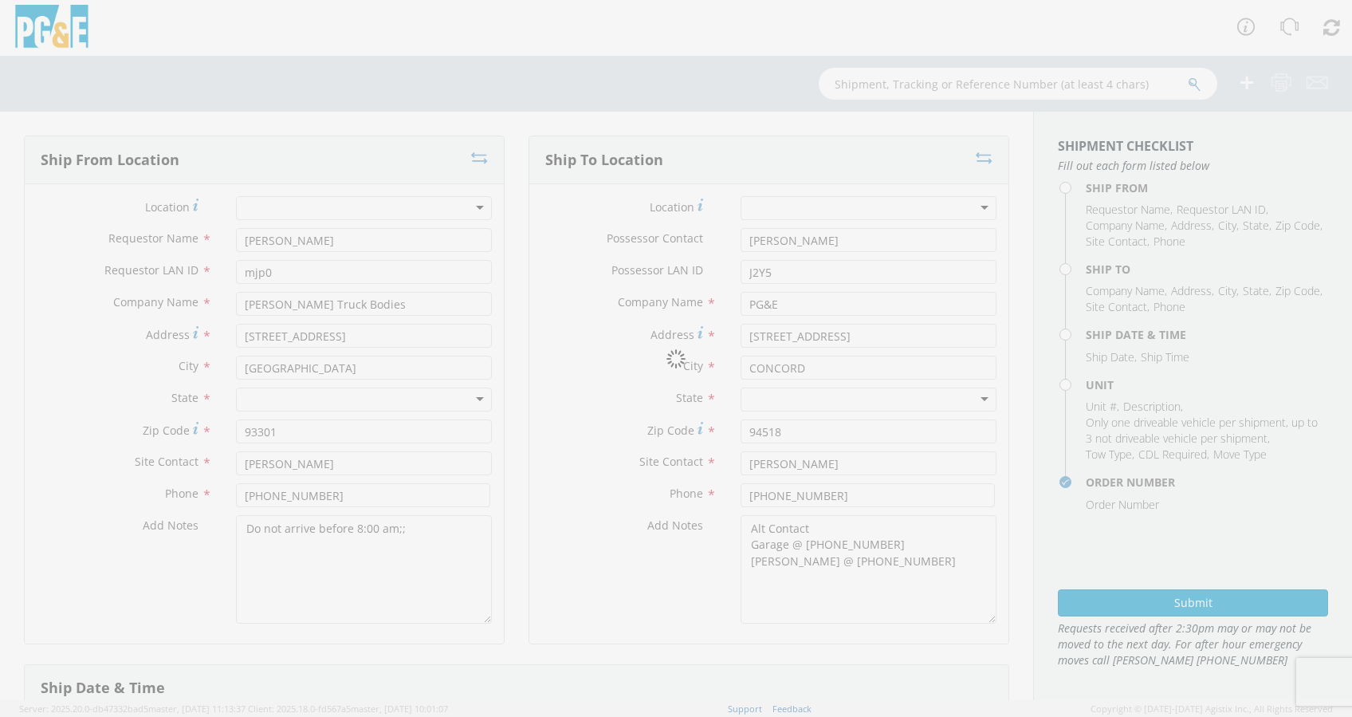
select select "B43146"
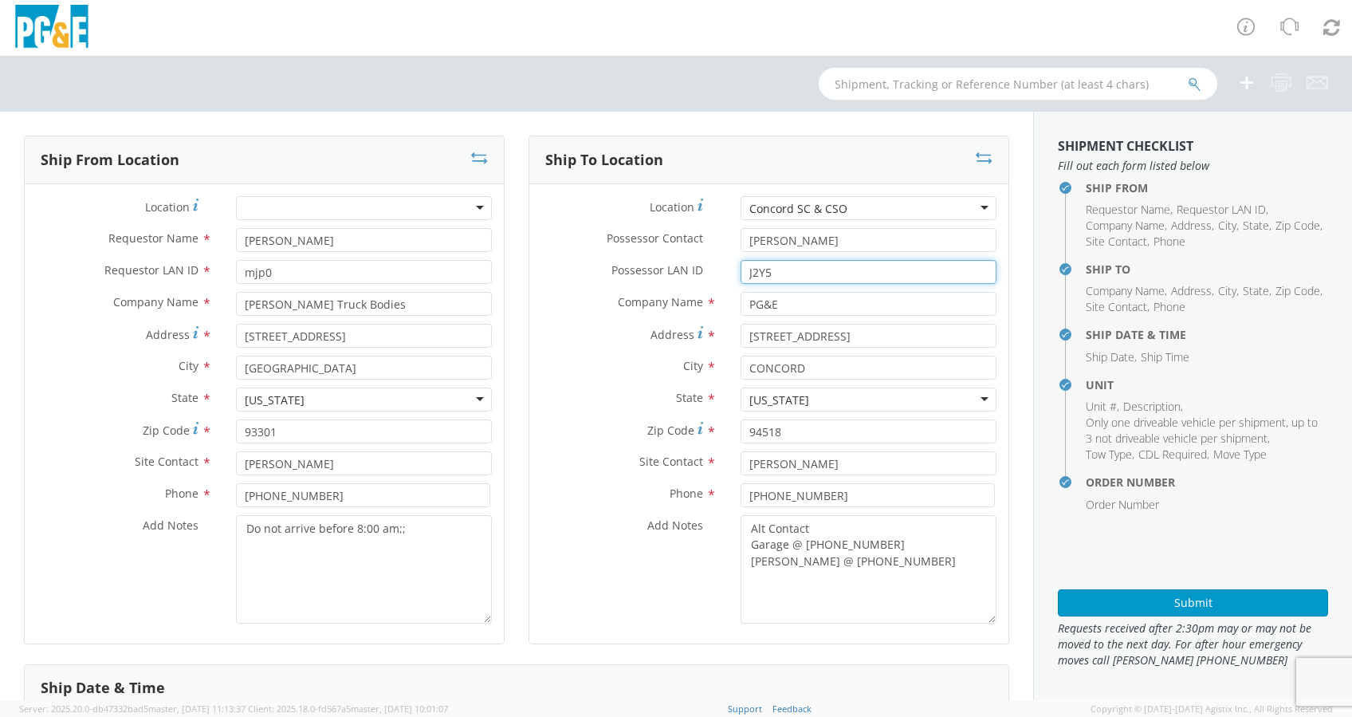
drag, startPoint x: 781, startPoint y: 266, endPoint x: 706, endPoint y: 263, distance: 75.0
click at [714, 272] on div "Possessor LAN ID * J2Y5" at bounding box center [768, 272] width 479 height 24
drag, startPoint x: 829, startPoint y: 239, endPoint x: 733, endPoint y: 231, distance: 96.0
click at [741, 240] on input "[PERSON_NAME]" at bounding box center [869, 240] width 256 height 24
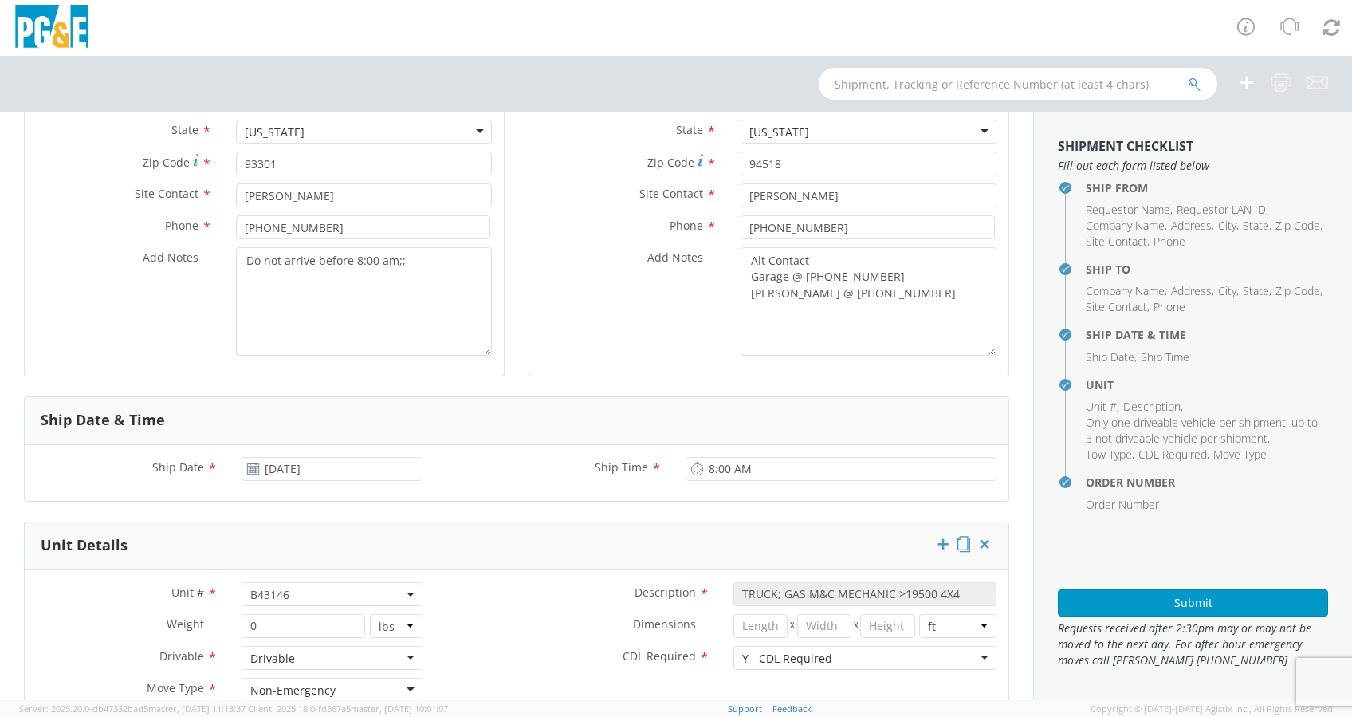
scroll to position [300, 0]
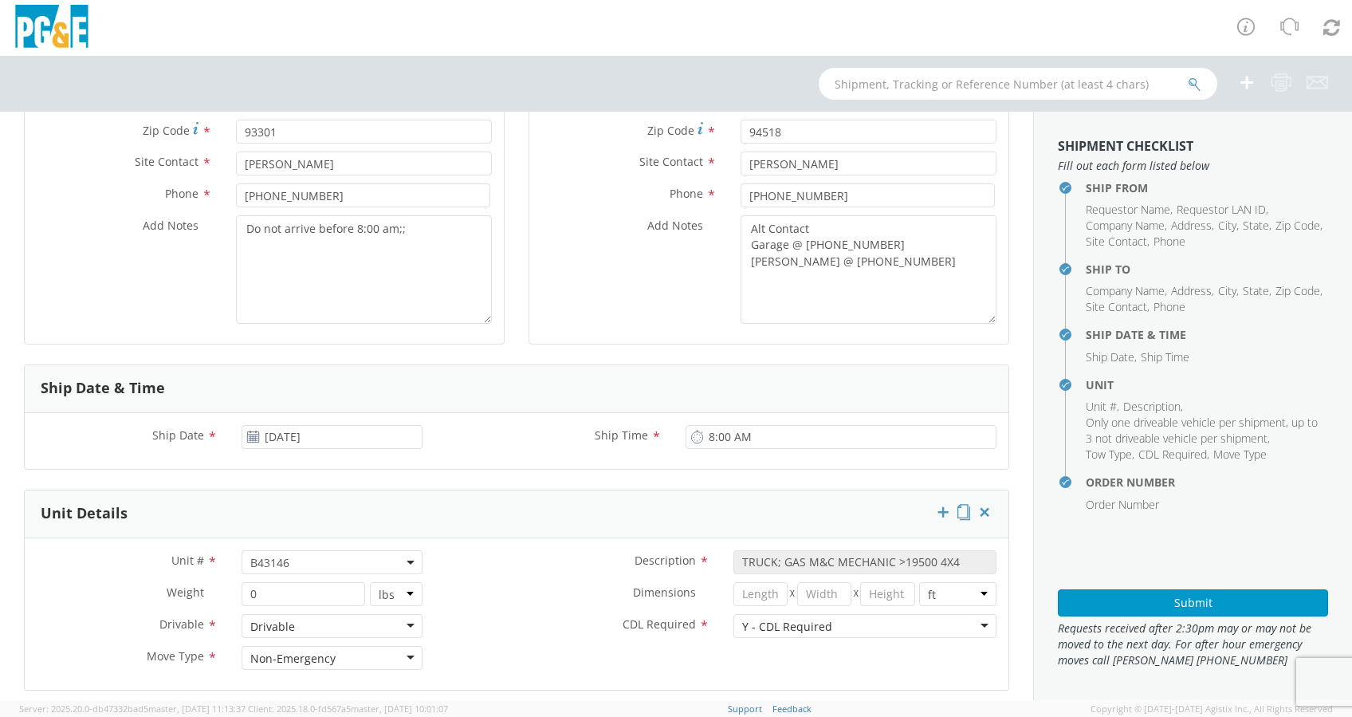
click at [304, 560] on span "B43146" at bounding box center [331, 562] width 163 height 15
click at [298, 583] on input "search" at bounding box center [331, 588] width 170 height 24
paste input "B42810"
type input "B42810"
type input "TRUCK; WELDING >15001 4X4"
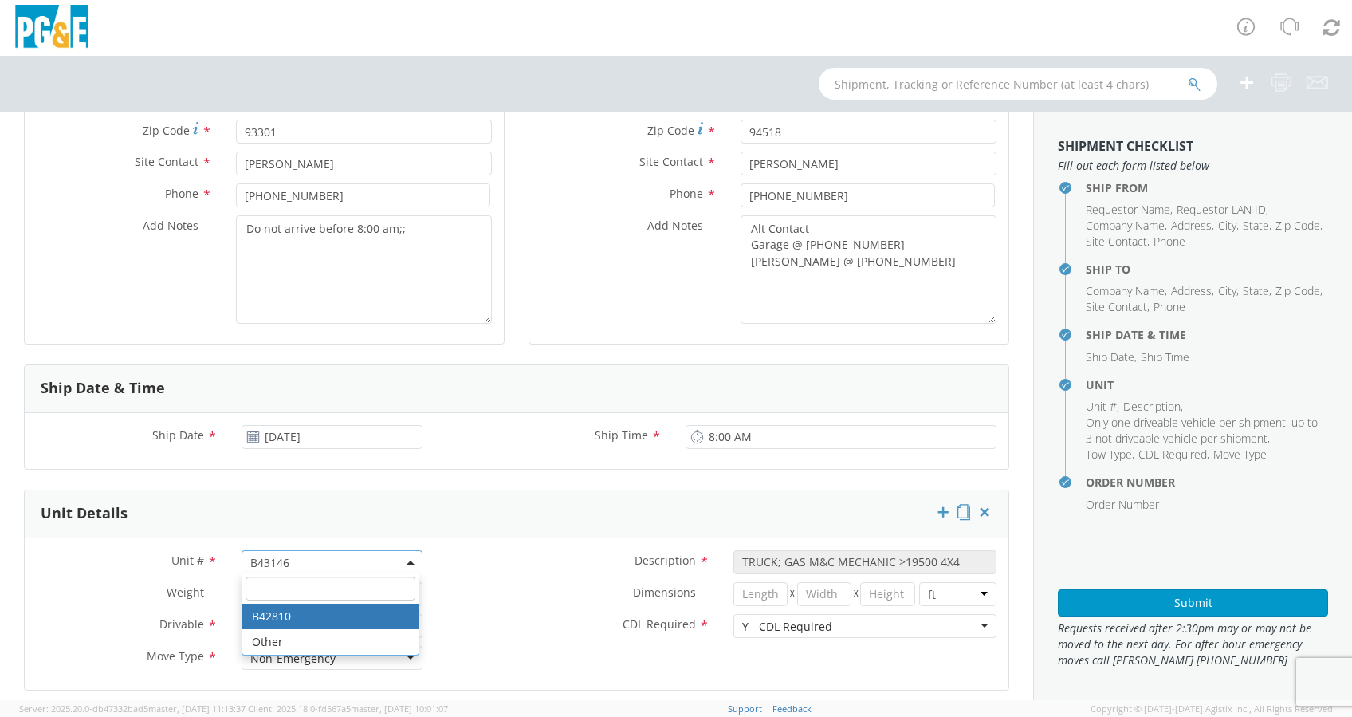
type input "19500"
select select "B42810"
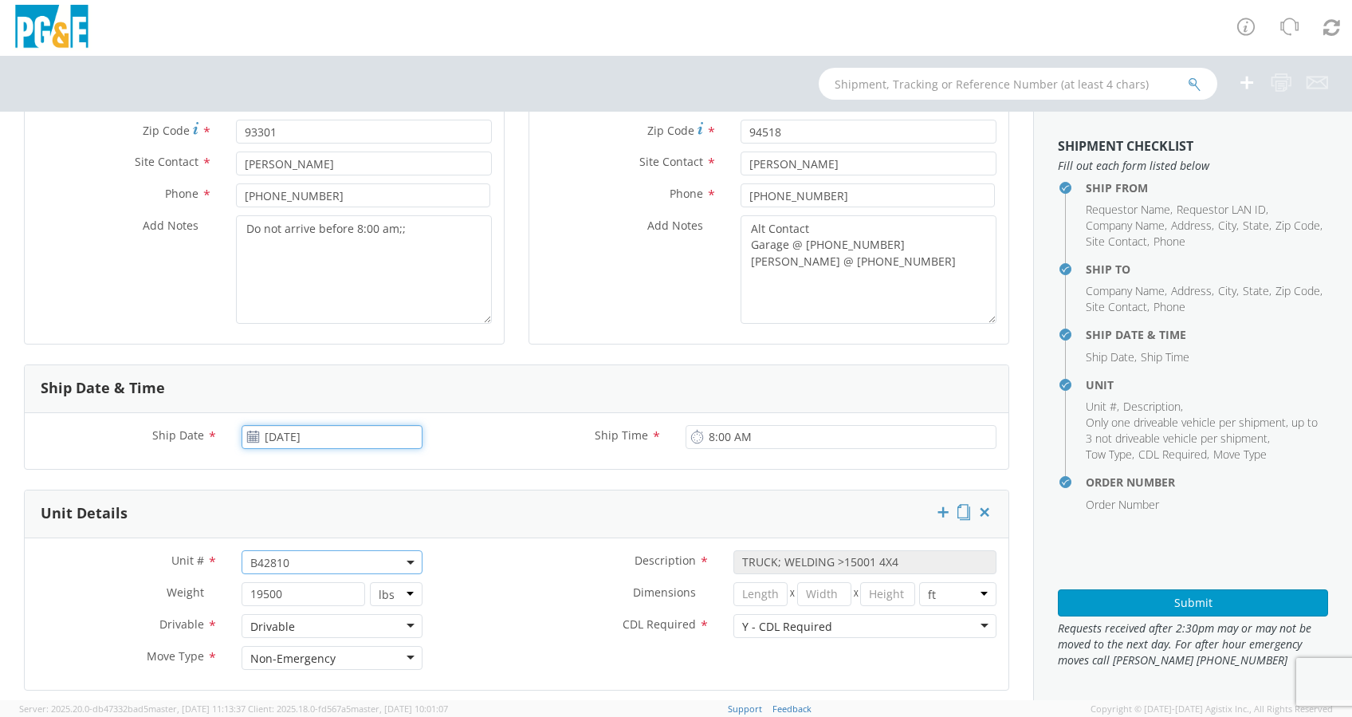
click at [325, 433] on input "[DATE]" at bounding box center [332, 437] width 181 height 24
click at [438, 462] on span at bounding box center [435, 465] width 11 height 11
click at [350, 537] on td "8" at bounding box center [351, 538] width 33 height 24
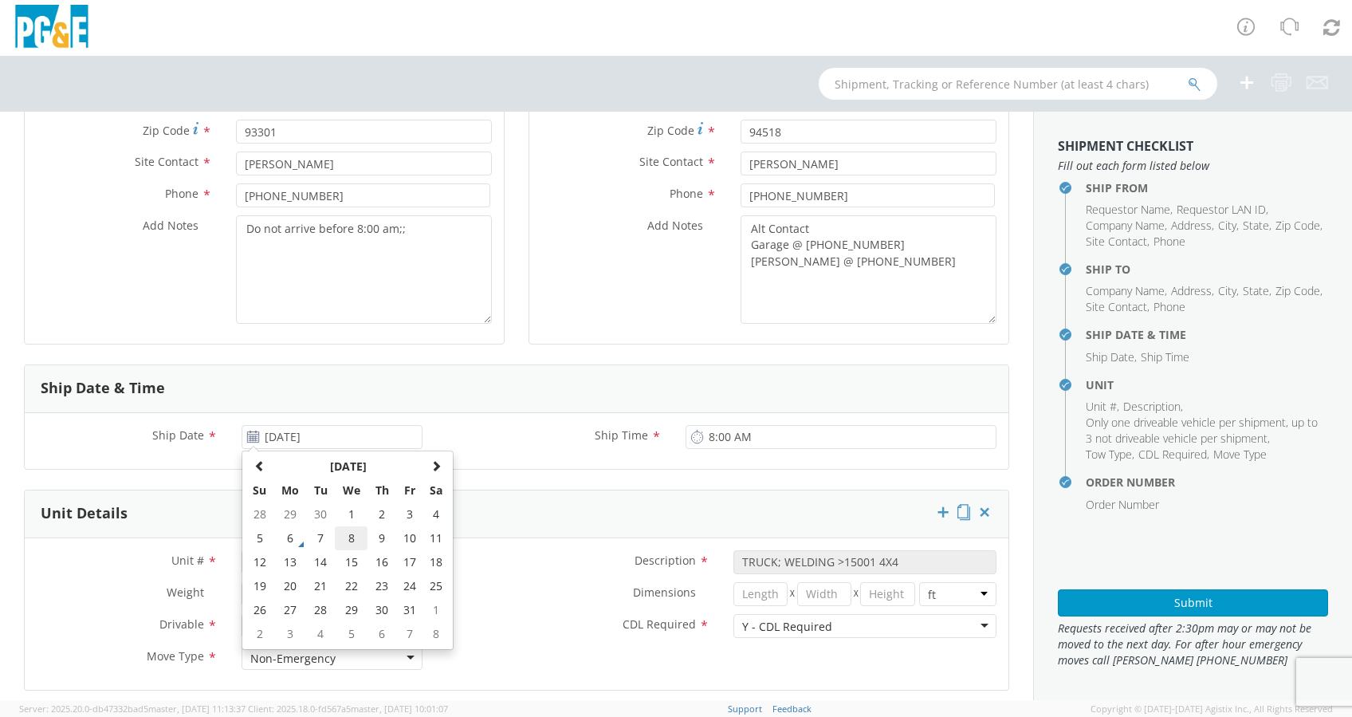
type input "[DATE]"
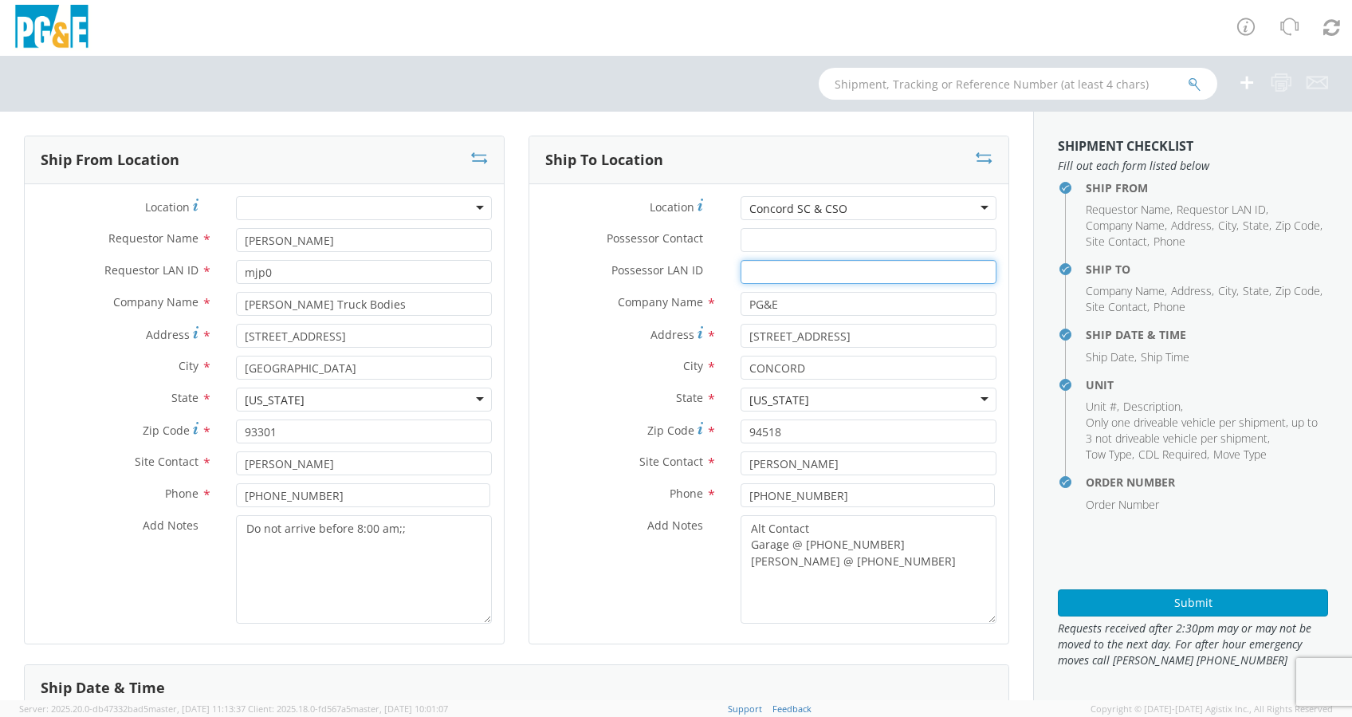
click at [756, 279] on input "Possessor LAN ID *" at bounding box center [869, 272] width 256 height 24
paste input "JJGF"
drag, startPoint x: 765, startPoint y: 277, endPoint x: 594, endPoint y: 290, distance: 171.9
click at [619, 293] on div "Location * Concord SC & CSO Concord SC & CSO (OBSOLETE) BURNEY SC - GC TRAILER …" at bounding box center [768, 413] width 479 height 435
paste input "MV22"
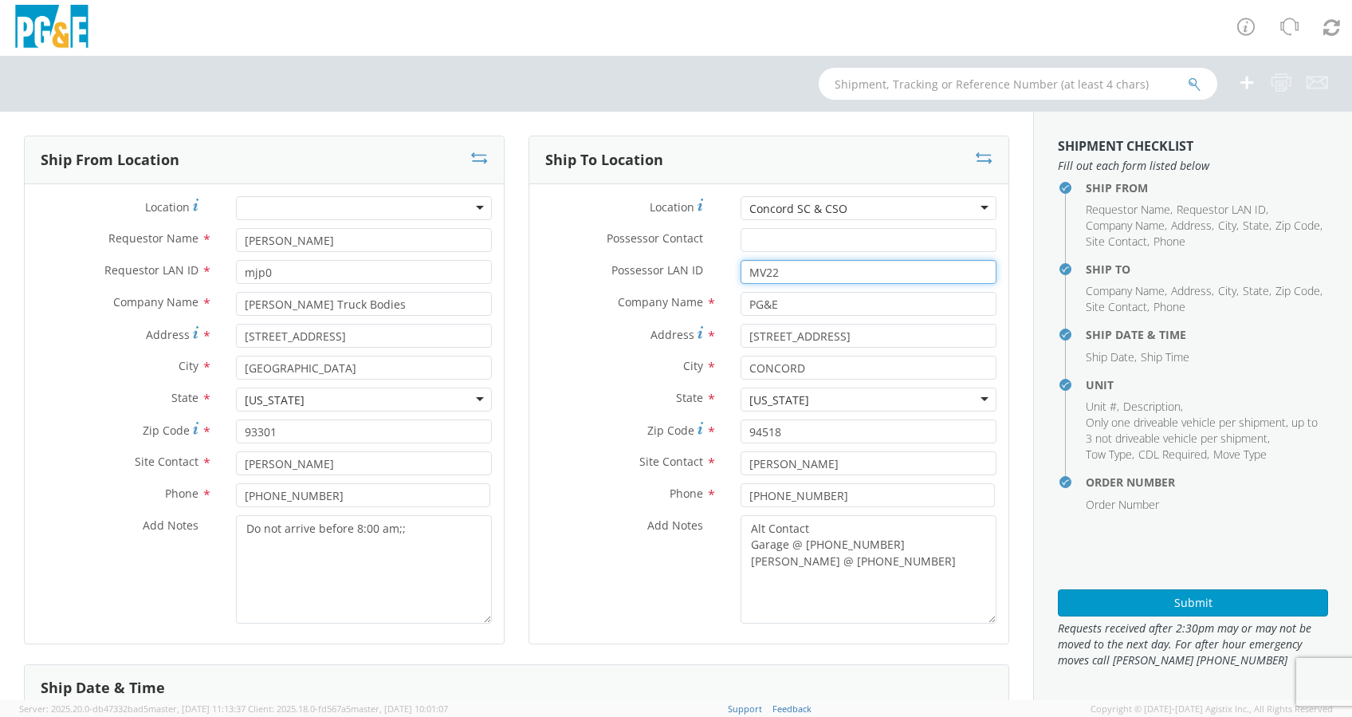
type input "MV22"
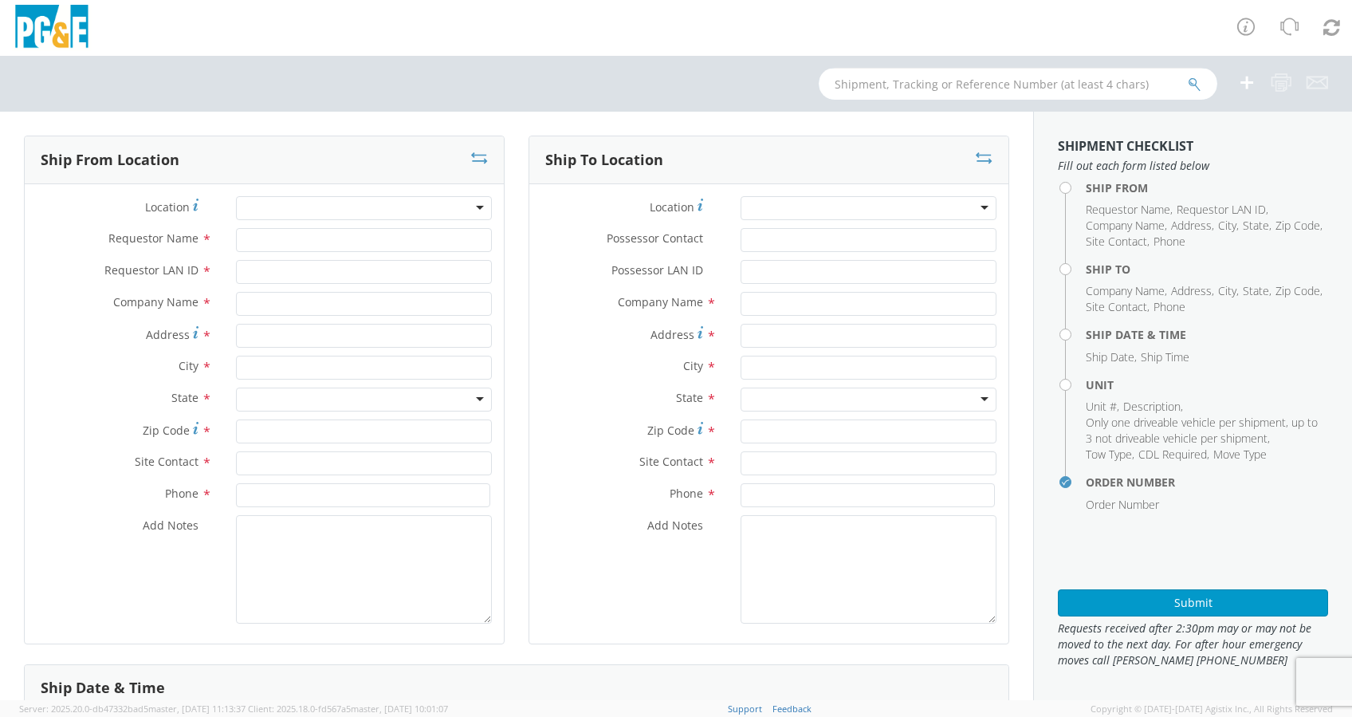
click at [848, 76] on input "text" at bounding box center [1018, 84] width 399 height 32
paste input "B42650"
type input "B42650"
click at [1197, 84] on icon "submit" at bounding box center [1195, 84] width 14 height 14
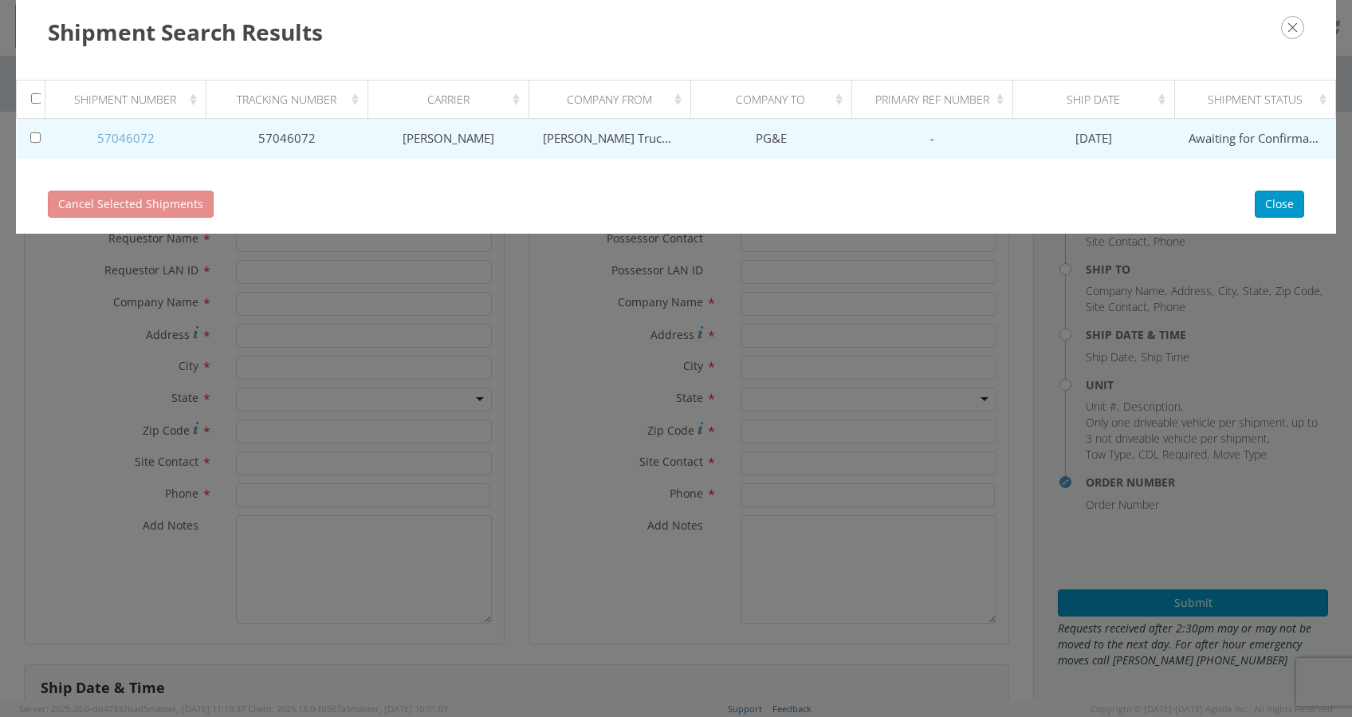
click at [139, 132] on link "57046072" at bounding box center [125, 138] width 57 height 16
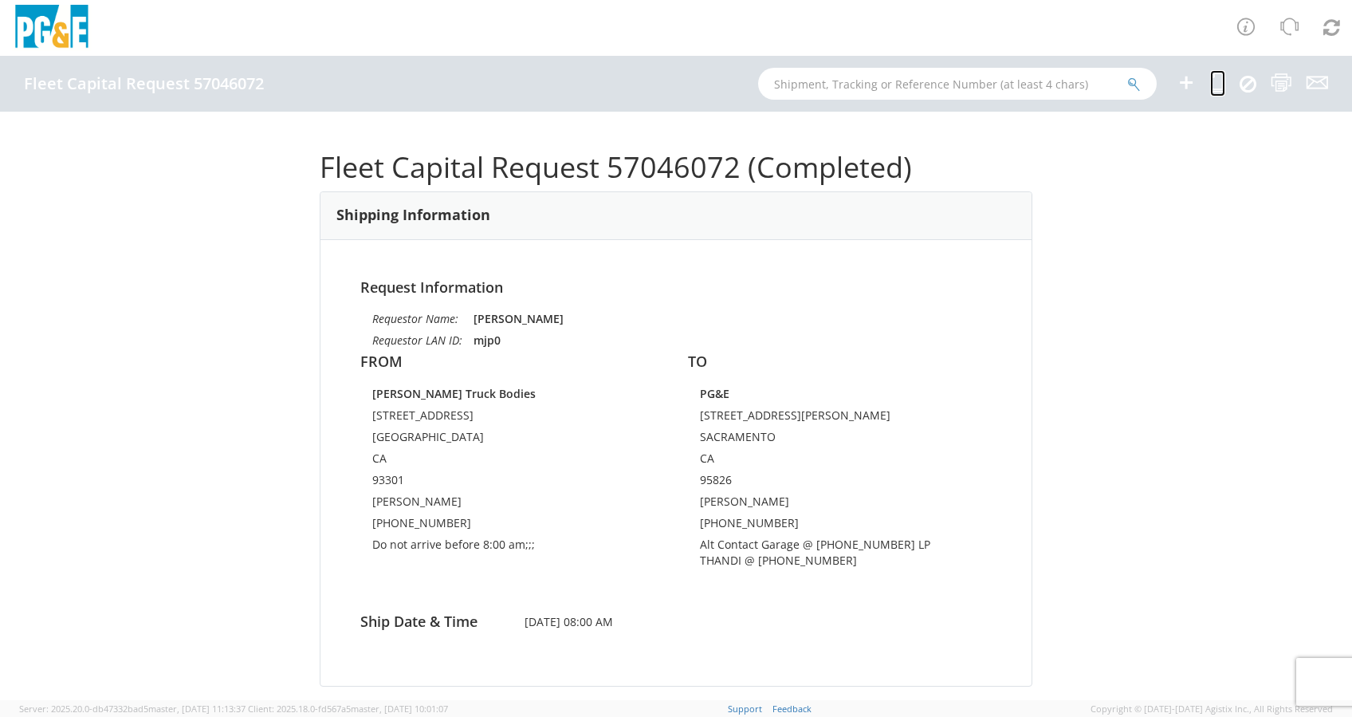
click at [1216, 73] on icon at bounding box center [1217, 83] width 15 height 20
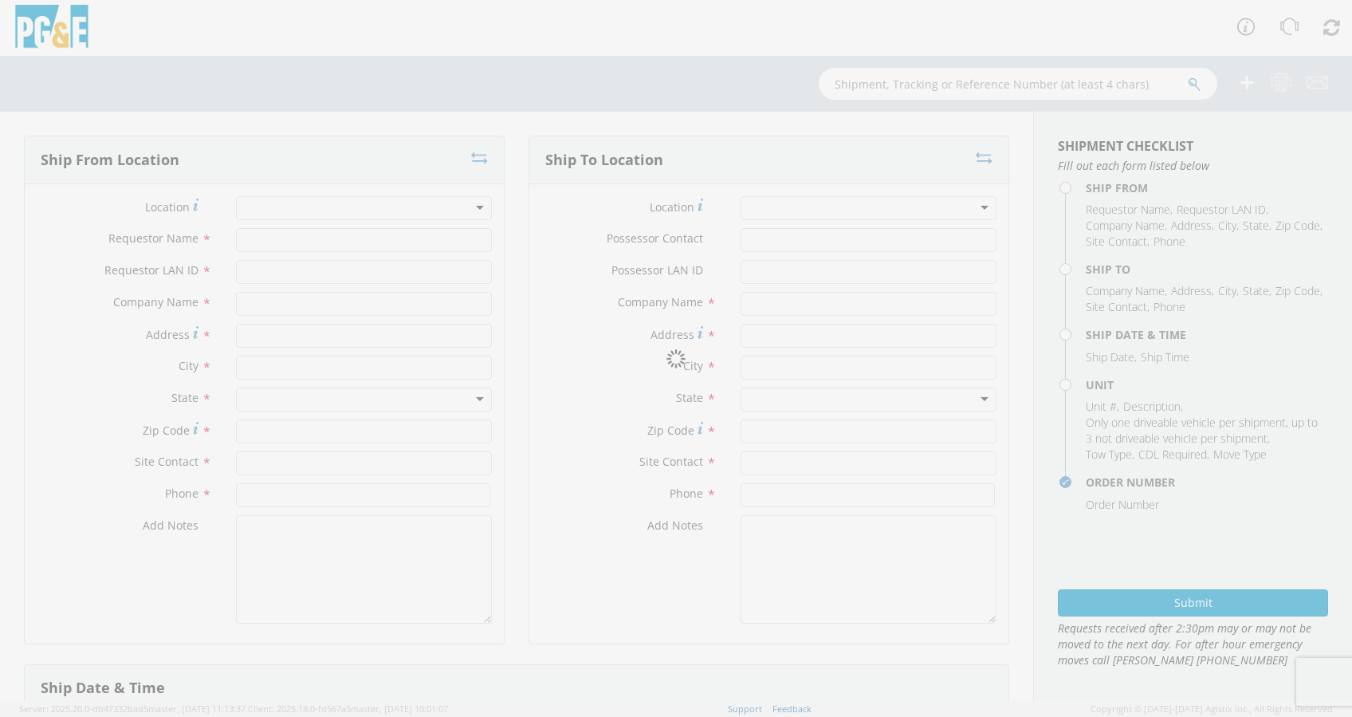
type input "[PERSON_NAME]"
type input "mjp0"
type input "[PERSON_NAME] Truck Bodies"
type input "[STREET_ADDRESS]"
type input "[GEOGRAPHIC_DATA]"
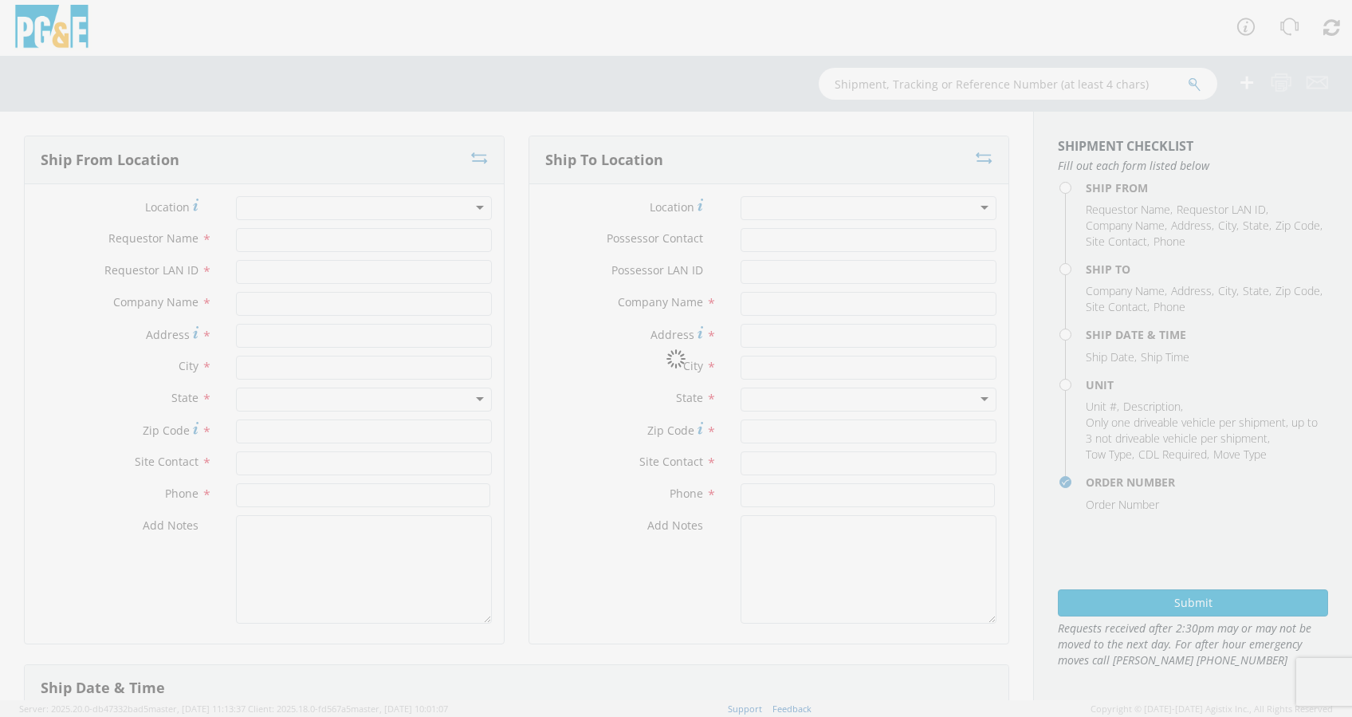
type input "93301"
type input "[PERSON_NAME]"
type input "[PHONE_NUMBER]"
type textarea "Do not arrive before 8:00 am;;;"
type input "[PERSON_NAME]"
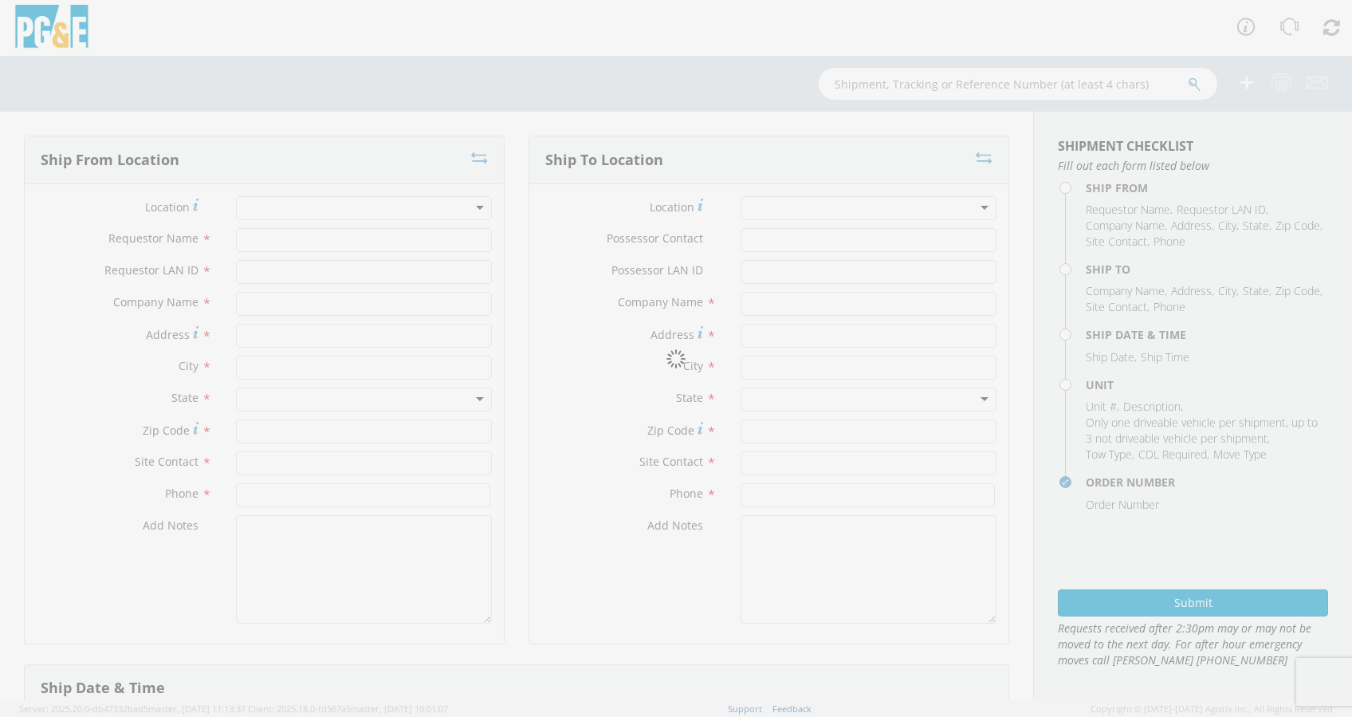
type input "M1HA"
type input "PG&E"
type input "[STREET_ADDRESS][PERSON_NAME]"
type input "SACRAMENTO"
type input "95826"
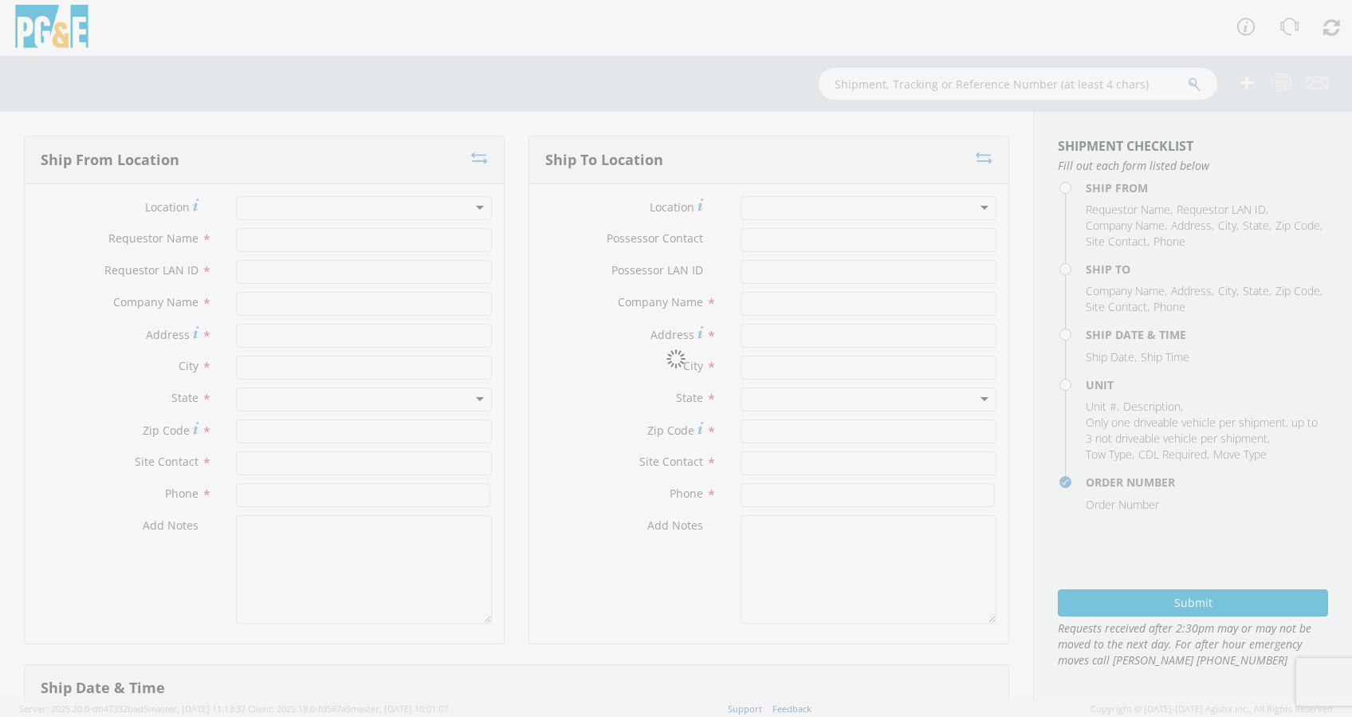
type input "[PERSON_NAME]"
type input "[PHONE_NUMBER]"
type textarea "Alt Contact Garage @ [PHONE_NUMBER] LP THANDI @ [PHONE_NUMBER]"
type input "[DATE]"
type input "8:00 AM"
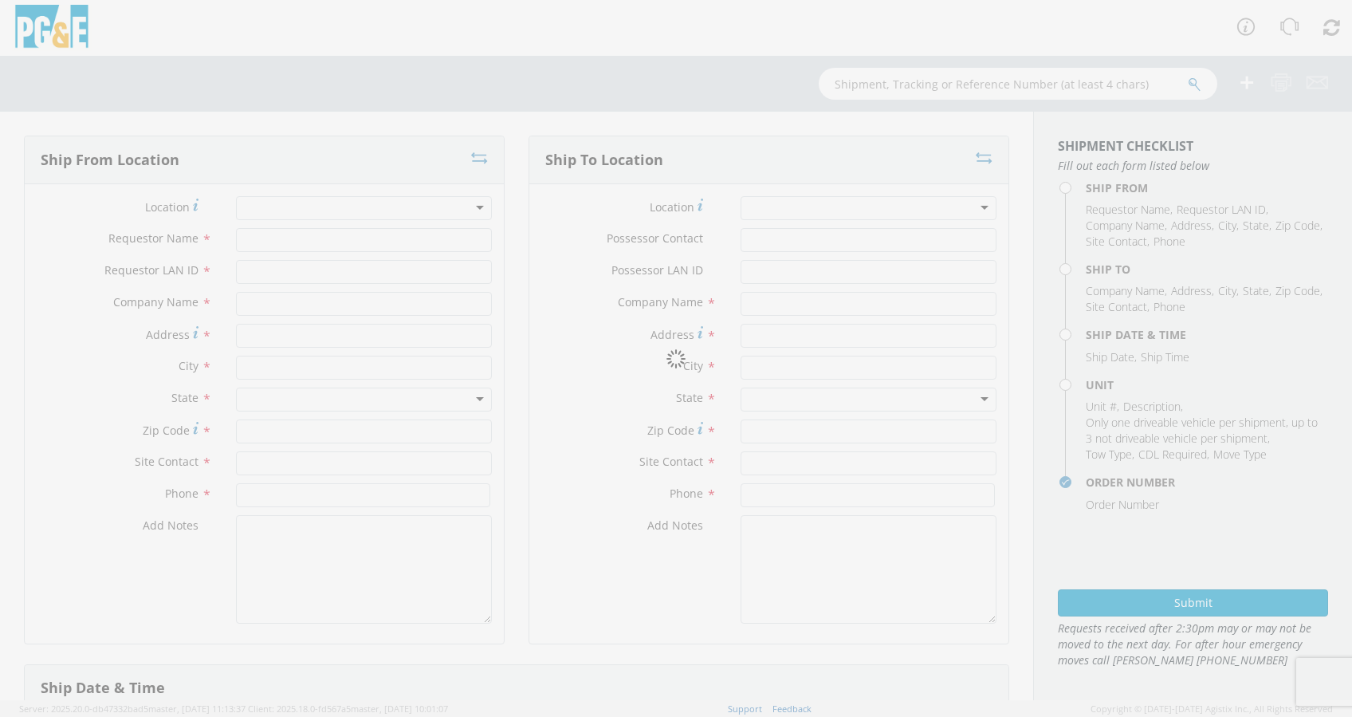
type input "TRUCK; HEAVY GAS W/SKID COMP 2T"
type input "33000"
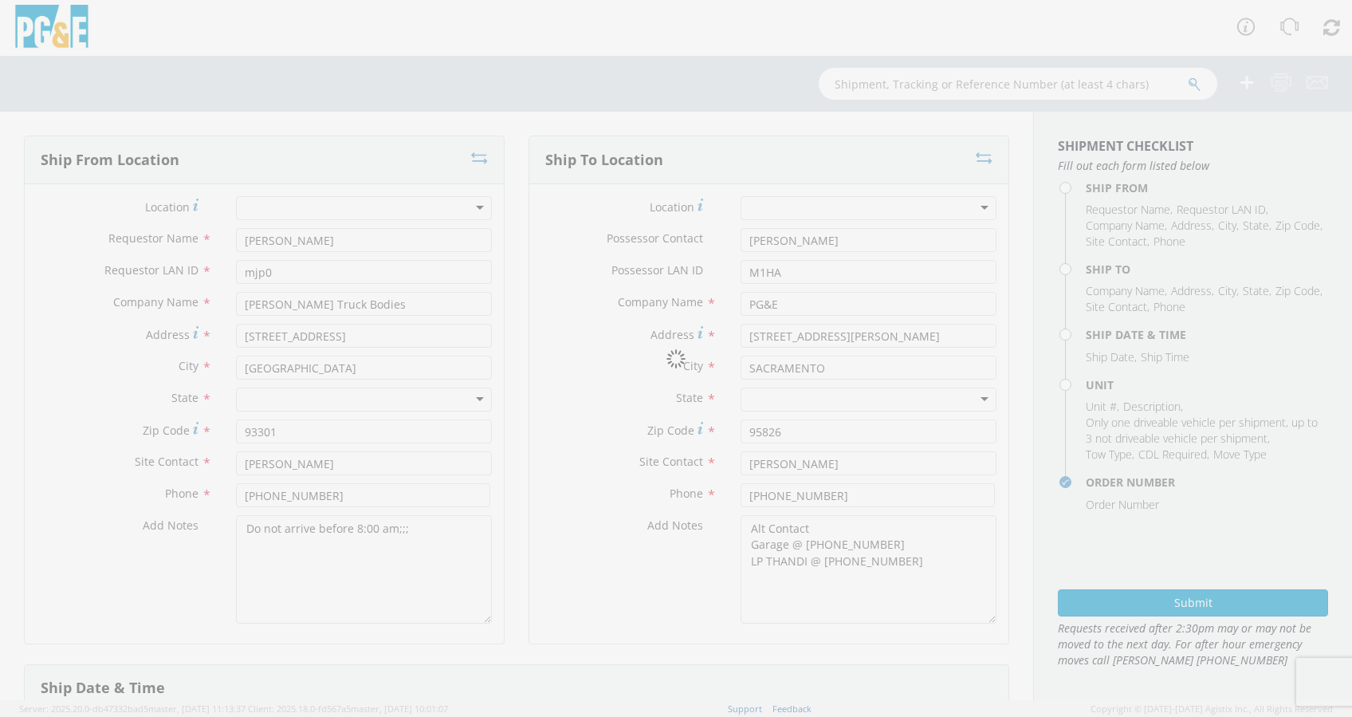
select select "B42650"
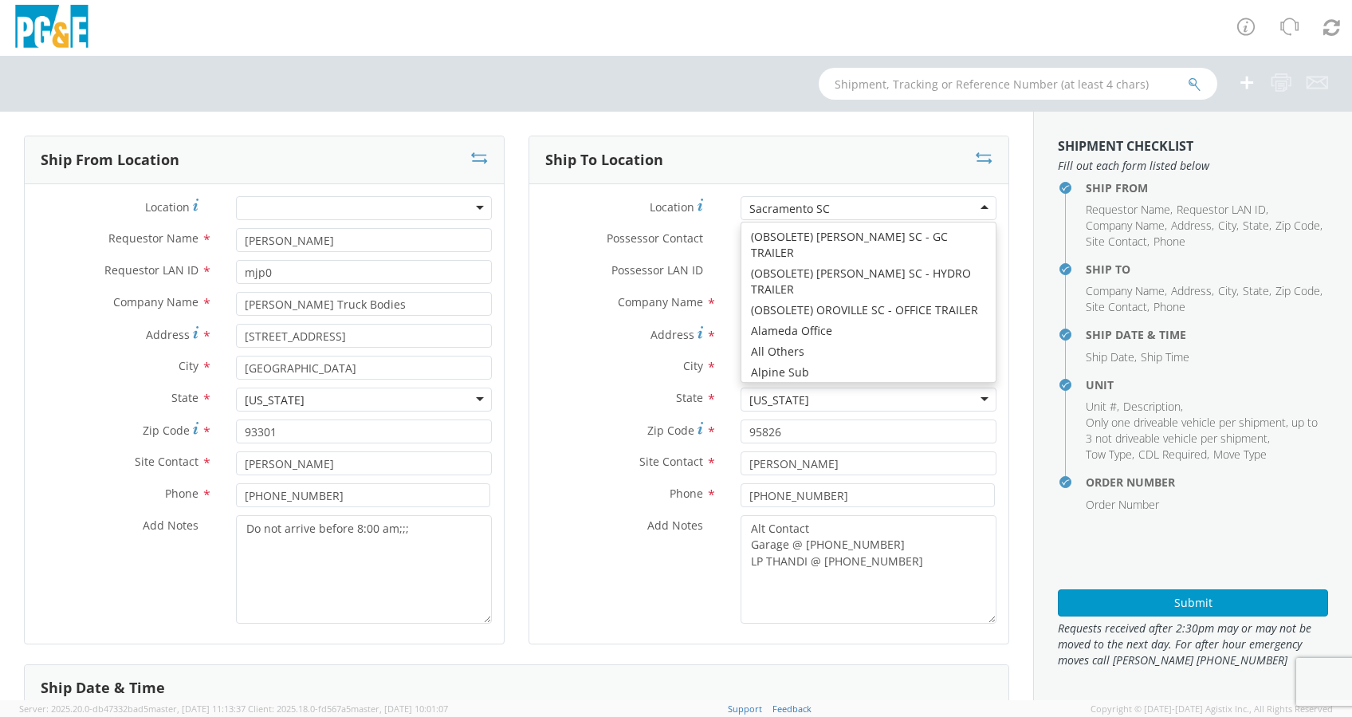
click at [830, 204] on div "Sacramento SC" at bounding box center [869, 208] width 256 height 24
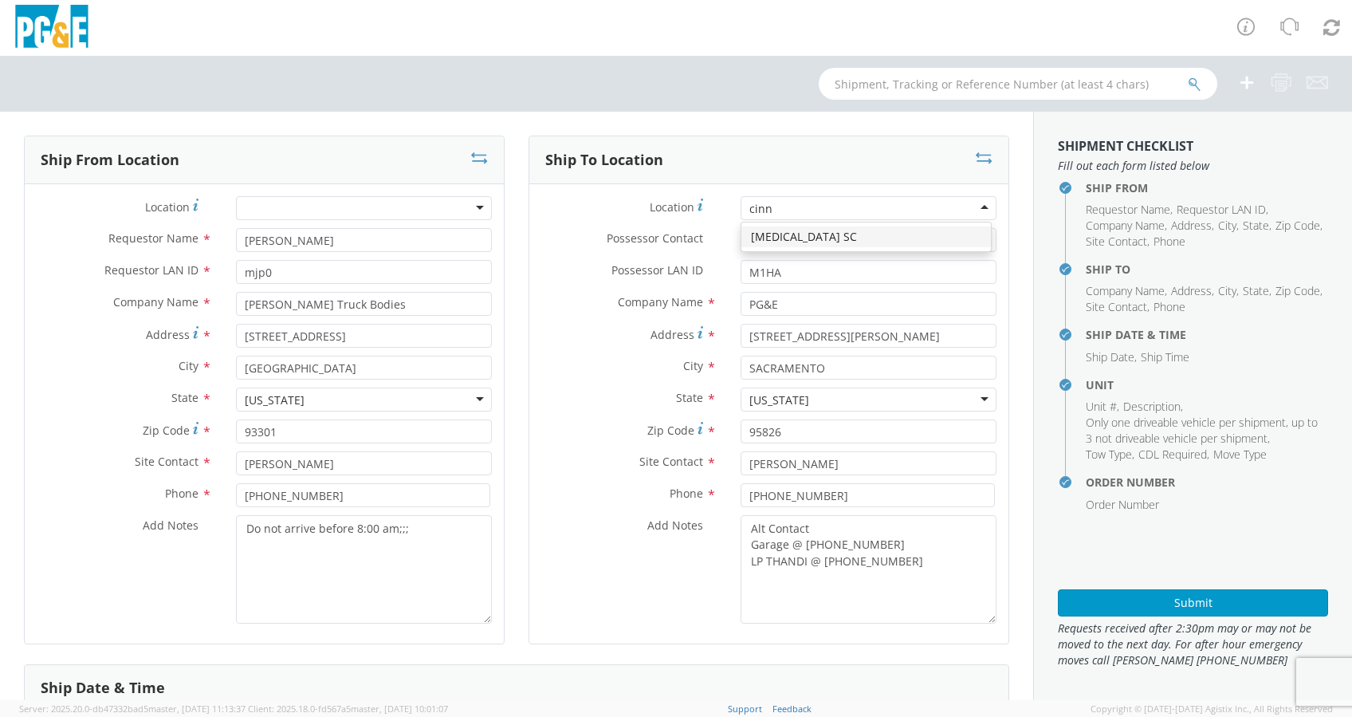
type input "cinna"
type input "308 STOCKTON AVE"
type input "SAN JOSE"
type input "95126"
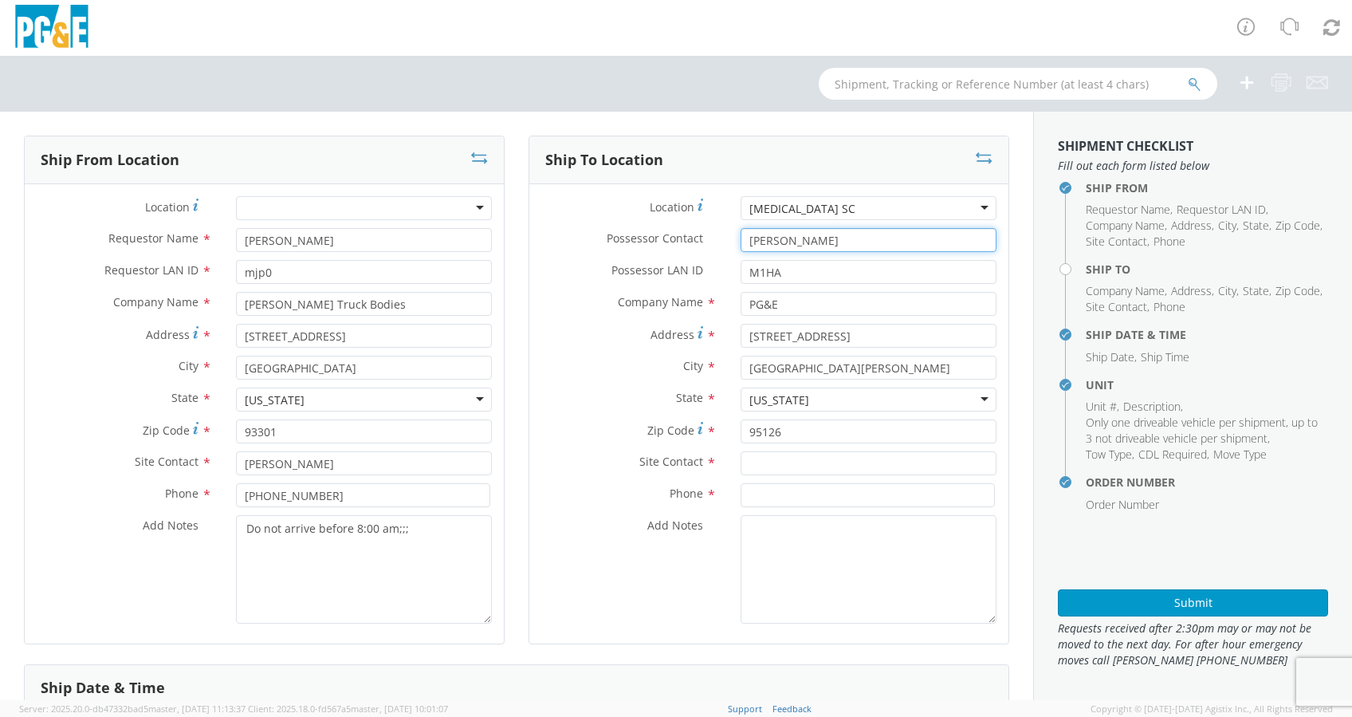
drag, startPoint x: 827, startPoint y: 245, endPoint x: 709, endPoint y: 245, distance: 118.0
click at [709, 245] on div "Possessor Contact * Miles P Hansen" at bounding box center [768, 240] width 479 height 24
drag, startPoint x: 802, startPoint y: 268, endPoint x: 618, endPoint y: 271, distance: 184.2
click at [619, 265] on div "Possessor LAN ID * M1HA" at bounding box center [768, 272] width 479 height 24
paste input "B42650"
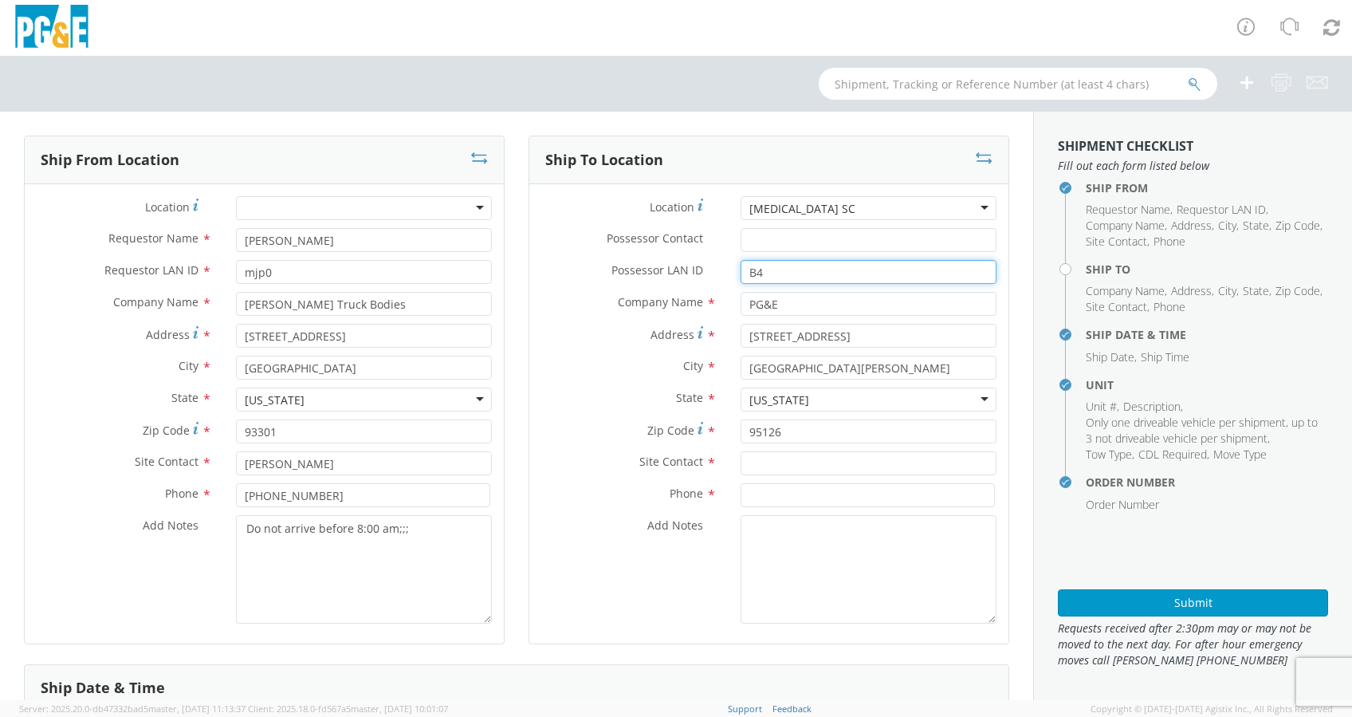
type input "B"
click at [754, 269] on input "Possessor LAN ID *" at bounding box center [869, 272] width 256 height 24
paste input "MV22"
type input "MV22"
click at [802, 462] on input "text" at bounding box center [869, 463] width 256 height 24
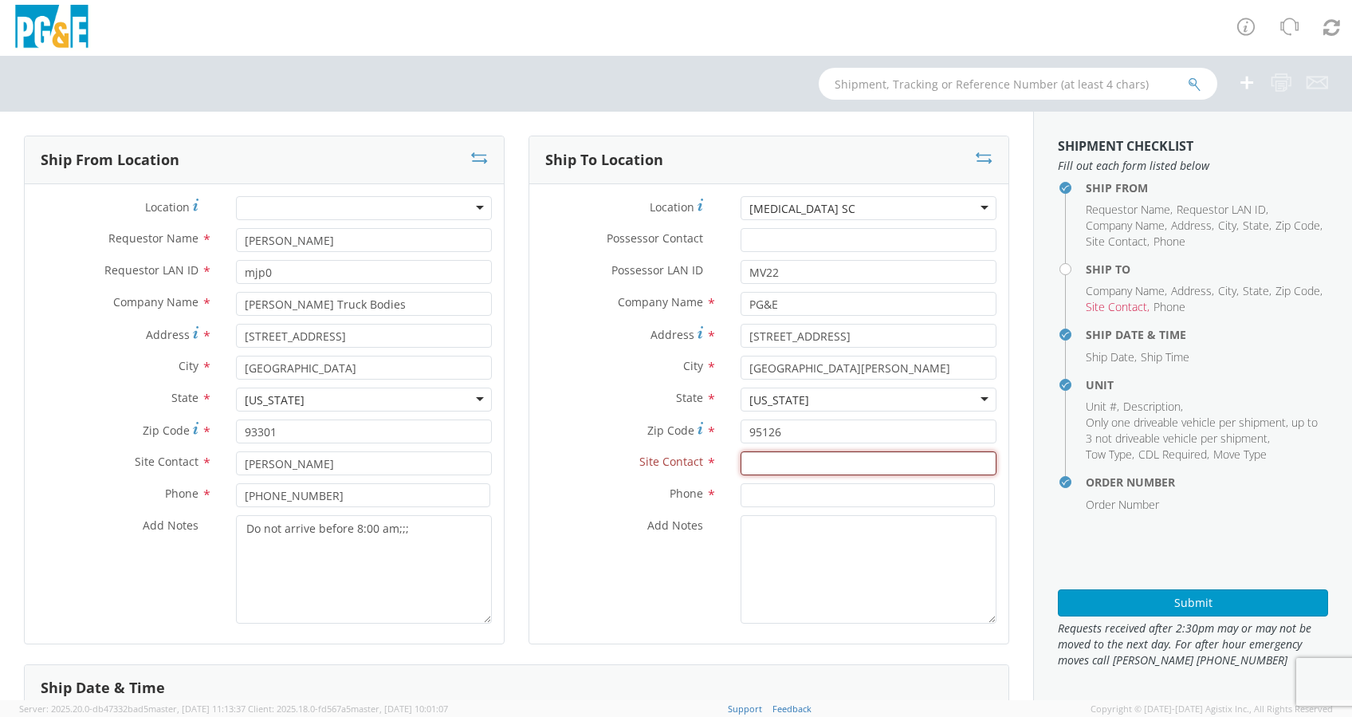
paste input "B42810"
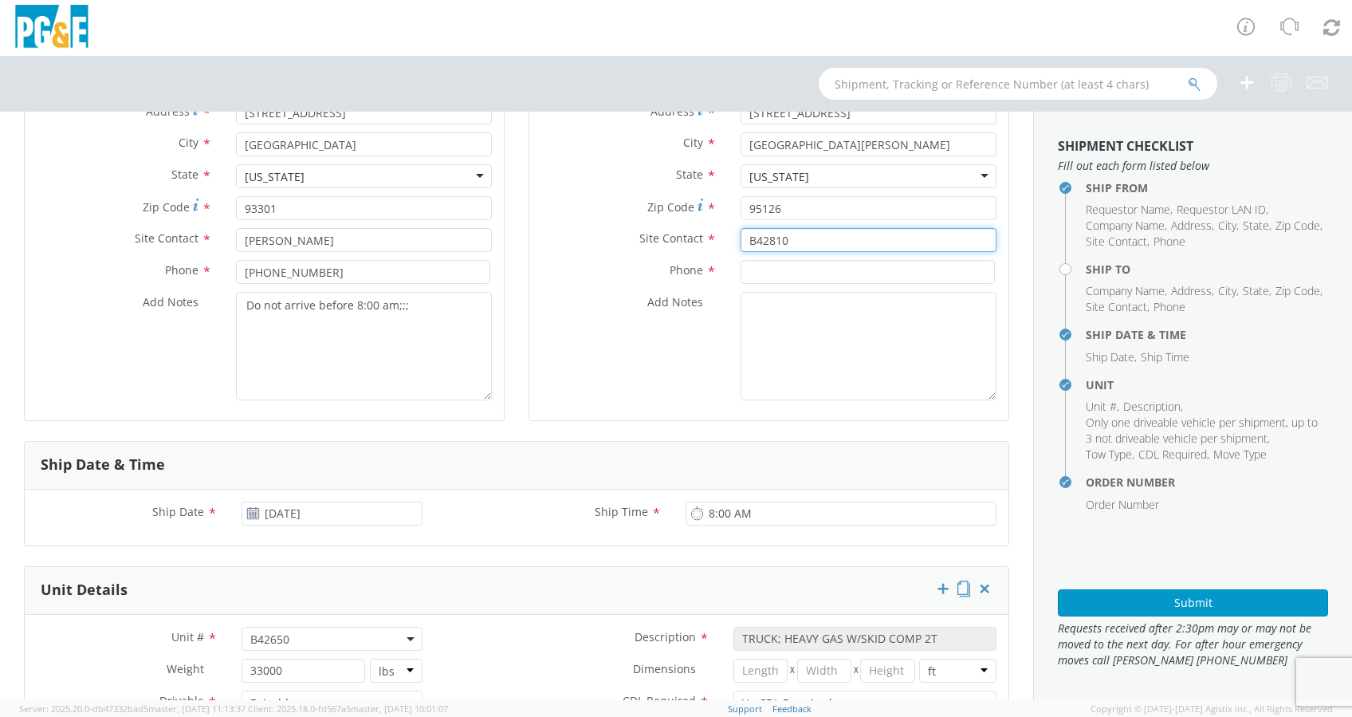
scroll to position [319, 0]
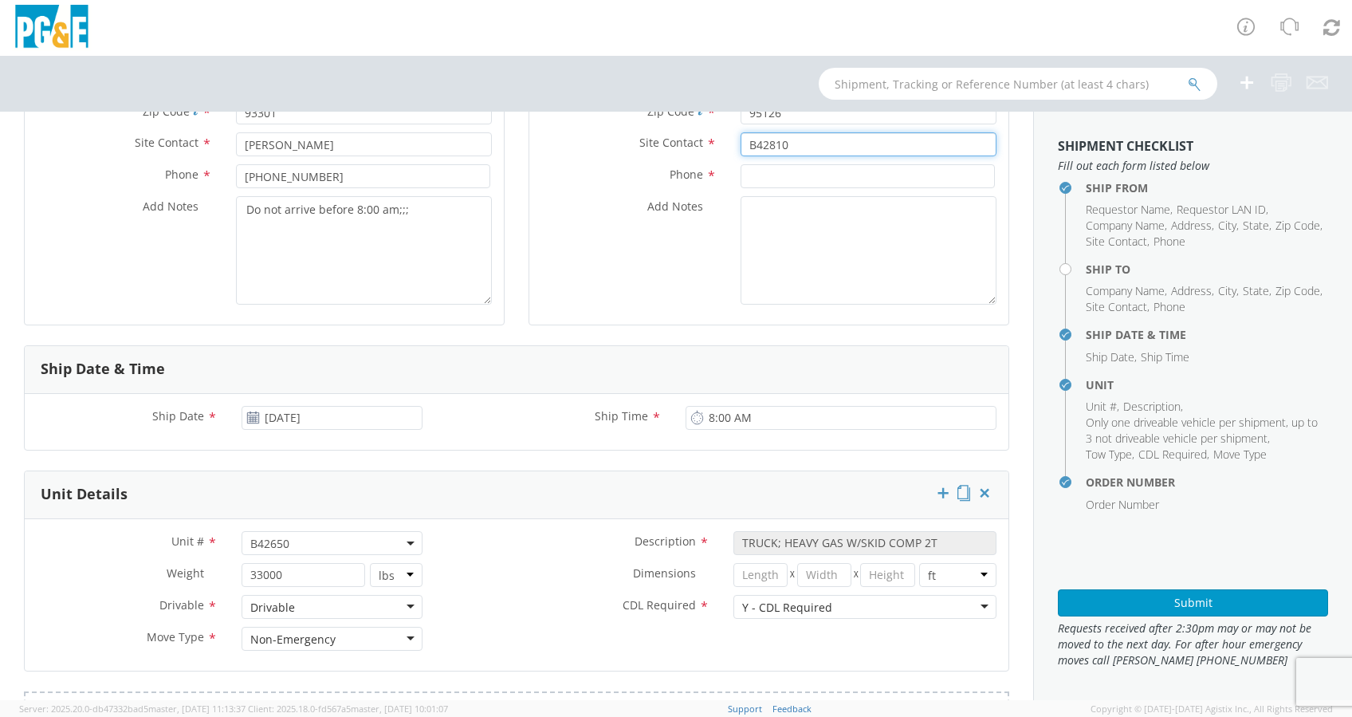
type input "B42810"
click at [312, 549] on agx-select2 "B42650 B42650" at bounding box center [332, 541] width 181 height 15
click at [304, 548] on span "B42650" at bounding box center [331, 543] width 163 height 15
click at [304, 540] on span "B42650" at bounding box center [331, 543] width 163 height 15
click at [293, 564] on input "search" at bounding box center [331, 569] width 170 height 24
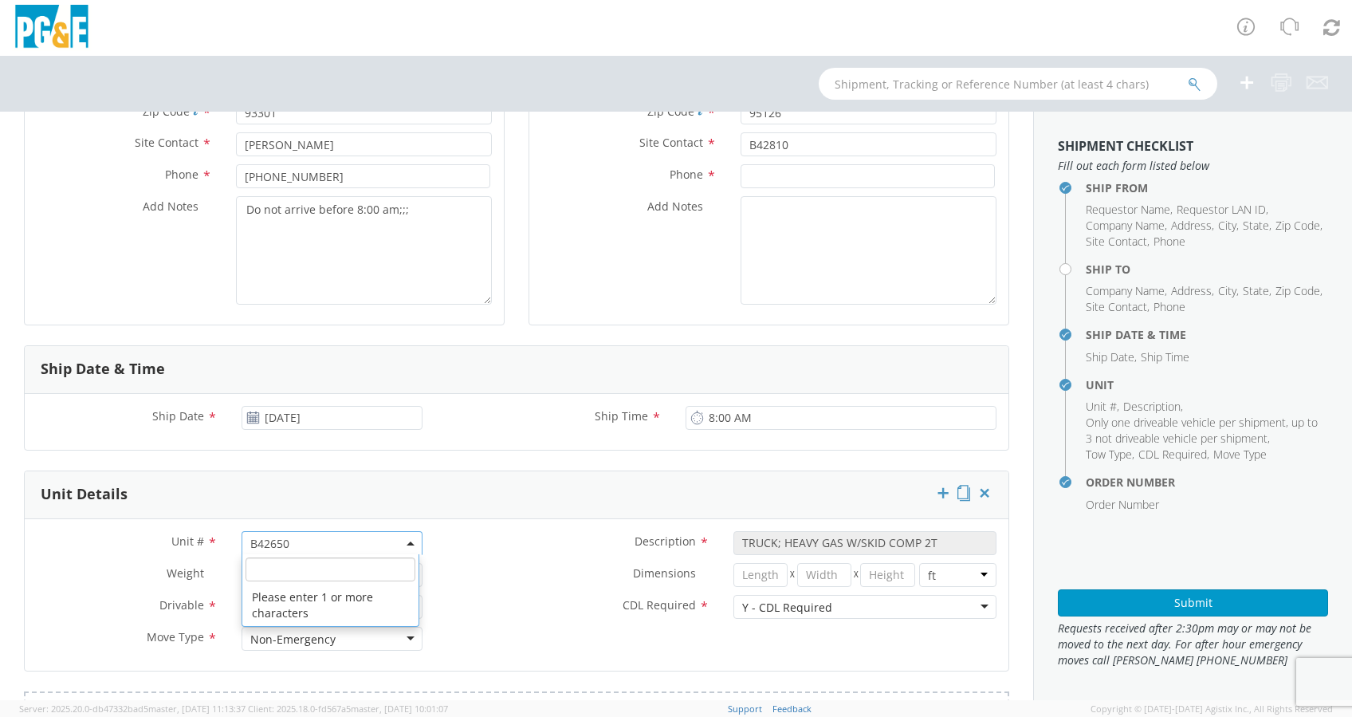
paste input "B42810"
type input "B42810"
type input "TRUCK; WELDING >15001 4X4"
type input "19500"
select select "B42810"
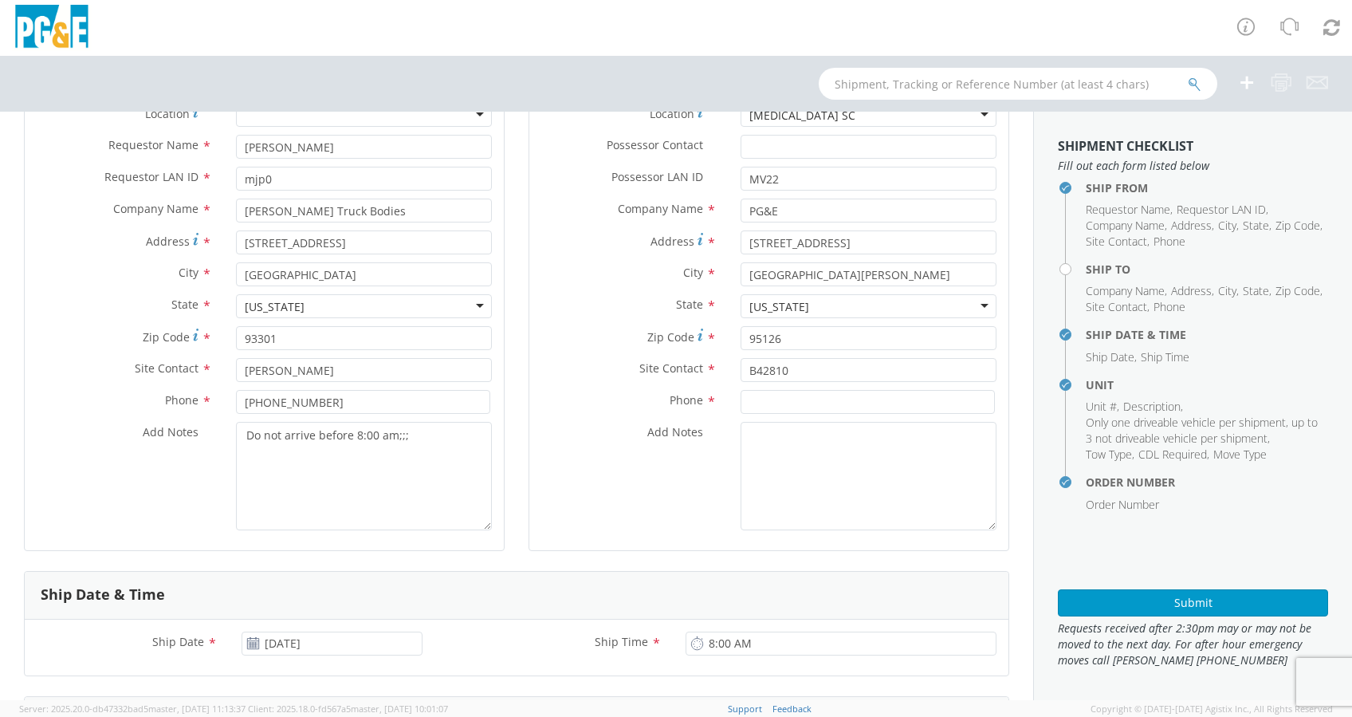
scroll to position [0, 0]
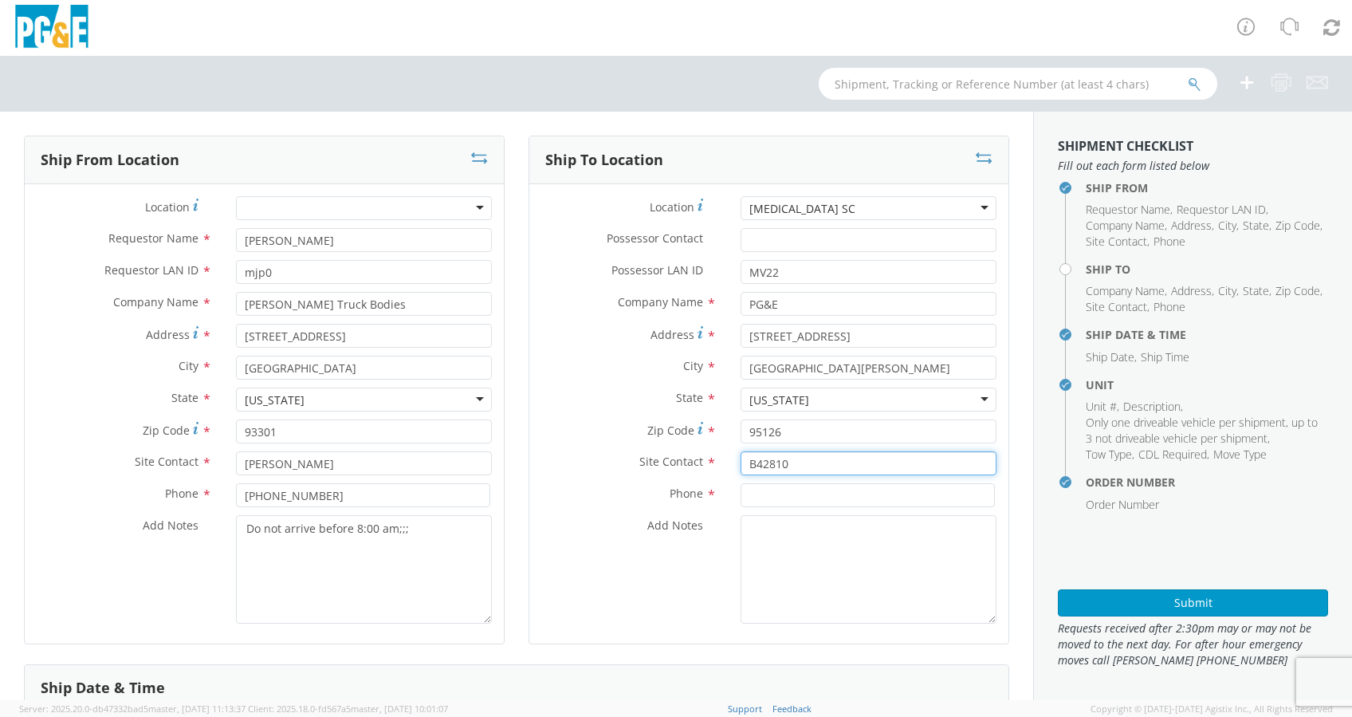
drag, startPoint x: 796, startPoint y: 463, endPoint x: 657, endPoint y: 465, distance: 138.7
click at [657, 465] on div "Site Contact * B42810" at bounding box center [768, 463] width 479 height 24
paste input "Brian Prince"
type input "Brian Prince"
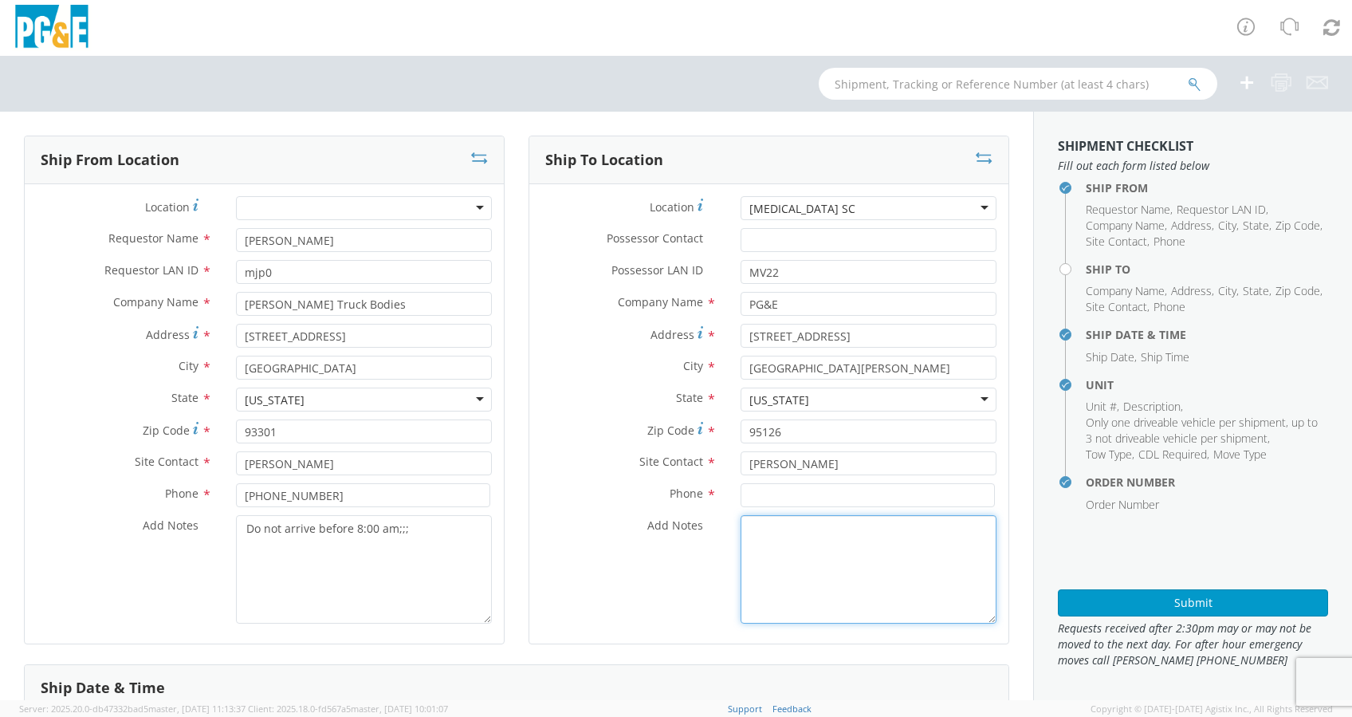
click at [770, 536] on textarea "Add Notes *" at bounding box center [869, 569] width 256 height 108
type textarea "Alt Contact Garage @"
click at [775, 494] on input at bounding box center [868, 495] width 254 height 24
paste input "408-693-1605"
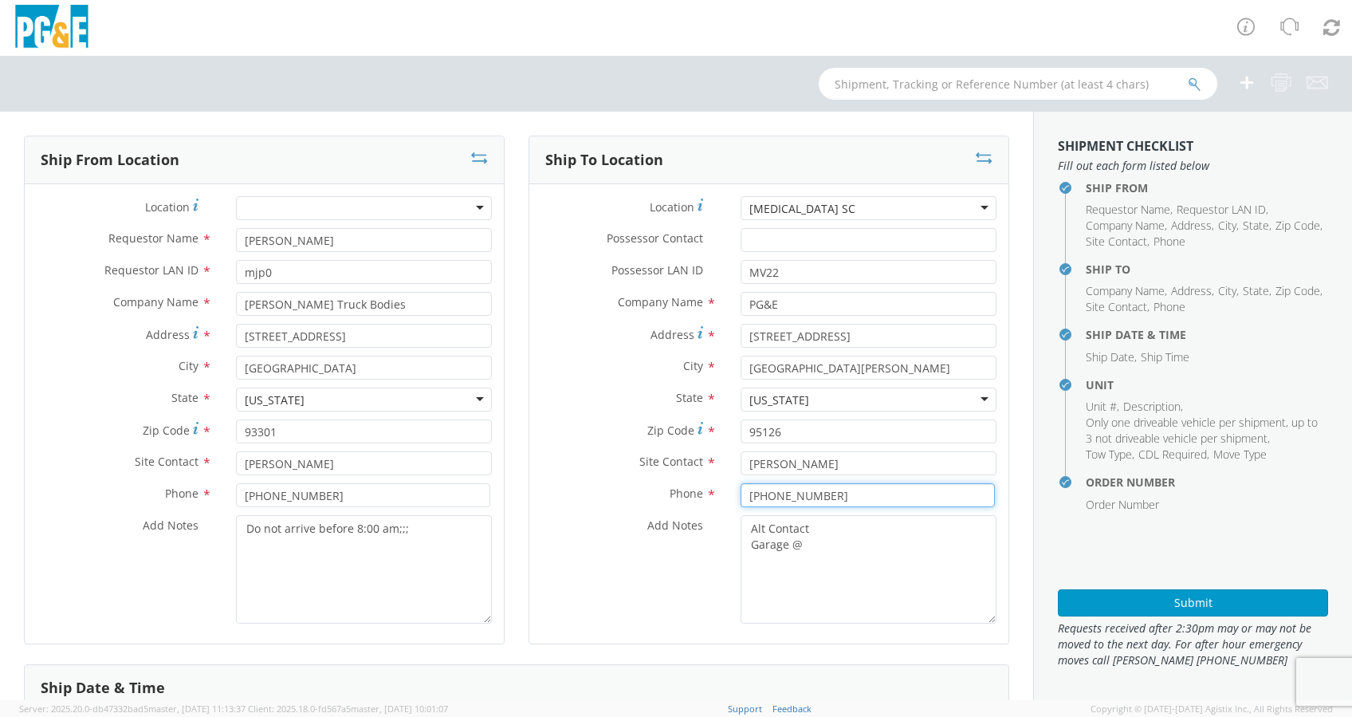
type input "408-693-1605"
drag, startPoint x: 815, startPoint y: 548, endPoint x: 827, endPoint y: 541, distance: 13.3
click at [817, 545] on textarea "Alt Contact Garage @" at bounding box center [869, 569] width 256 height 108
paste textarea "408-299-1193"
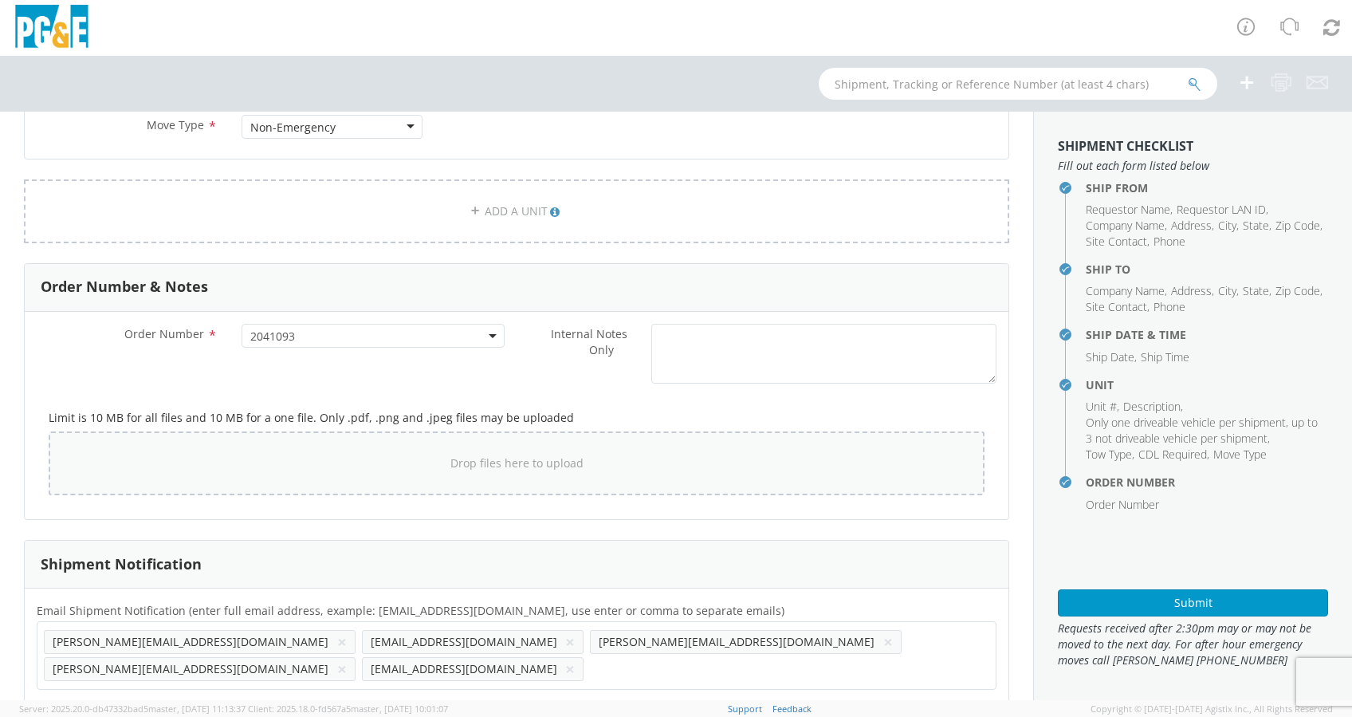
scroll to position [831, 0]
type textarea "Alt Contact Garage @ 408-299-1193"
click at [565, 633] on button "×" at bounding box center [570, 640] width 10 height 19
click at [575, 658] on button "×" at bounding box center [570, 667] width 10 height 19
click at [755, 644] on ul "tom@douglasstruckbodies.com × chelsea@douglasstruckbodies.com × darian@douglass…" at bounding box center [516, 654] width 945 height 54
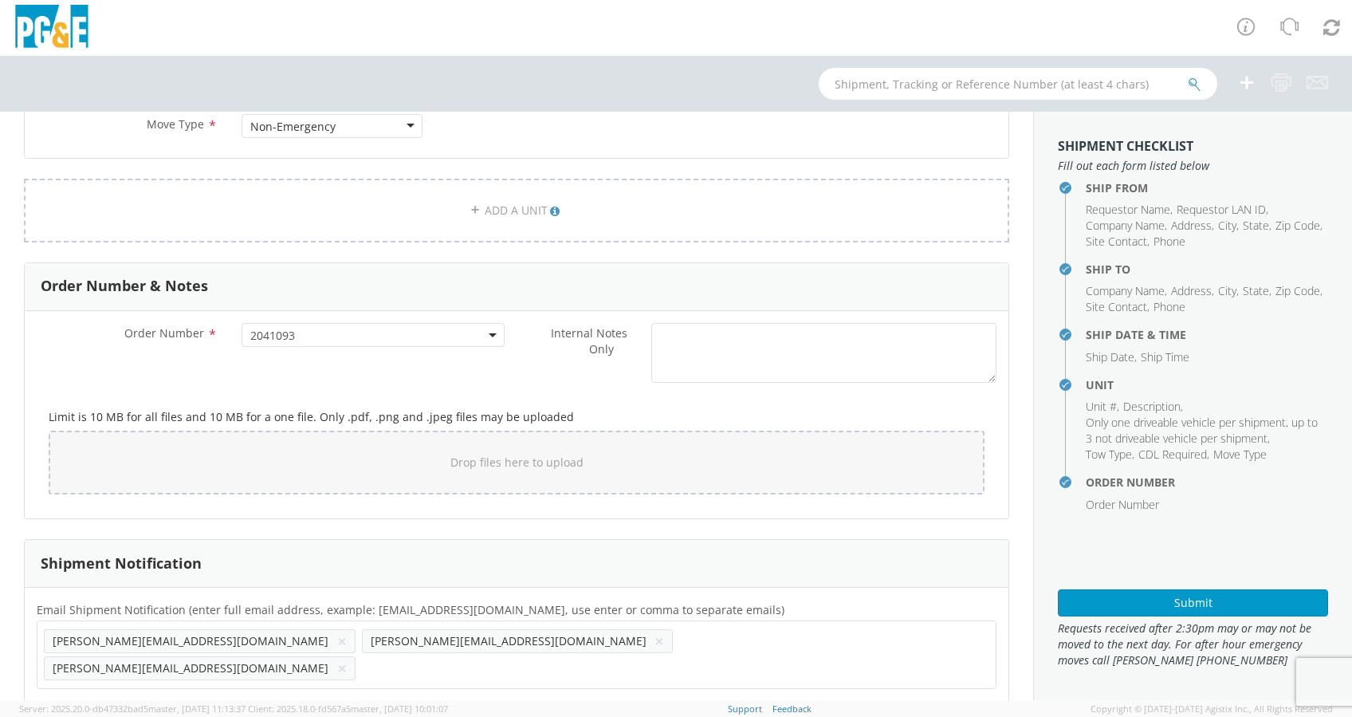
paste input "BKP3@pge.com"
type input "BKP3@pge.com"
drag, startPoint x: 810, startPoint y: 634, endPoint x: 856, endPoint y: 634, distance: 46.2
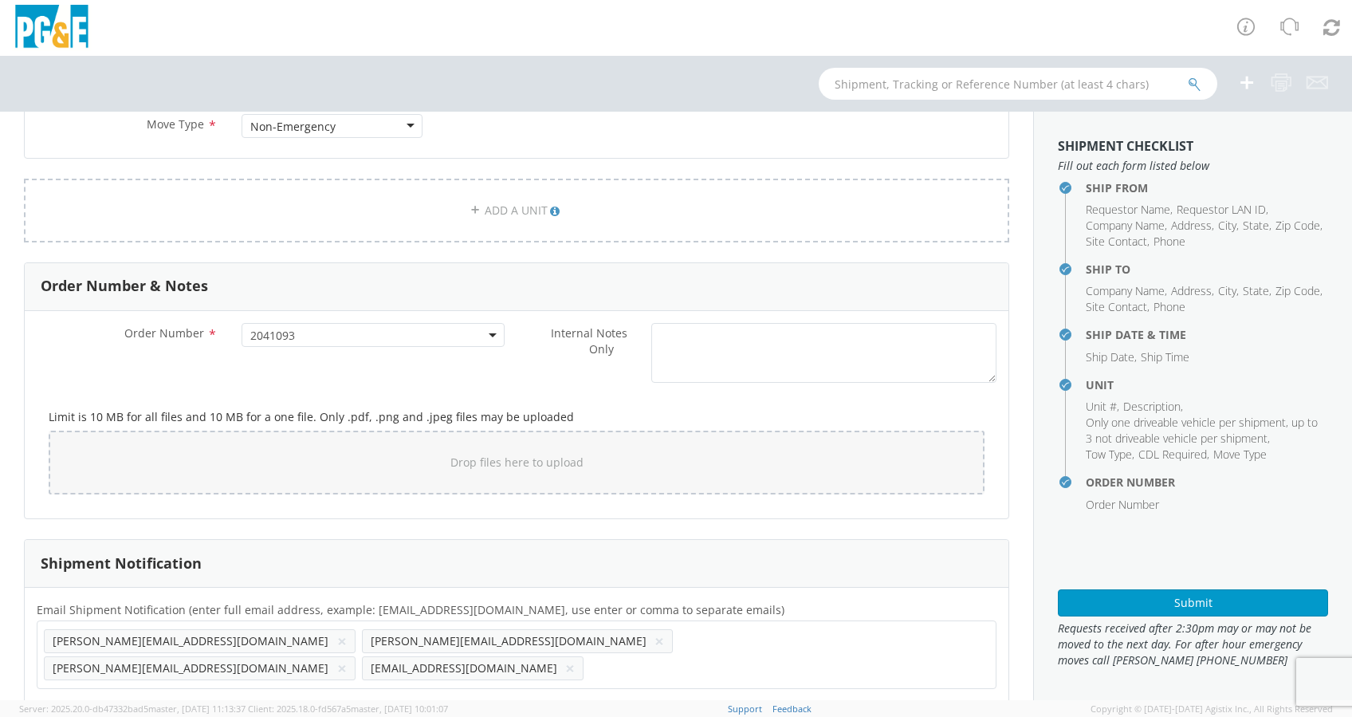
click at [814, 634] on ul "tom@douglasstruckbodies.com × chelsea@douglasstruckbodies.com × darian@douglass…" at bounding box center [516, 654] width 945 height 54
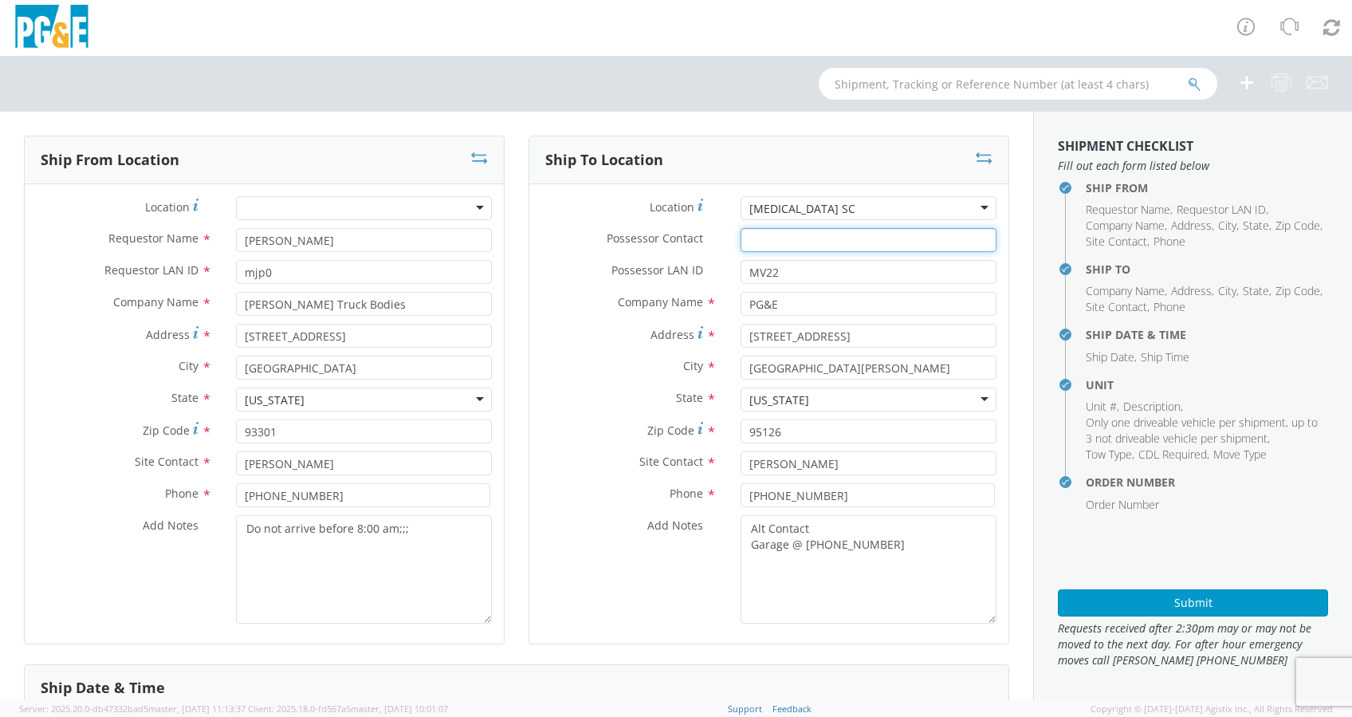
click at [757, 233] on input "Possessor Contact *" at bounding box center [869, 240] width 256 height 24
paste input "Mark Solins"
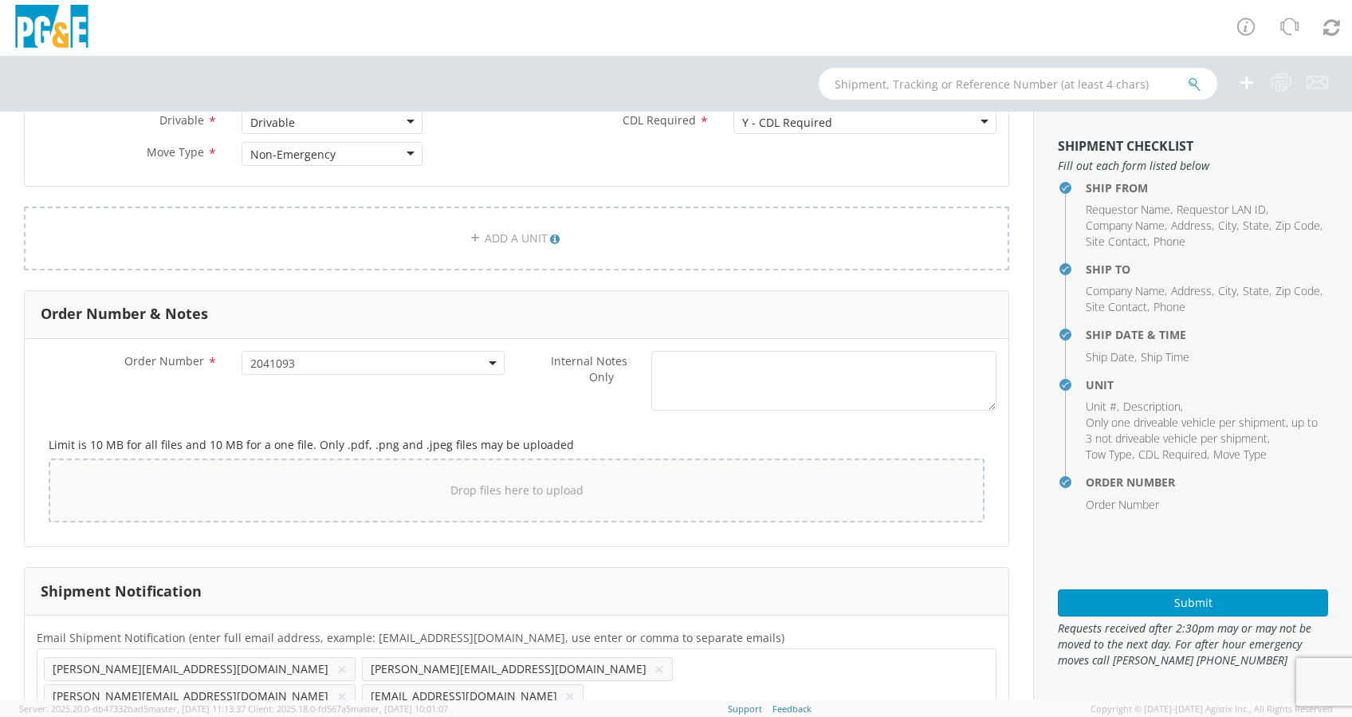
scroll to position [831, 0]
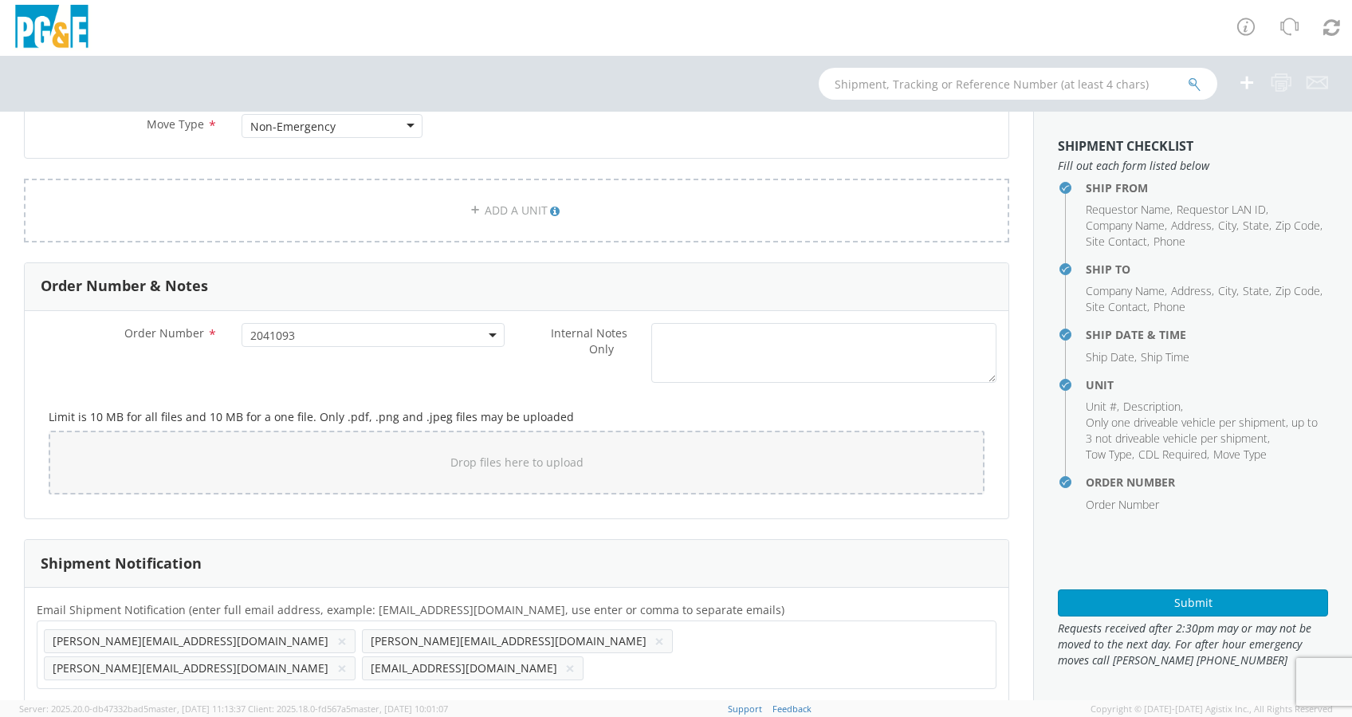
type input "Mark Solins"
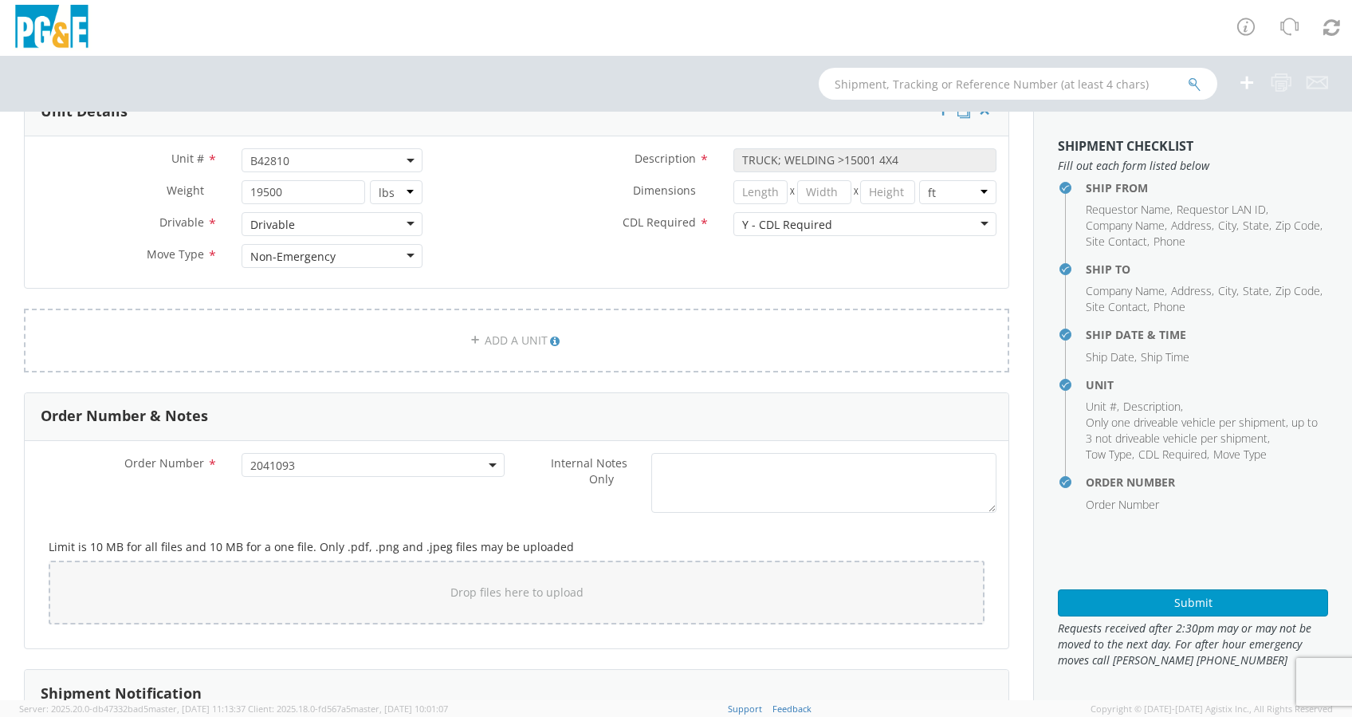
scroll to position [300, 0]
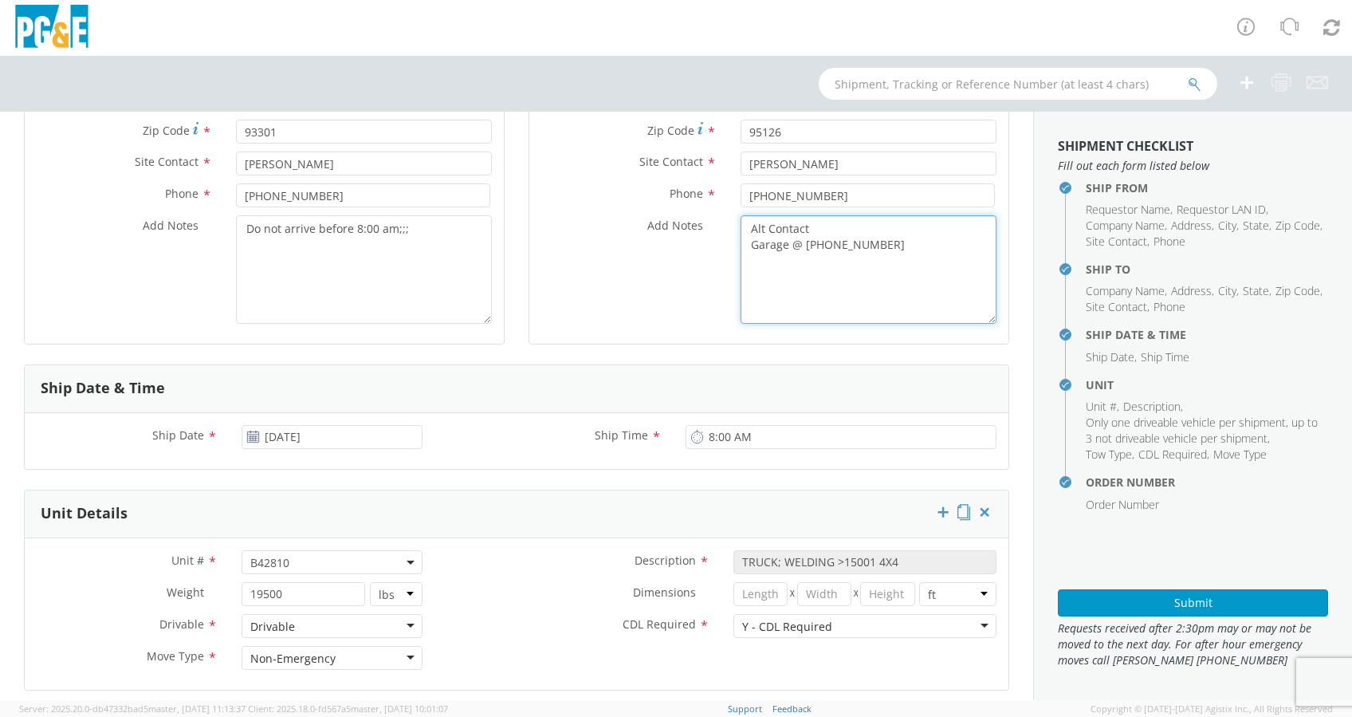
drag, startPoint x: 768, startPoint y: 265, endPoint x: 741, endPoint y: 265, distance: 26.3
click at [741, 265] on textarea "Alt Contact Garage @ 408-299-1193" at bounding box center [869, 269] width 256 height 108
click at [882, 247] on textarea "Alt Contact Garage @ 408-299-1193" at bounding box center [869, 269] width 256 height 108
paste textarea "TJ TRIMBLE @ 209-268-8038"
type textarea "Alt Contact Garage @ 408-299-1193 TJ TRIMBLE @ 209-268-8038"
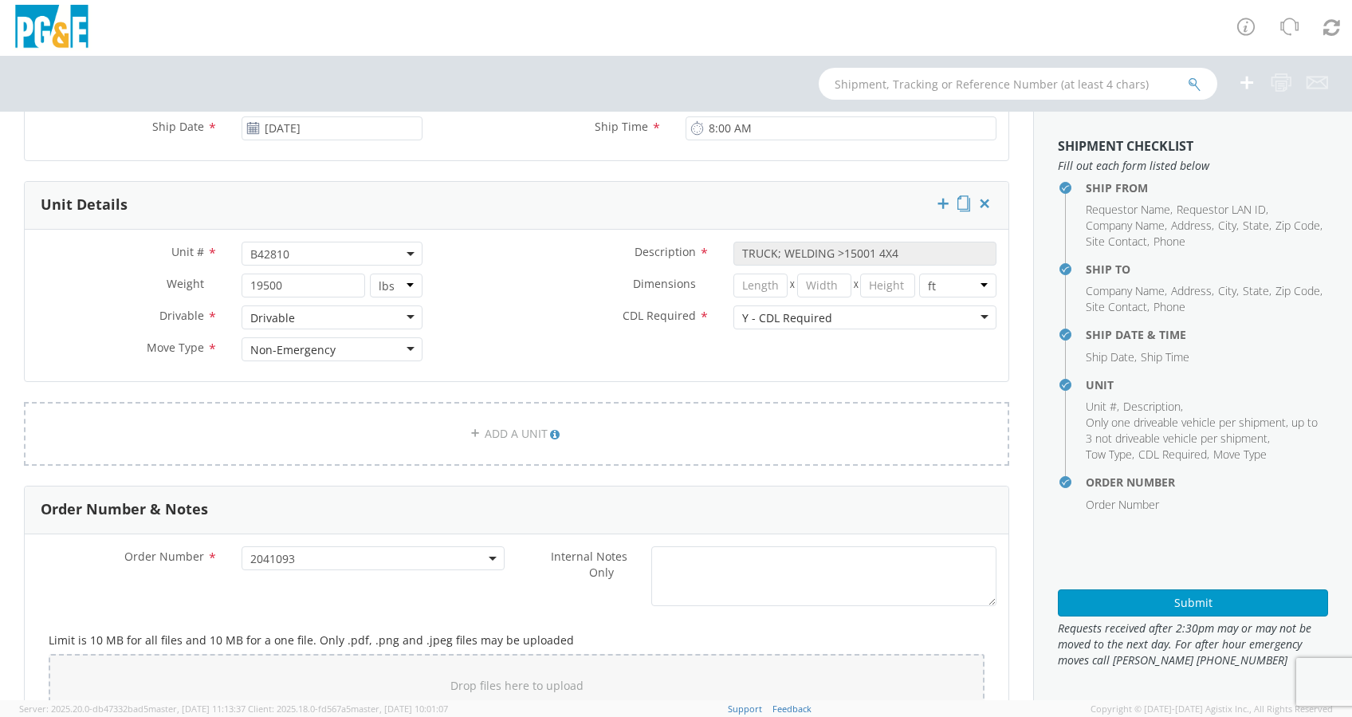
scroll to position [831, 0]
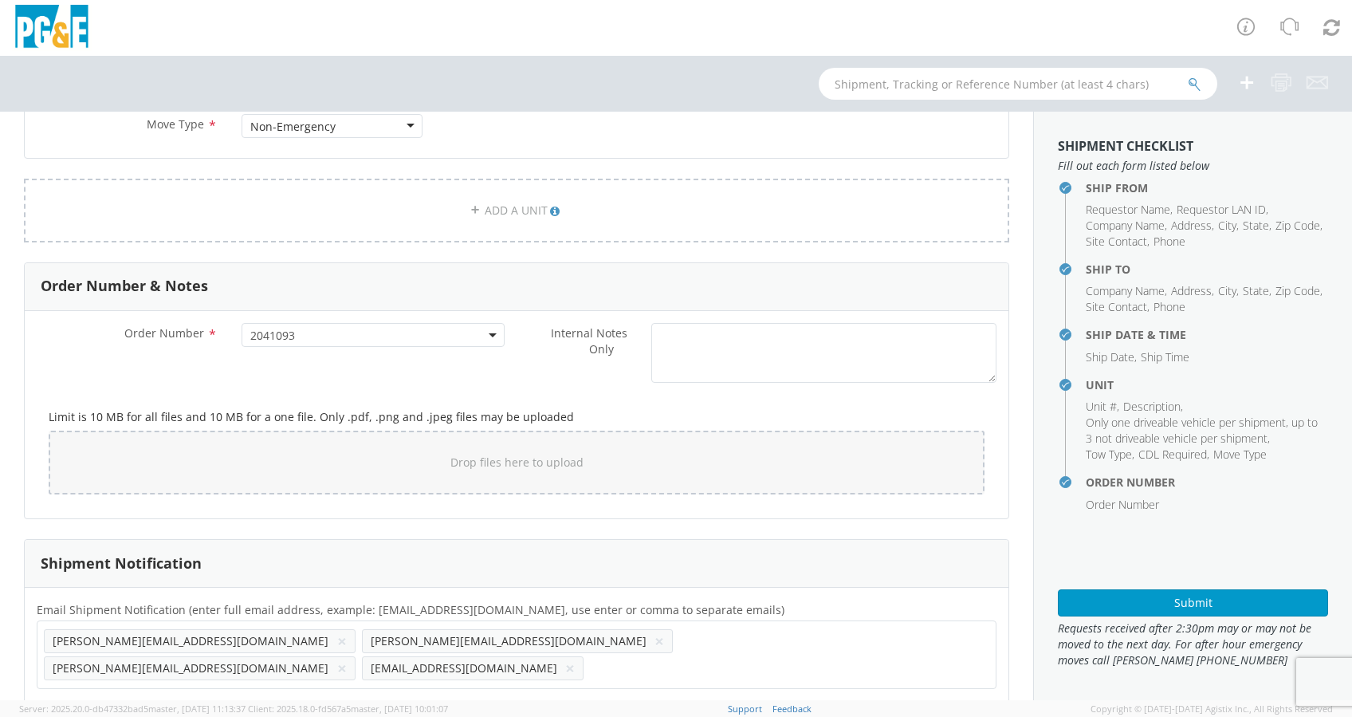
click at [688, 656] on input "text" at bounding box center [639, 667] width 98 height 23
paste input "TJTO@pge.com"
type input "TJTO@pge.com"
click at [960, 636] on ul "tom@douglasstruckbodies.com × chelsea@douglasstruckbodies.com × darian@douglass…" at bounding box center [516, 654] width 945 height 54
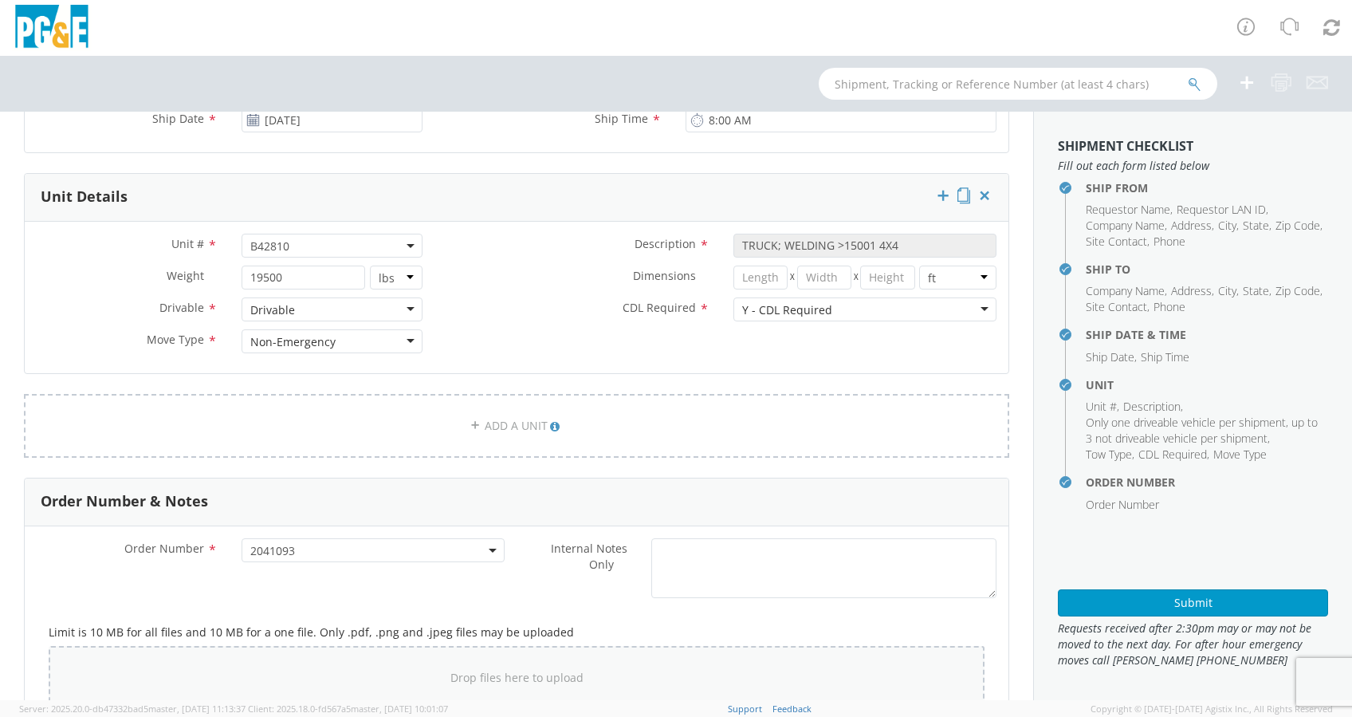
scroll to position [531, 0]
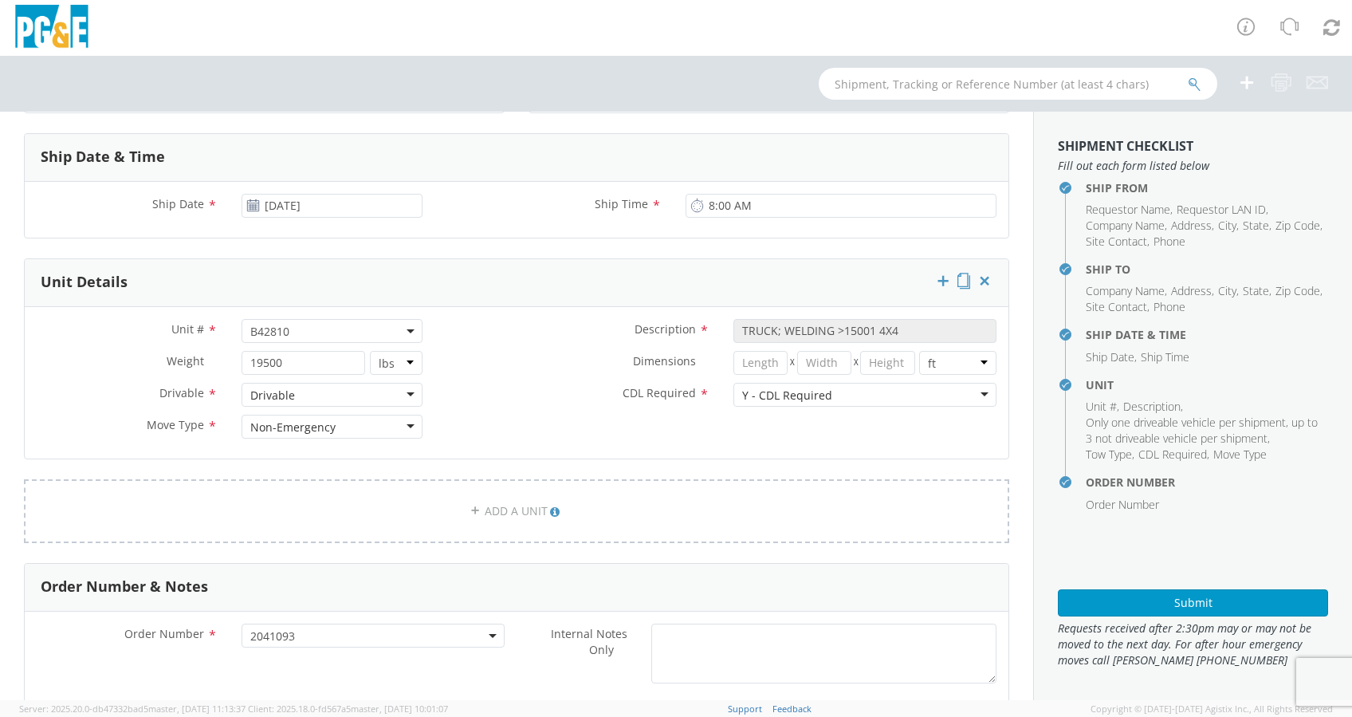
click at [969, 389] on div "Y - CDL Required" at bounding box center [864, 395] width 263 height 24
click at [537, 423] on div "Unit # * B42650 B42810 B42810 Description * TRUCK; WELDING >15001 4X4 Weight * …" at bounding box center [517, 383] width 984 height 128
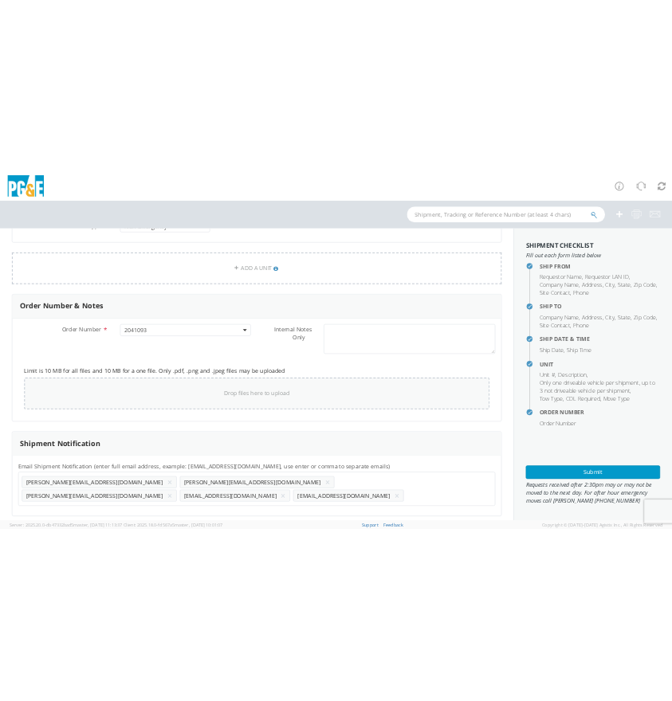
scroll to position [859, 0]
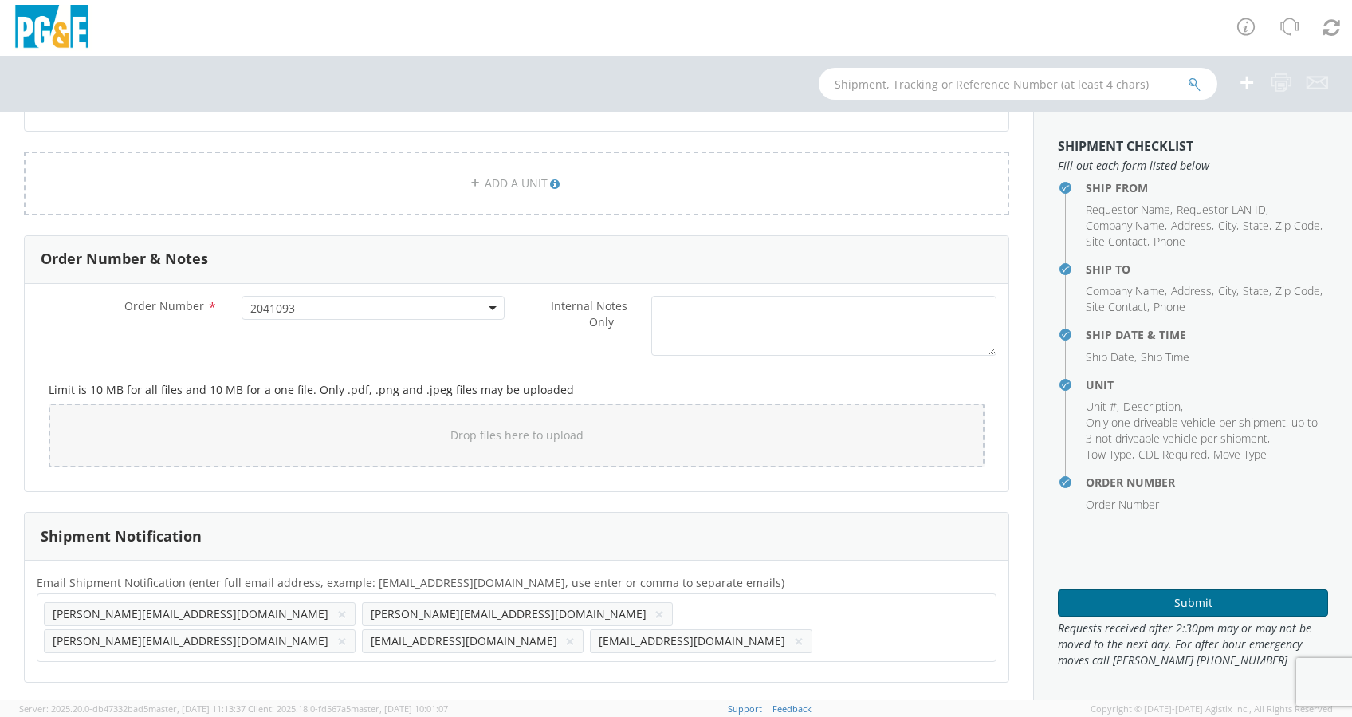
click at [1186, 599] on button "Submit" at bounding box center [1193, 602] width 270 height 27
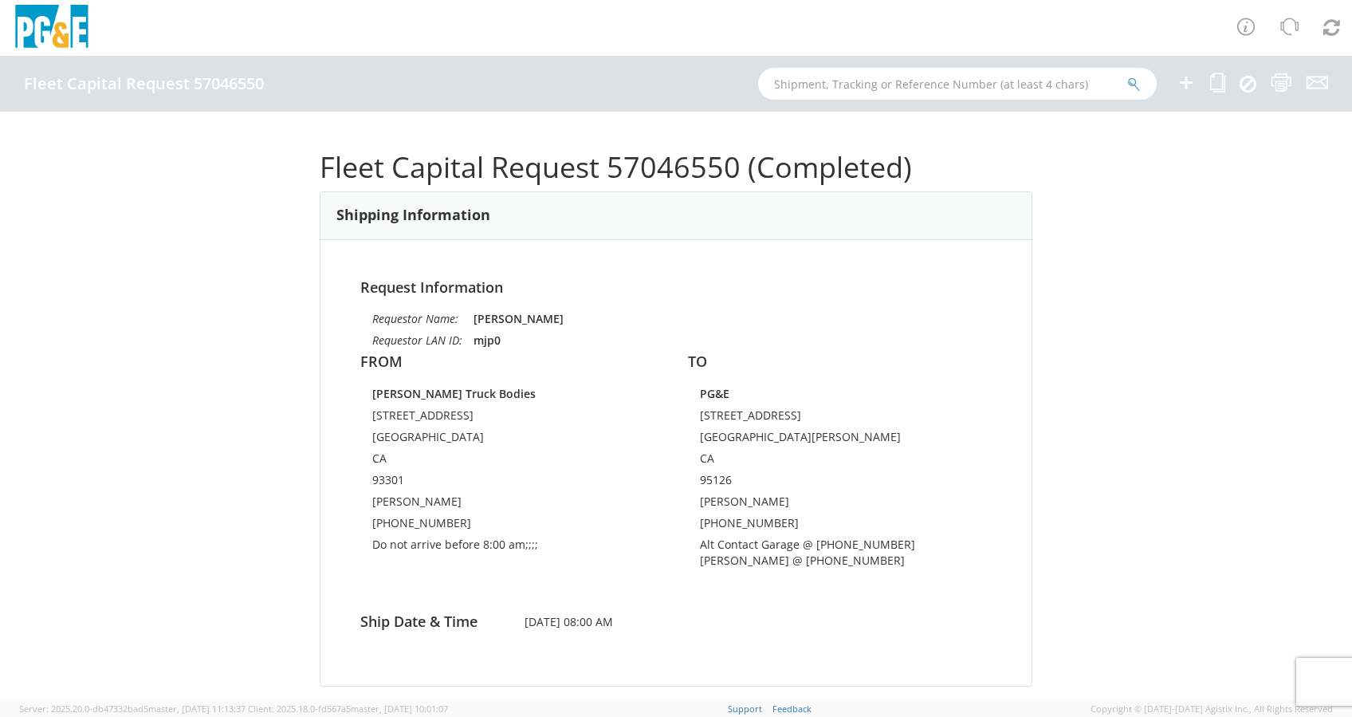
click at [202, 20] on div at bounding box center [676, 28] width 1352 height 56
